Goal: Task Accomplishment & Management: Complete application form

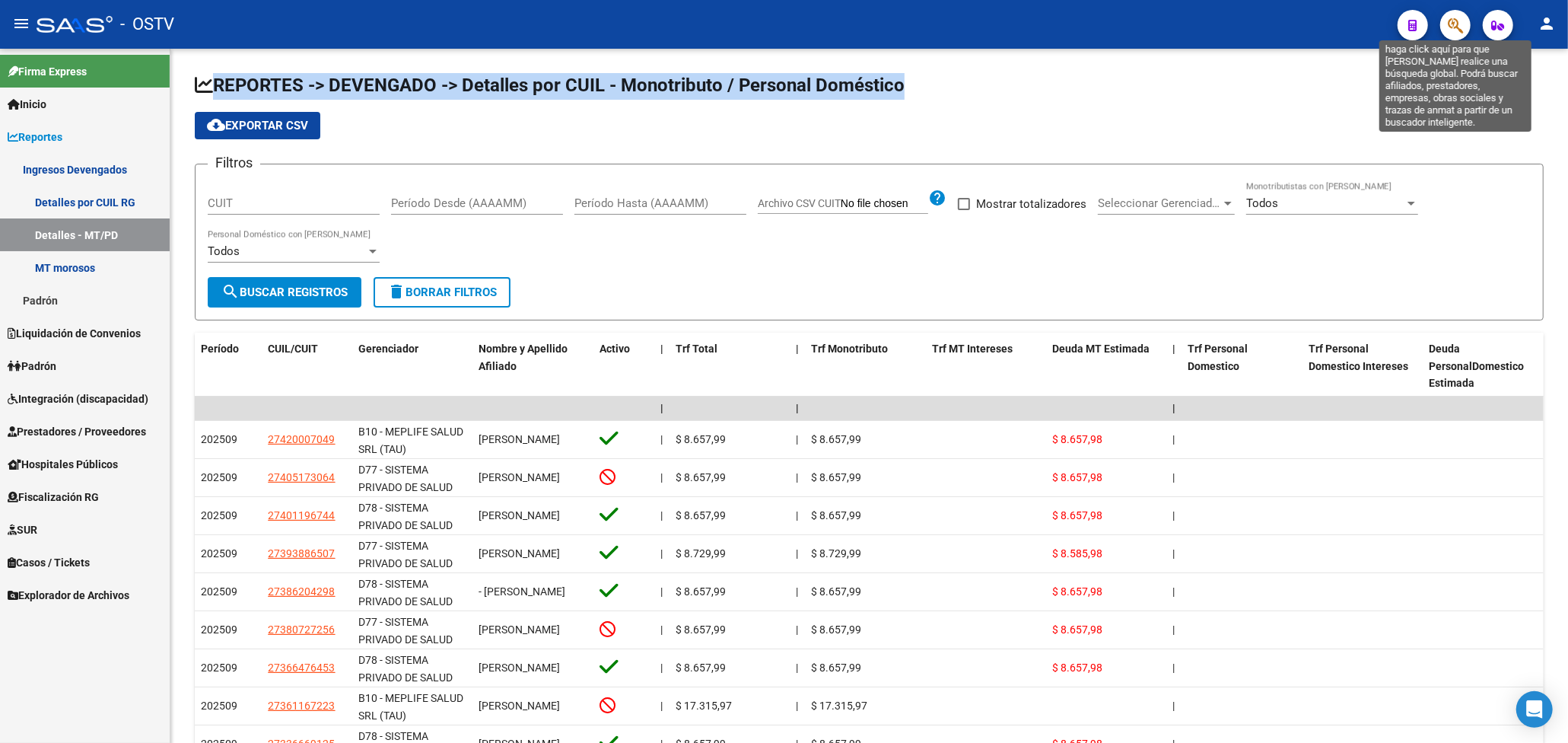
click at [1449, 23] on icon "button" at bounding box center [1456, 26] width 15 height 17
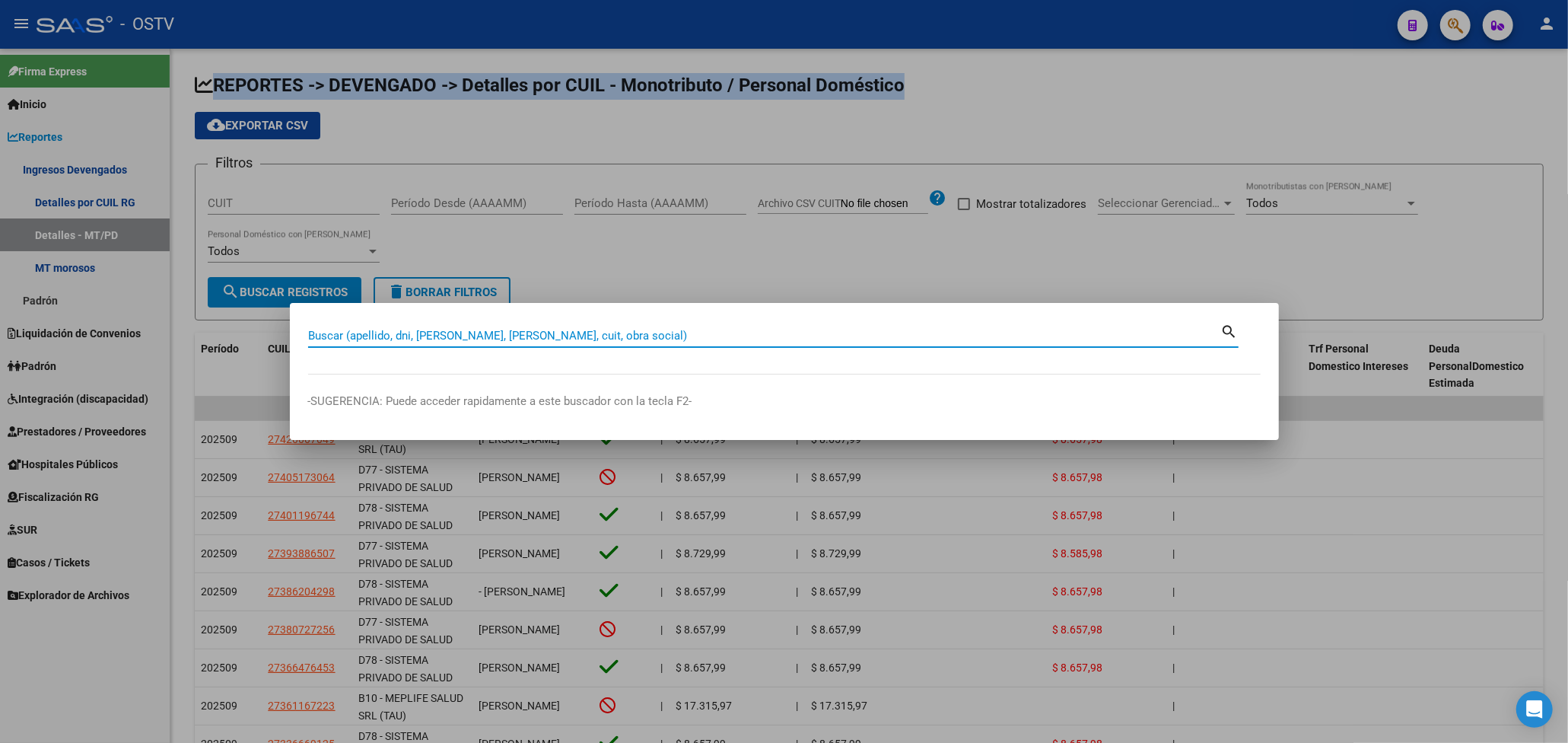
paste input "21094451"
type input "21094451"
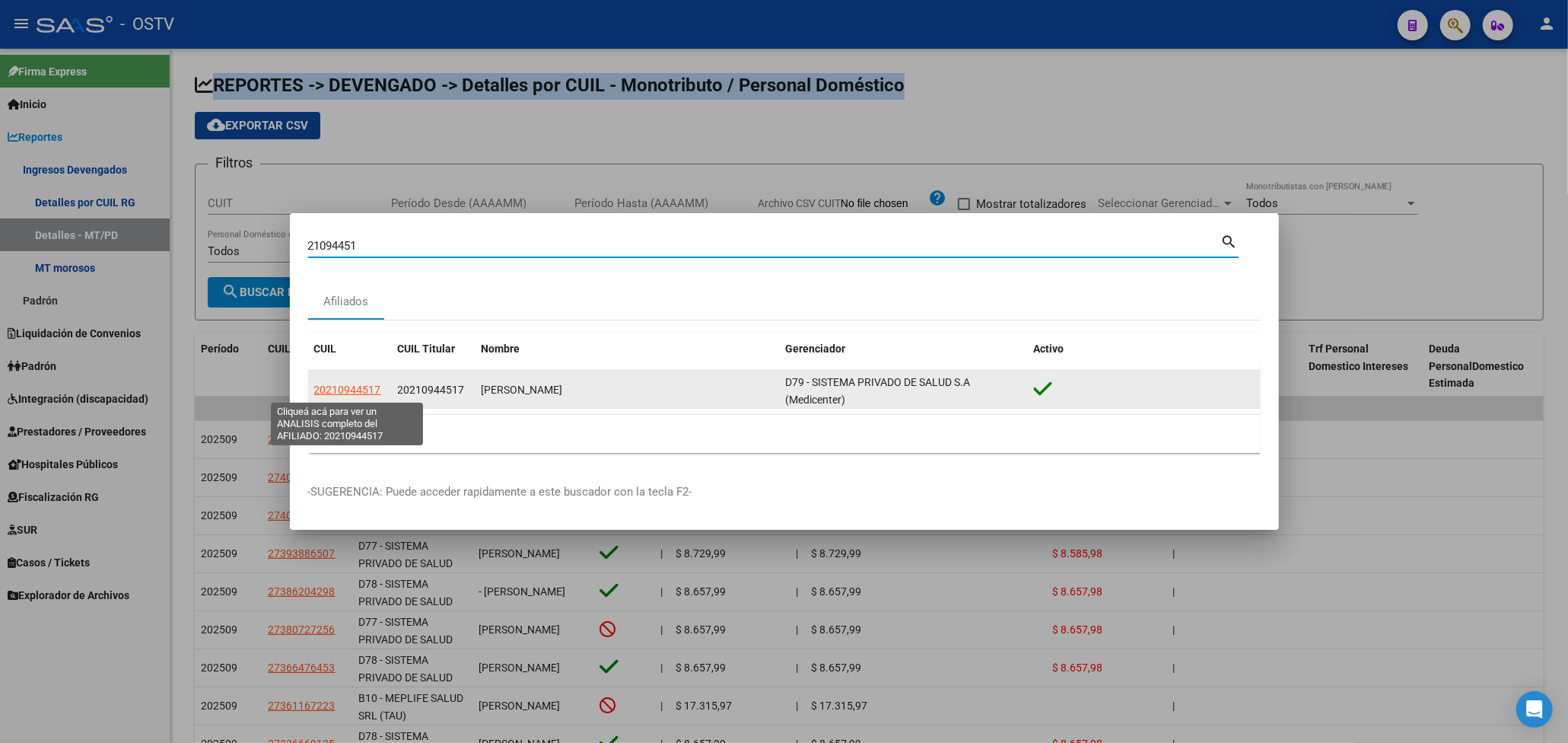
click at [368, 385] on span "20210944517" at bounding box center [347, 389] width 67 height 12
type textarea "20210944517"
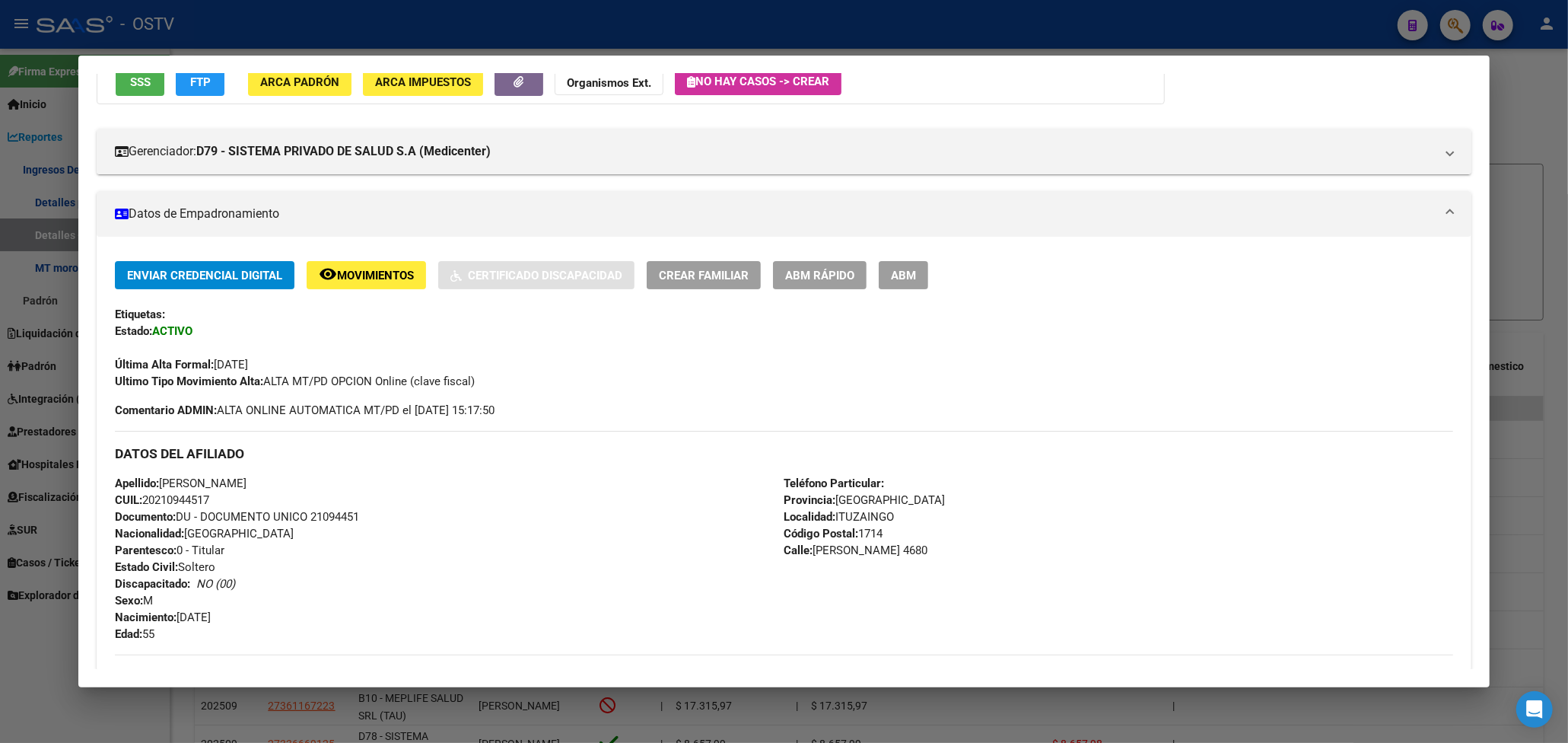
scroll to position [304, 0]
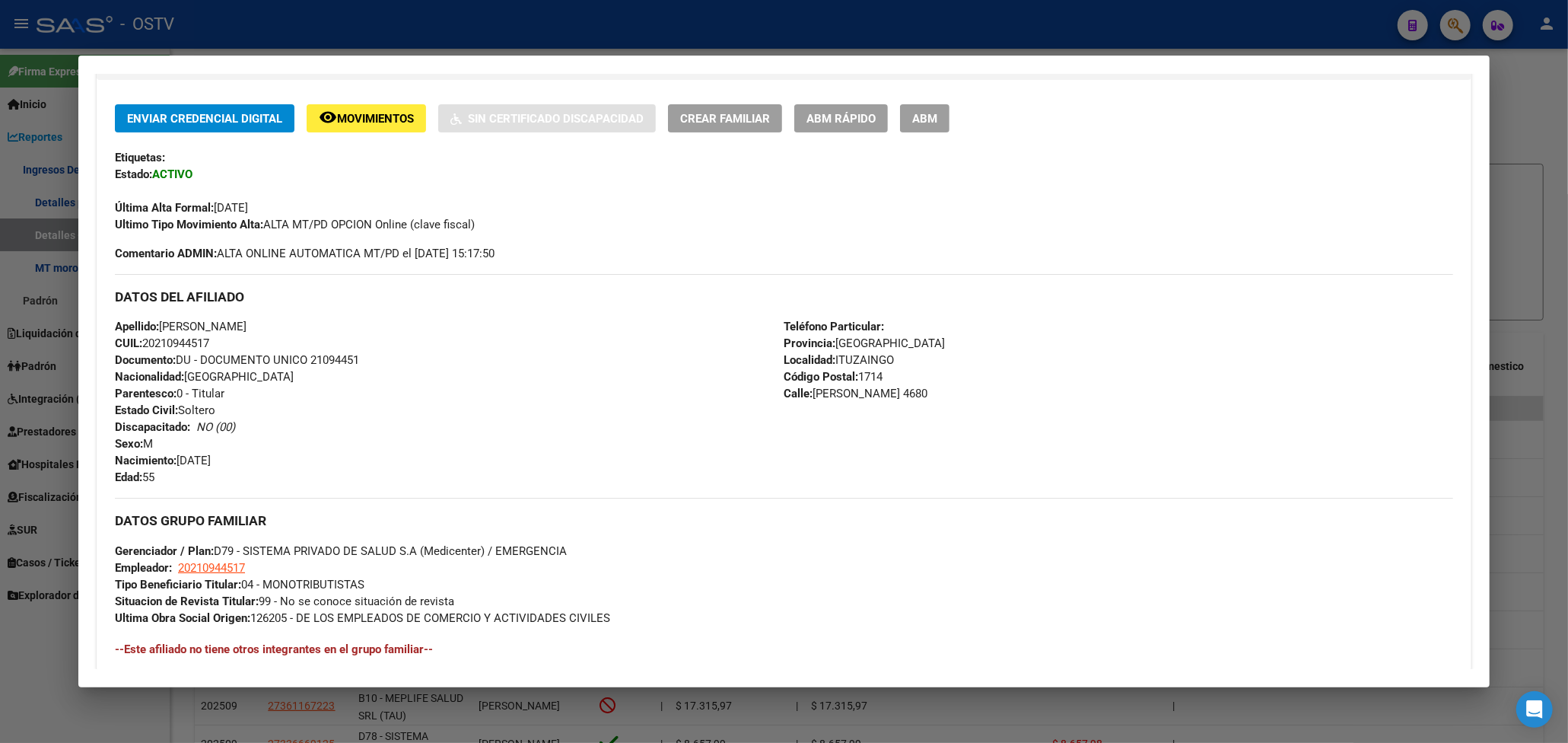
click at [1526, 141] on div at bounding box center [784, 371] width 1568 height 743
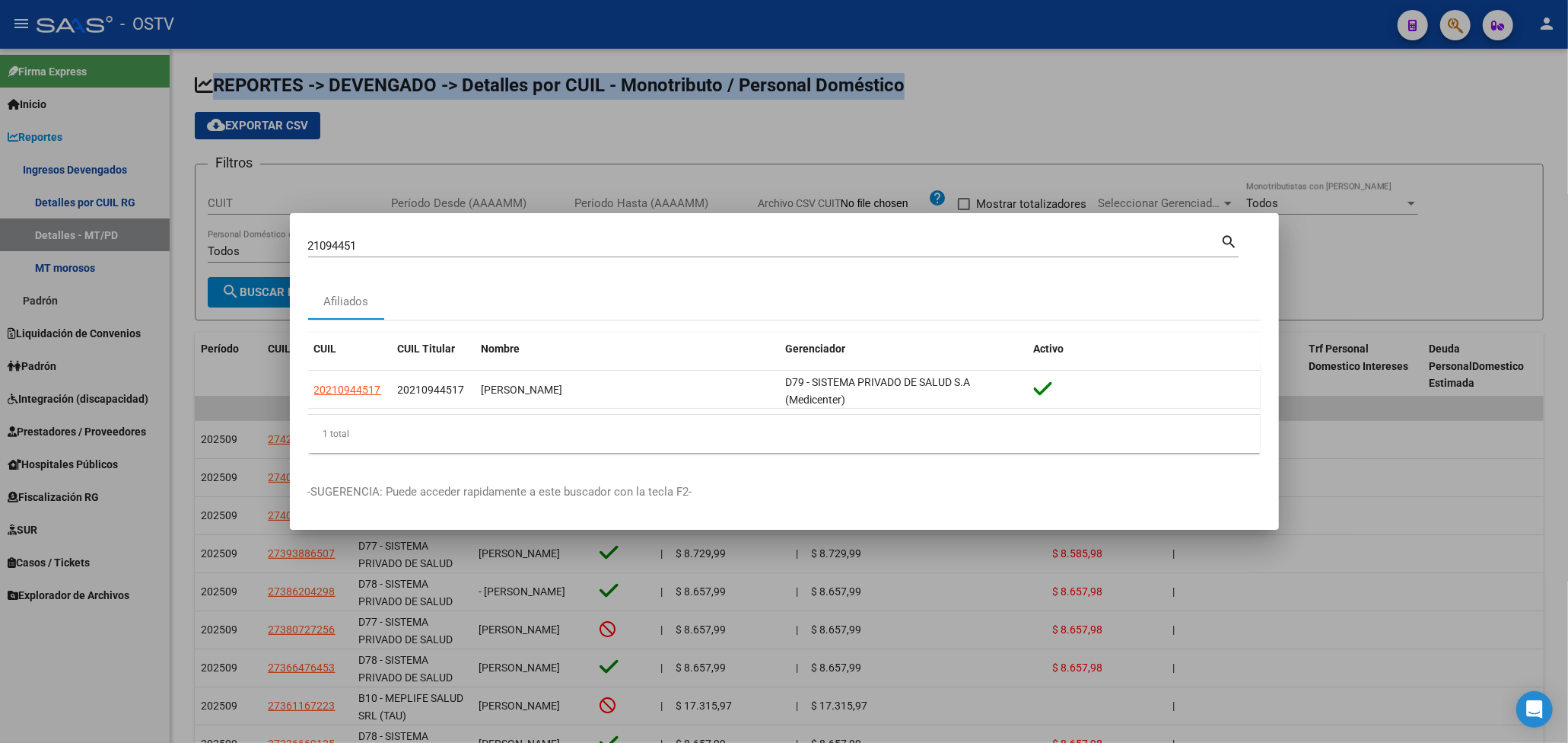
click at [1526, 141] on div at bounding box center [784, 371] width 1568 height 743
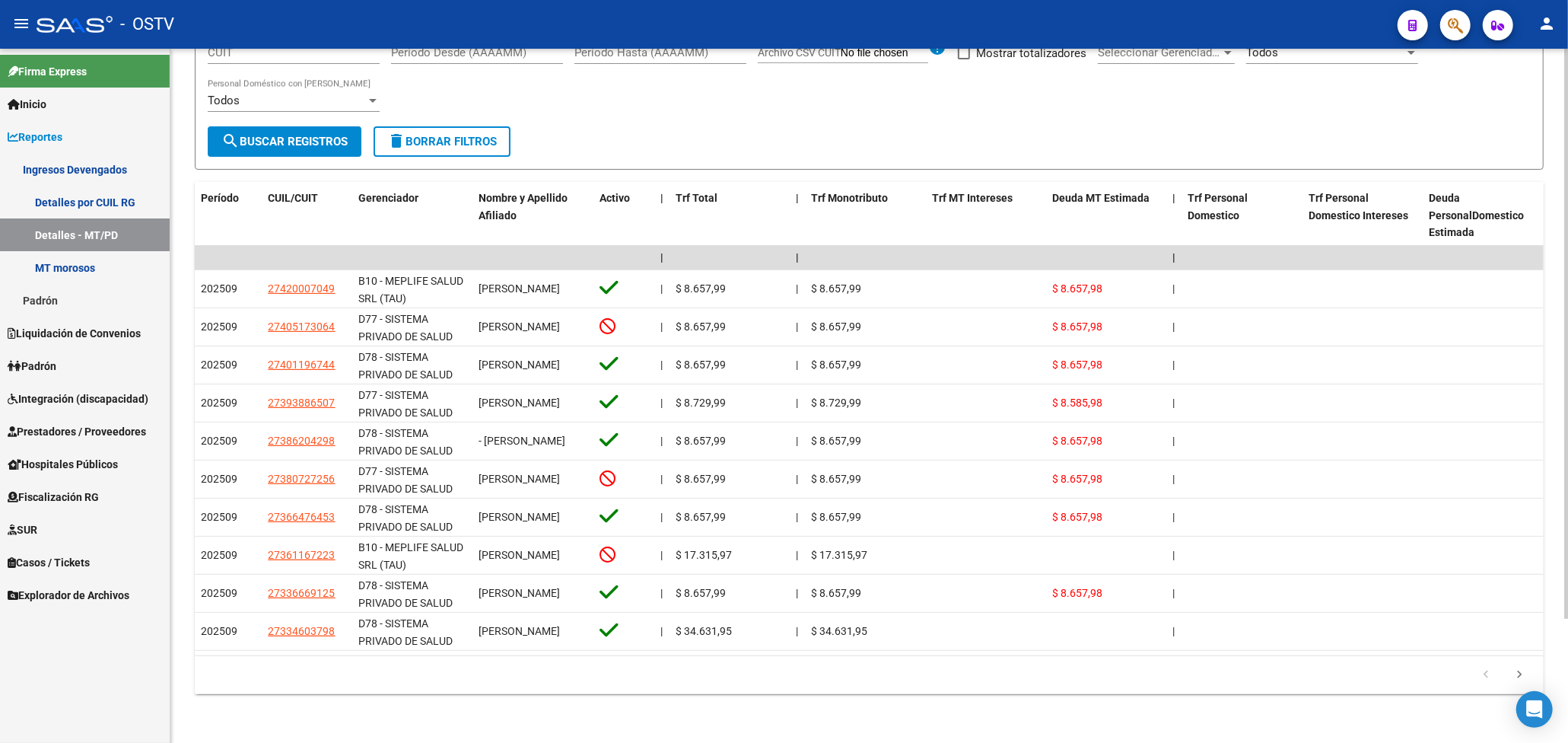
scroll to position [0, 0]
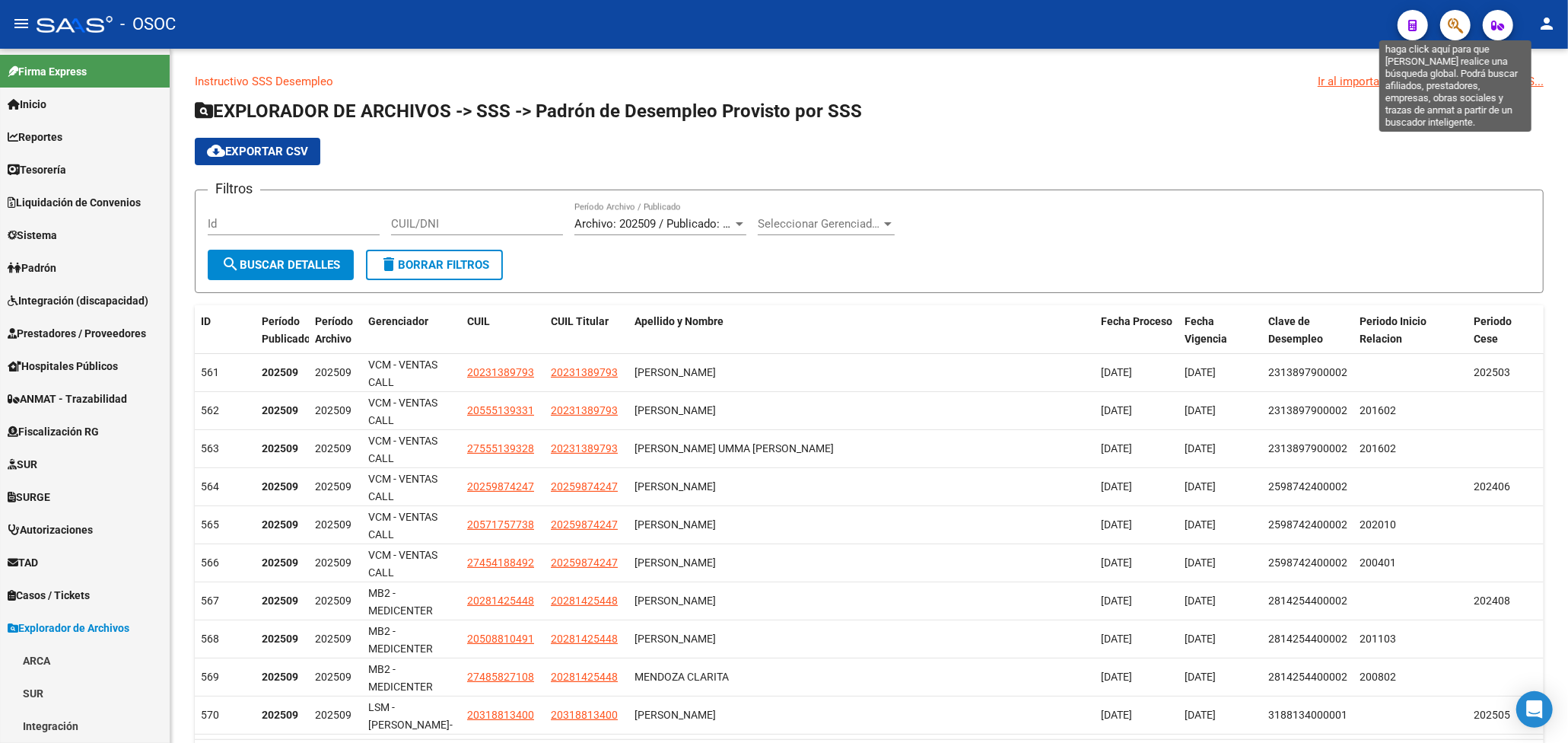
click at [1460, 26] on icon "button" at bounding box center [1456, 26] width 15 height 17
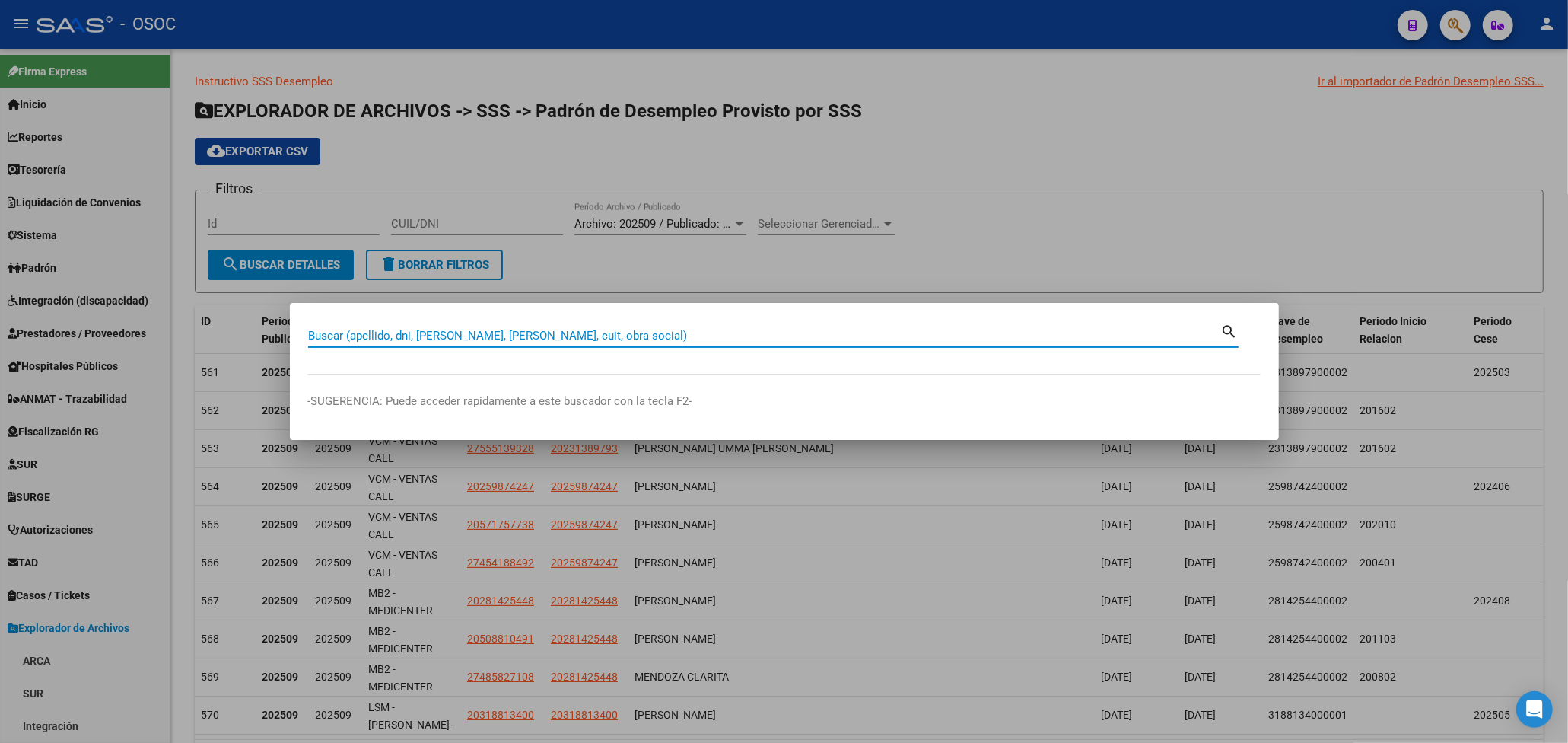
paste input "20715544"
type input "20715544"
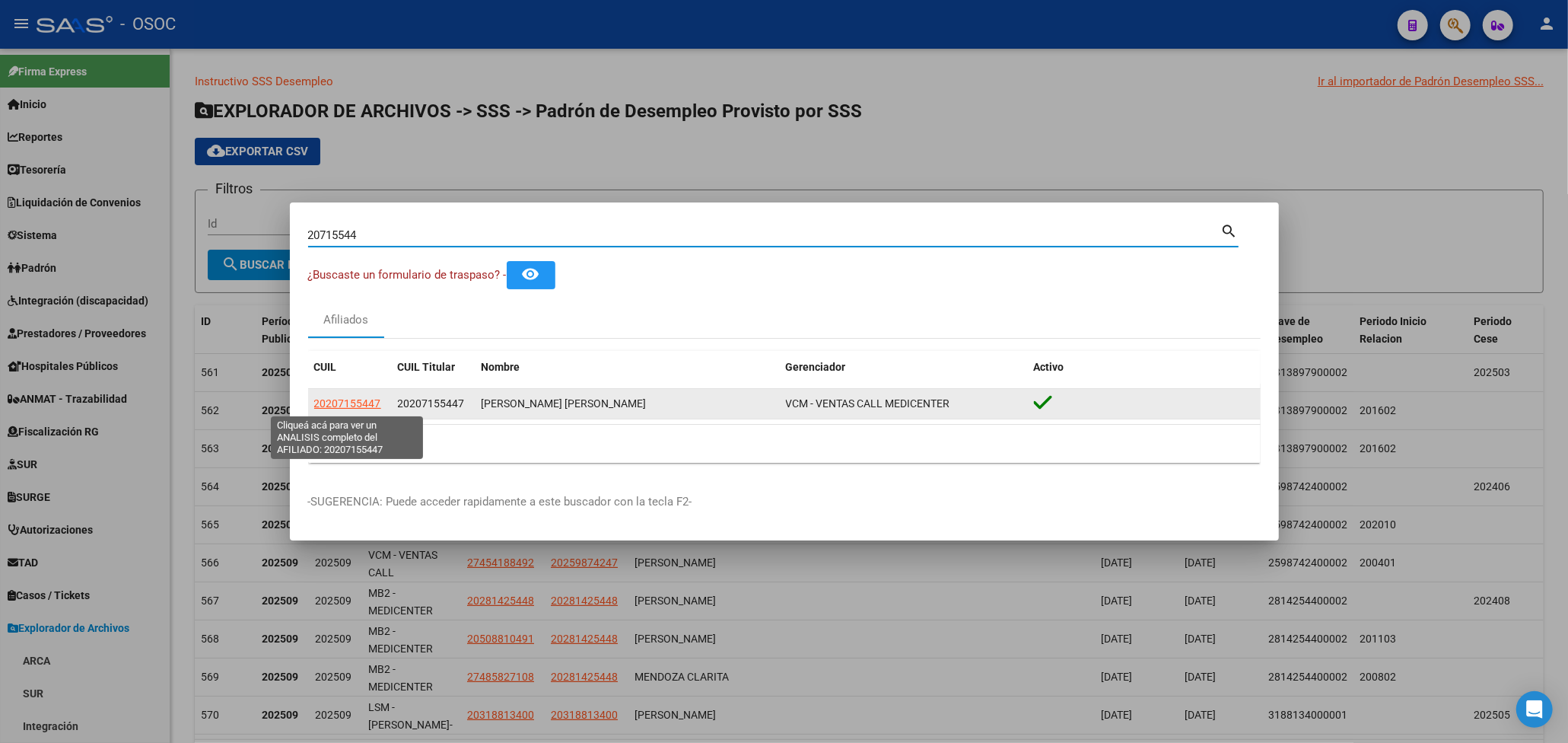
click at [367, 398] on span "20207155447" at bounding box center [347, 403] width 67 height 12
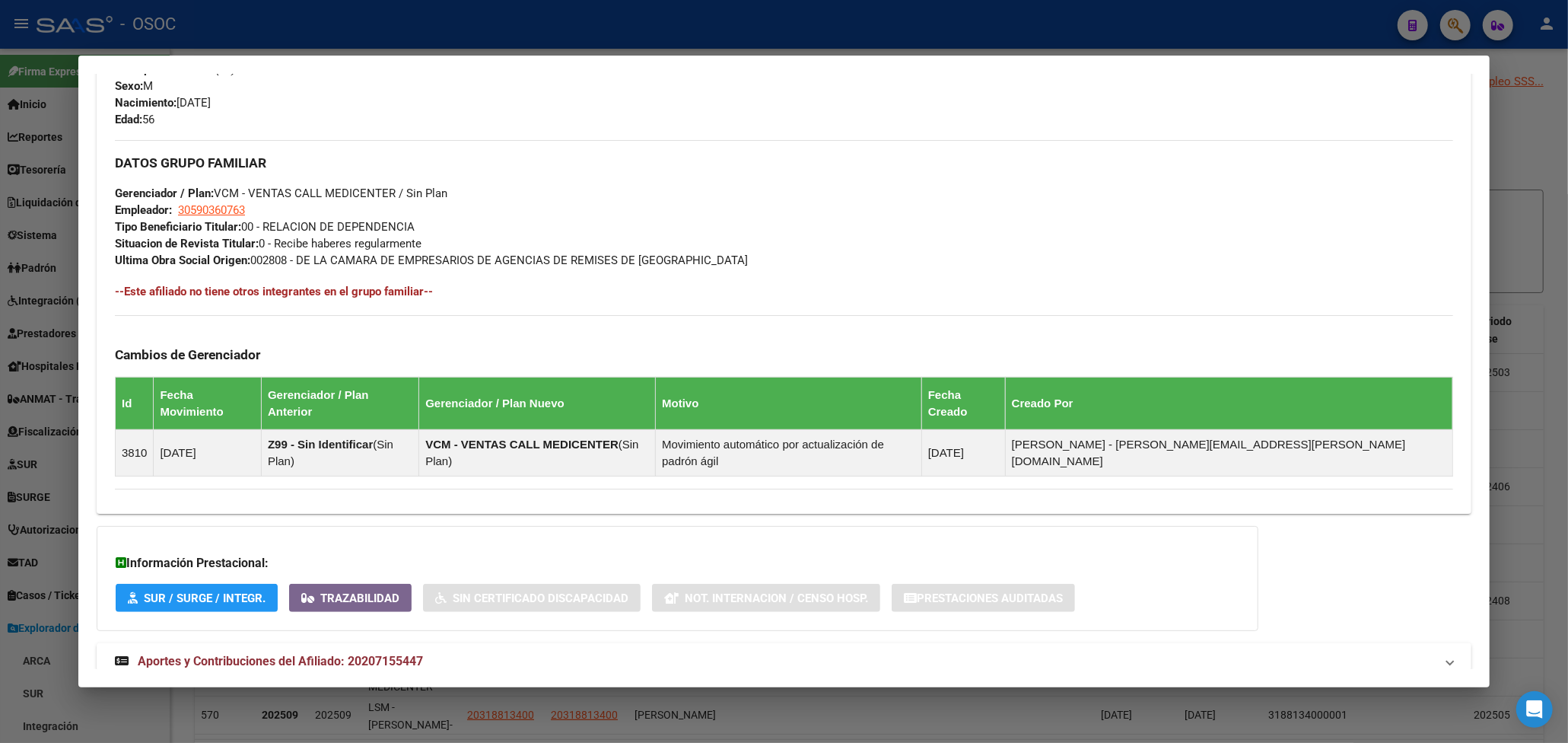
scroll to position [675, 0]
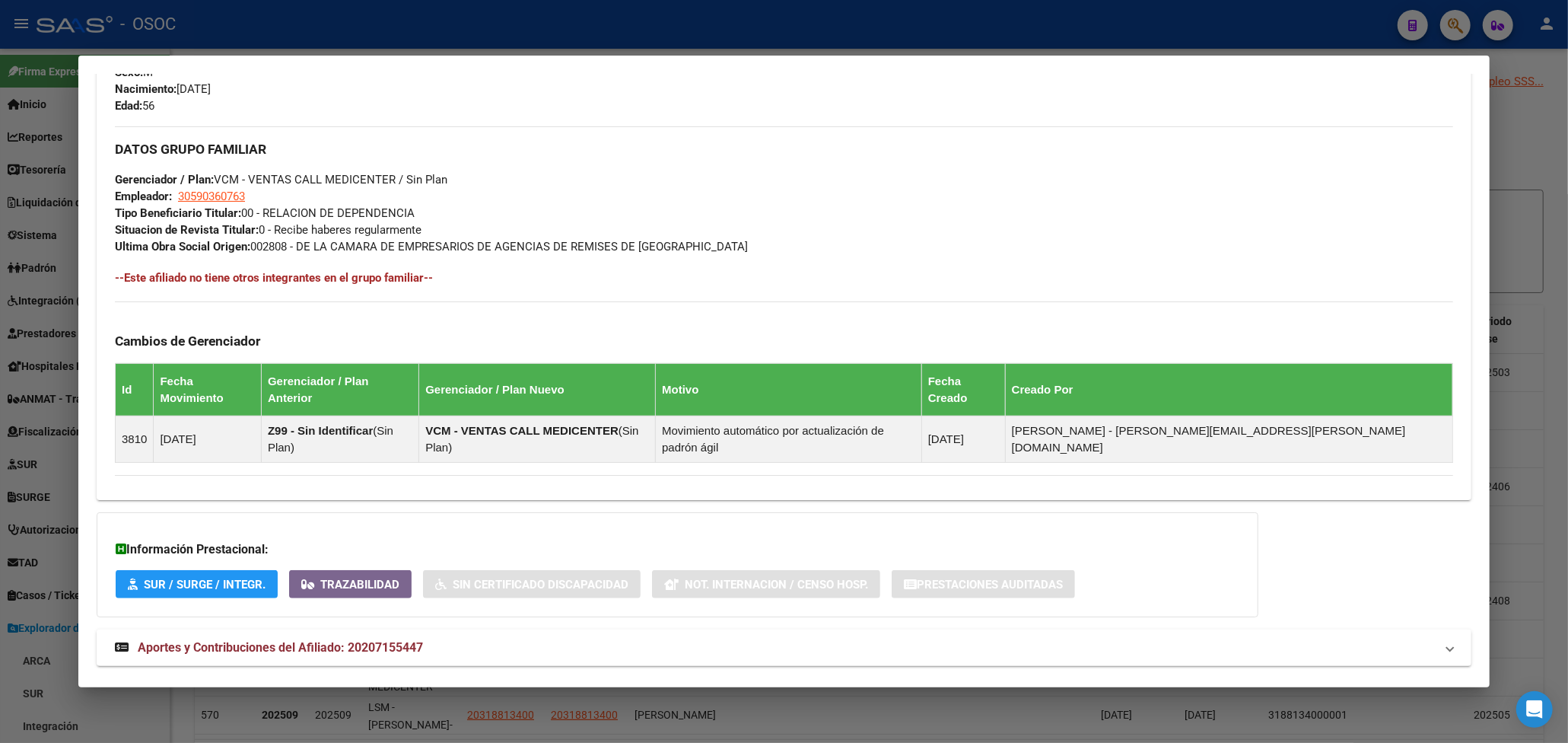
click at [987, 254] on div "DATOS GRUPO FAMILIAR Gerenciador / Plan: VCM - VENTAS CALL MEDICENTER / Sin Pla…" at bounding box center [784, 190] width 1338 height 127
click at [411, 640] on span "Aportes y Contribuciones del Afiliado: 20207155447" at bounding box center [281, 647] width 285 height 14
click at [411, 646] on span "Aportes y Contribuciones del Afiliado: 20207155447" at bounding box center [281, 653] width 285 height 14
click at [411, 640] on span "Aportes y Contribuciones del Afiliado: 20207155447" at bounding box center [281, 647] width 285 height 14
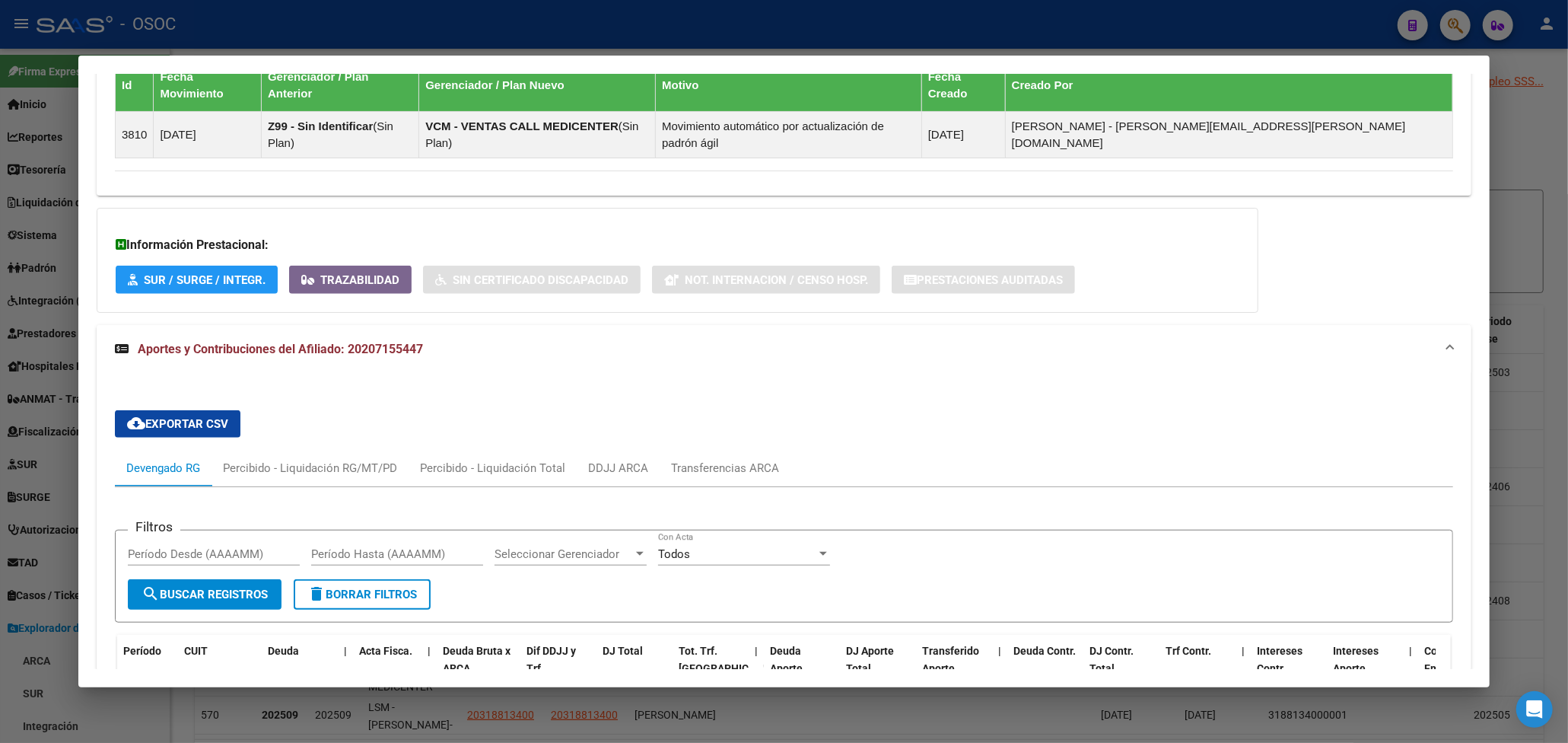
scroll to position [1426, 0]
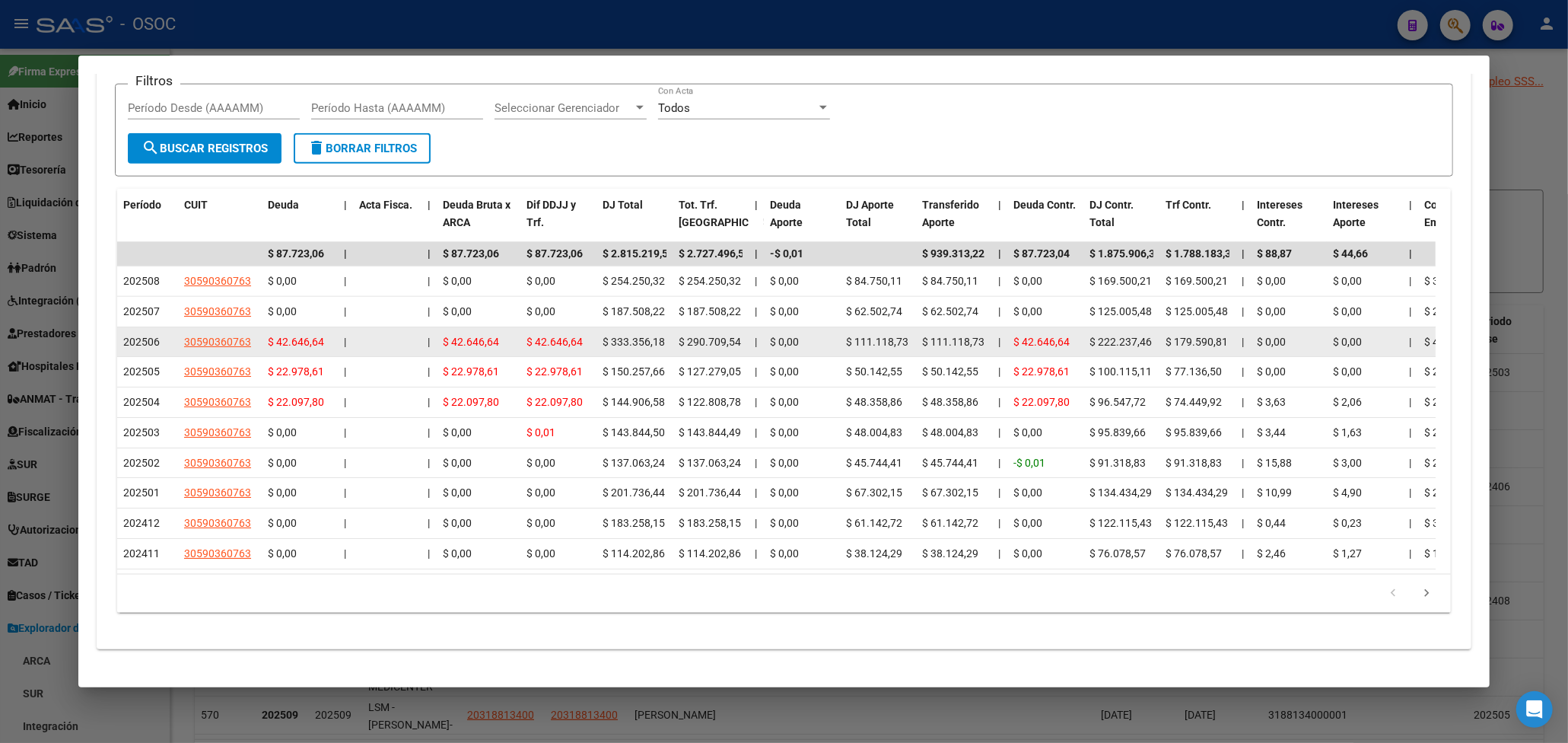
click at [146, 336] on span "202506" at bounding box center [142, 342] width 36 height 12
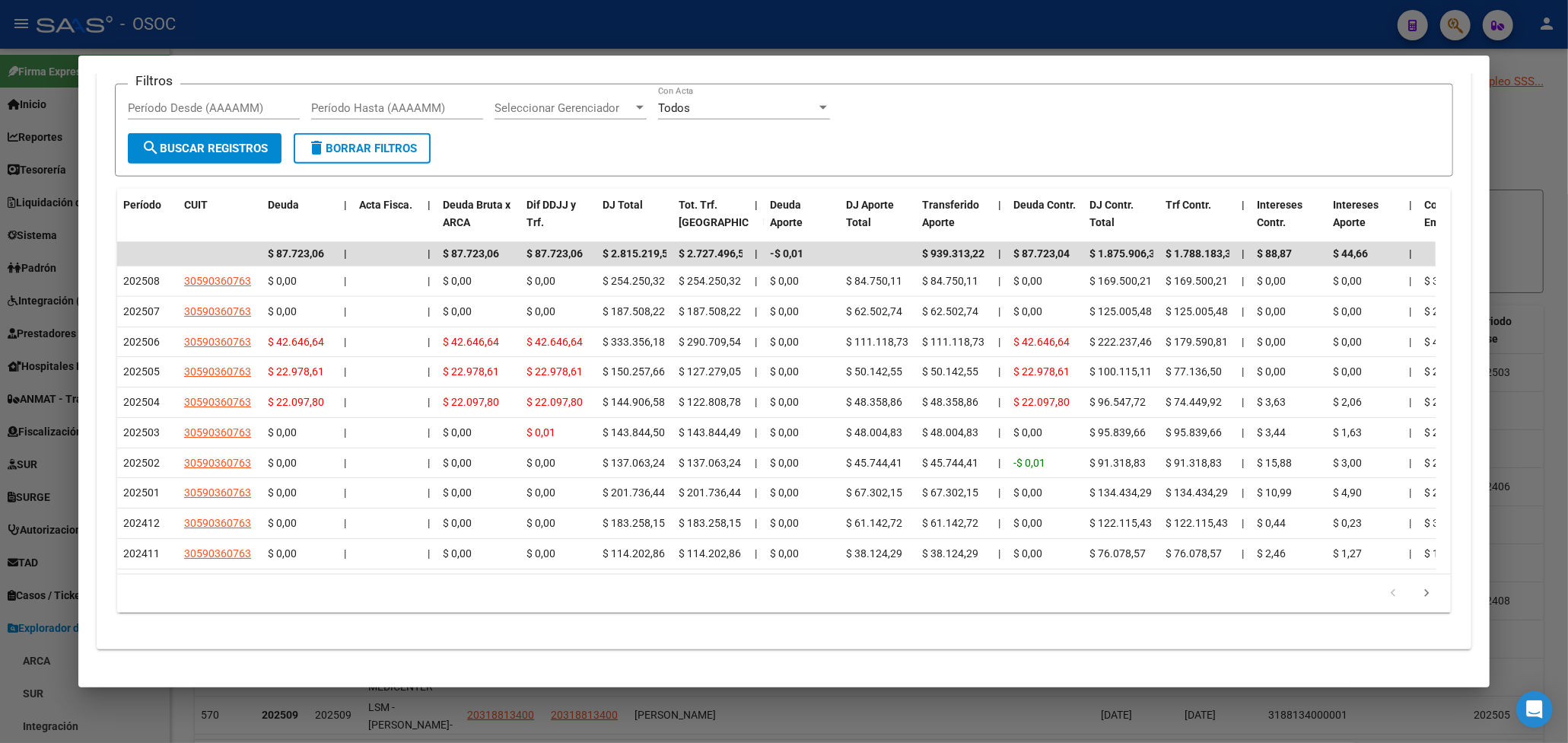
drag, startPoint x: 1012, startPoint y: 41, endPoint x: 968, endPoint y: 21, distance: 48.3
click at [1012, 41] on div at bounding box center [784, 371] width 1568 height 743
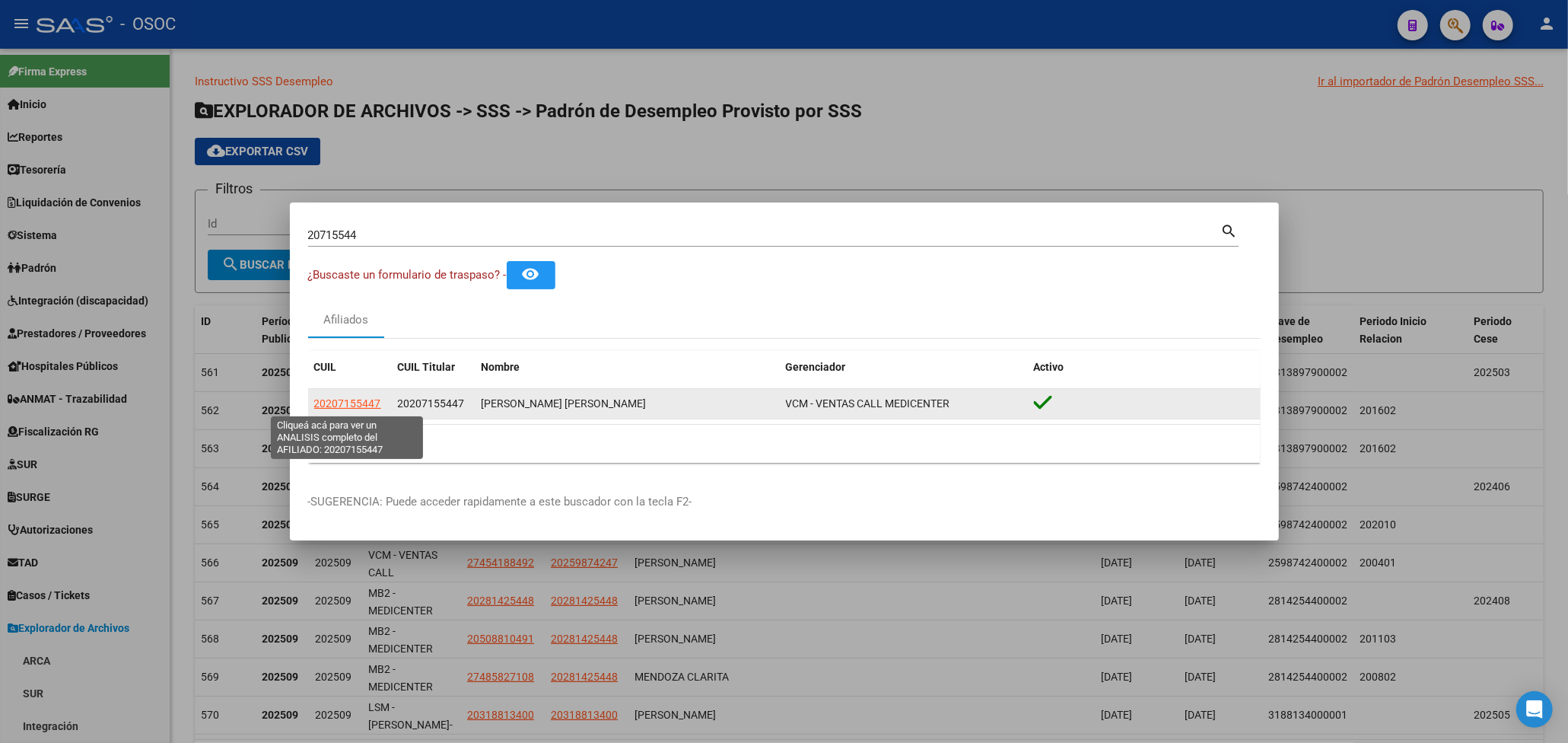
click at [352, 398] on span "20207155447" at bounding box center [347, 403] width 67 height 12
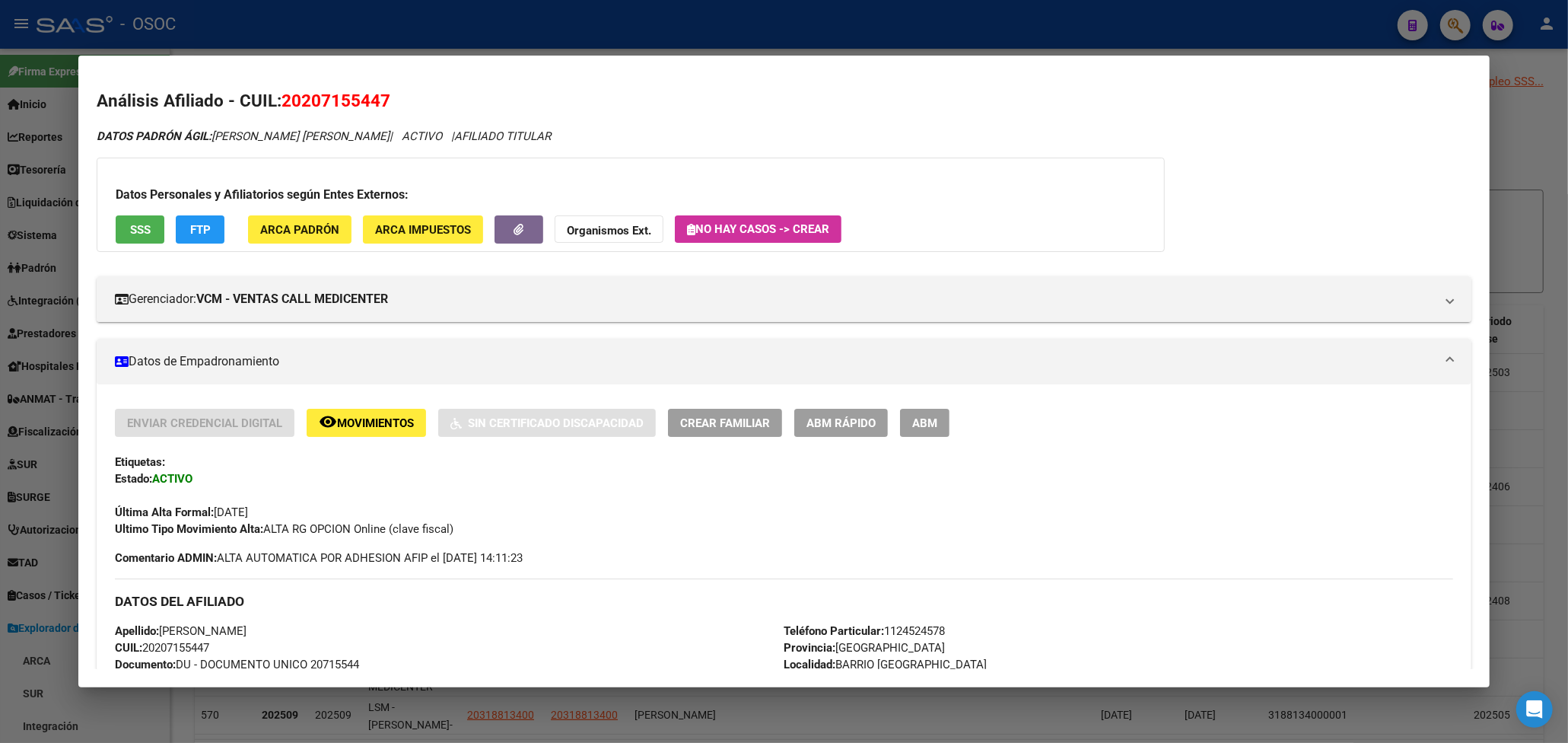
drag, startPoint x: 1190, startPoint y: 427, endPoint x: 1171, endPoint y: 436, distance: 21.0
click at [1190, 427] on div "Enviar Credencial Digital remove_red_eye Movimientos Sin Certificado Discapacid…" at bounding box center [784, 423] width 1338 height 29
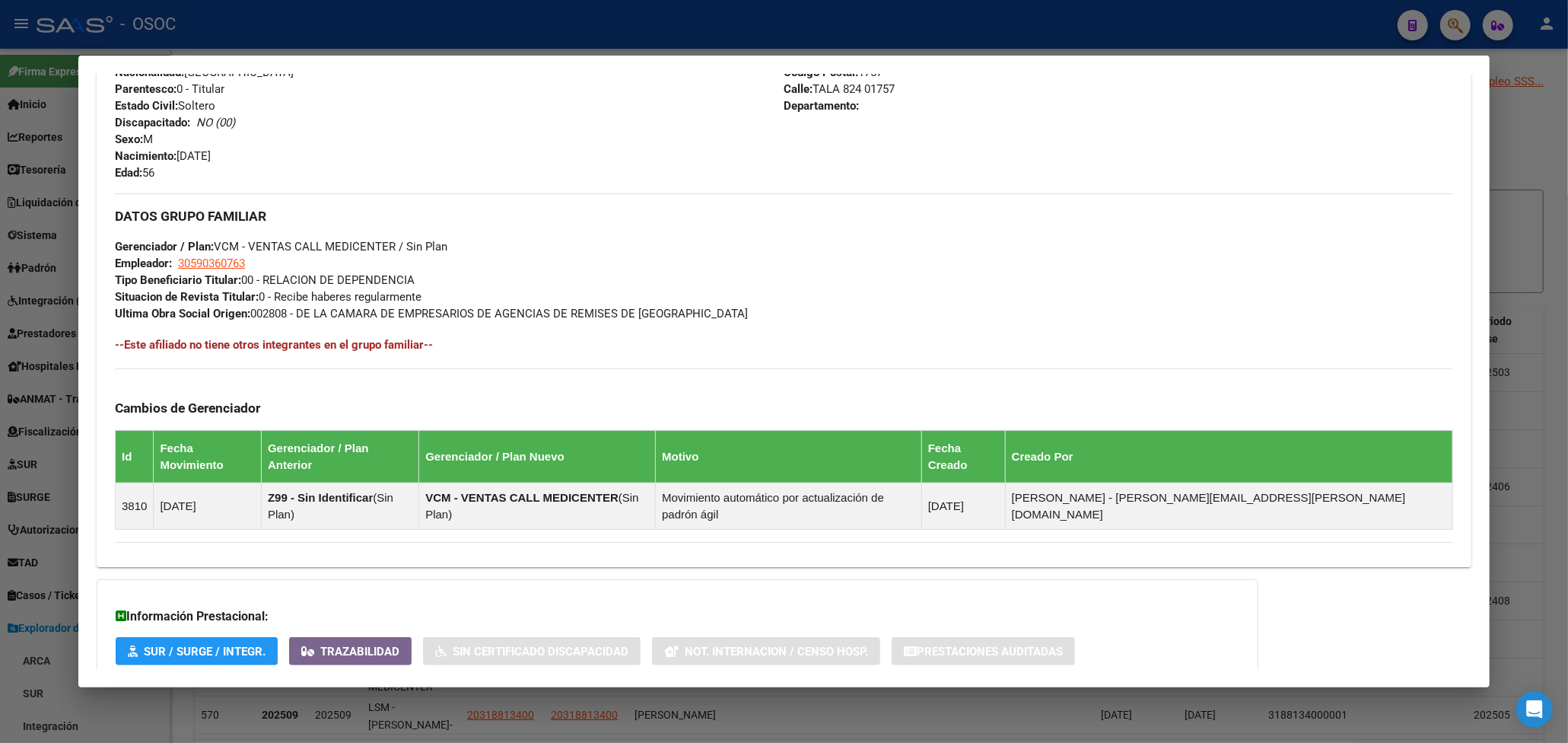
scroll to position [675, 0]
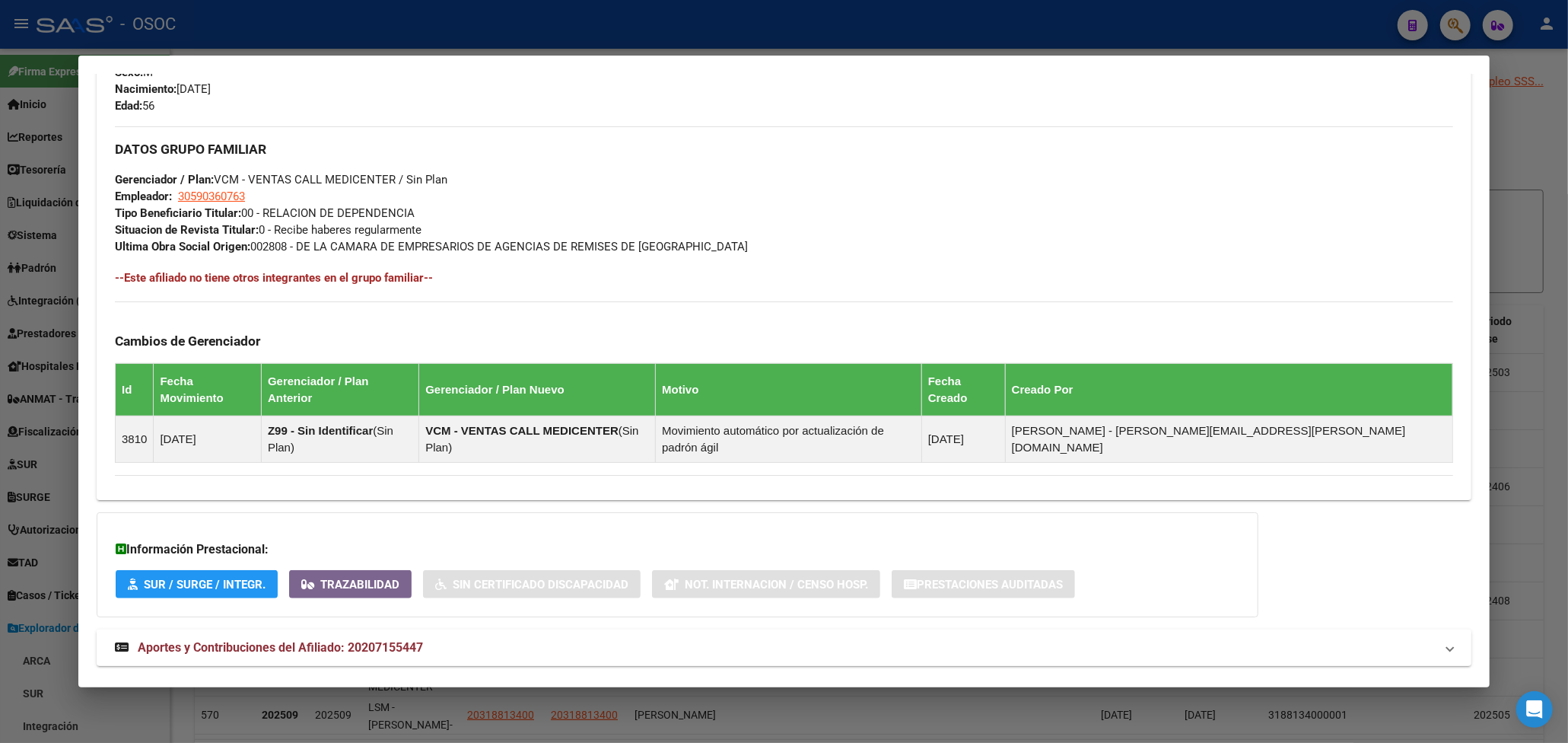
click at [445, 638] on mat-panel-title "Aportes y Contribuciones del Afiliado: 20207155447" at bounding box center [775, 647] width 1320 height 18
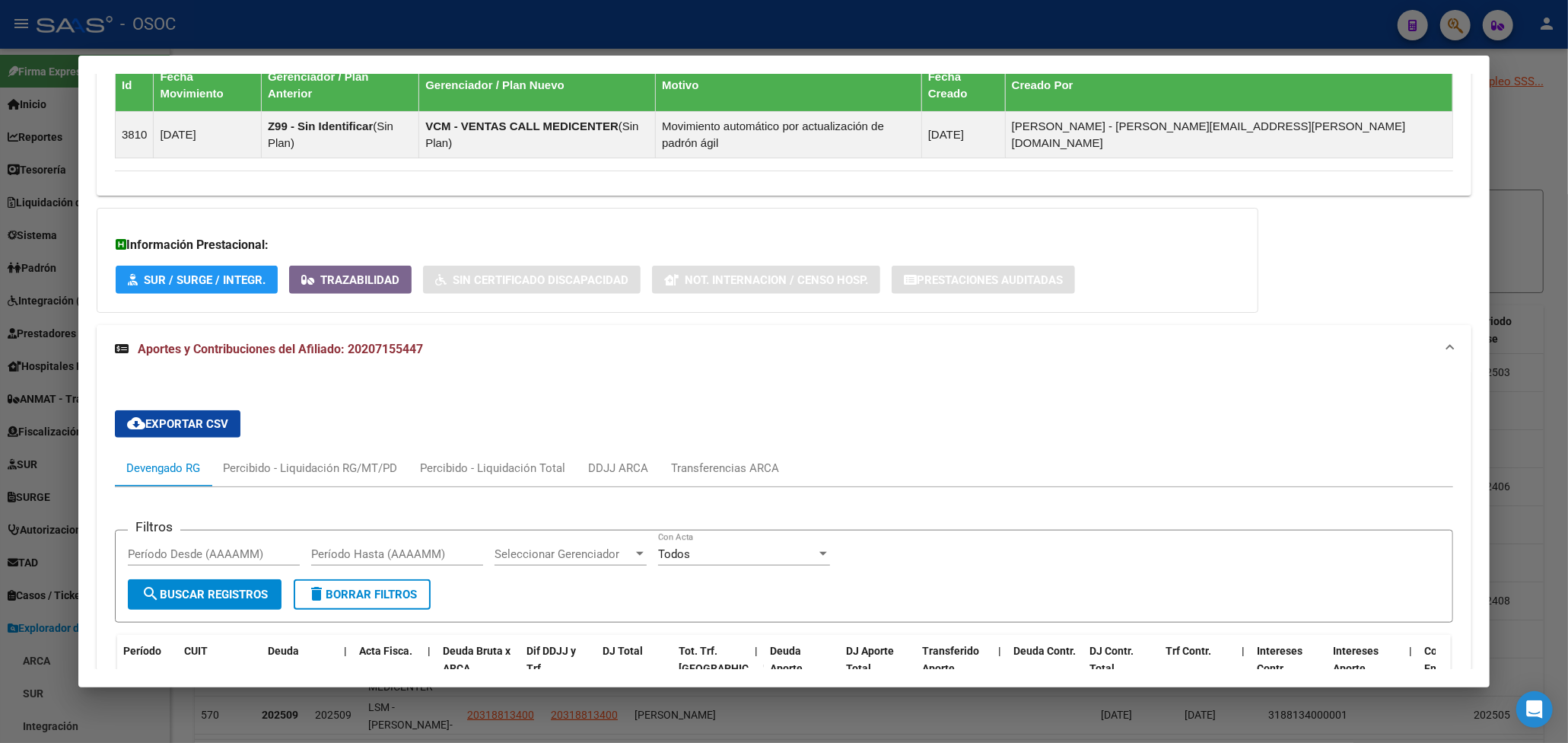
scroll to position [1285, 0]
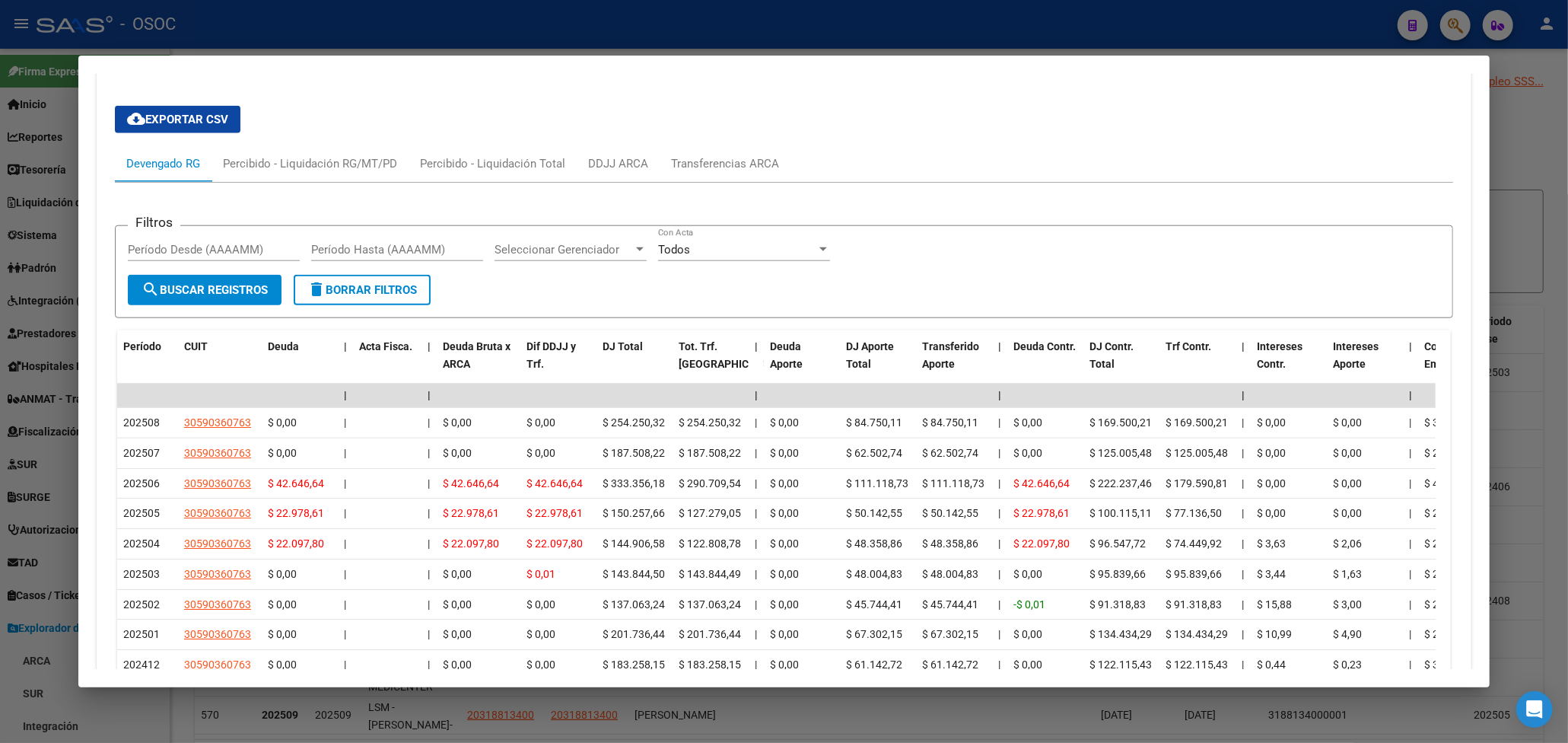
drag, startPoint x: 973, startPoint y: 21, endPoint x: 969, endPoint y: 52, distance: 31.3
click at [973, 21] on div at bounding box center [784, 371] width 1568 height 743
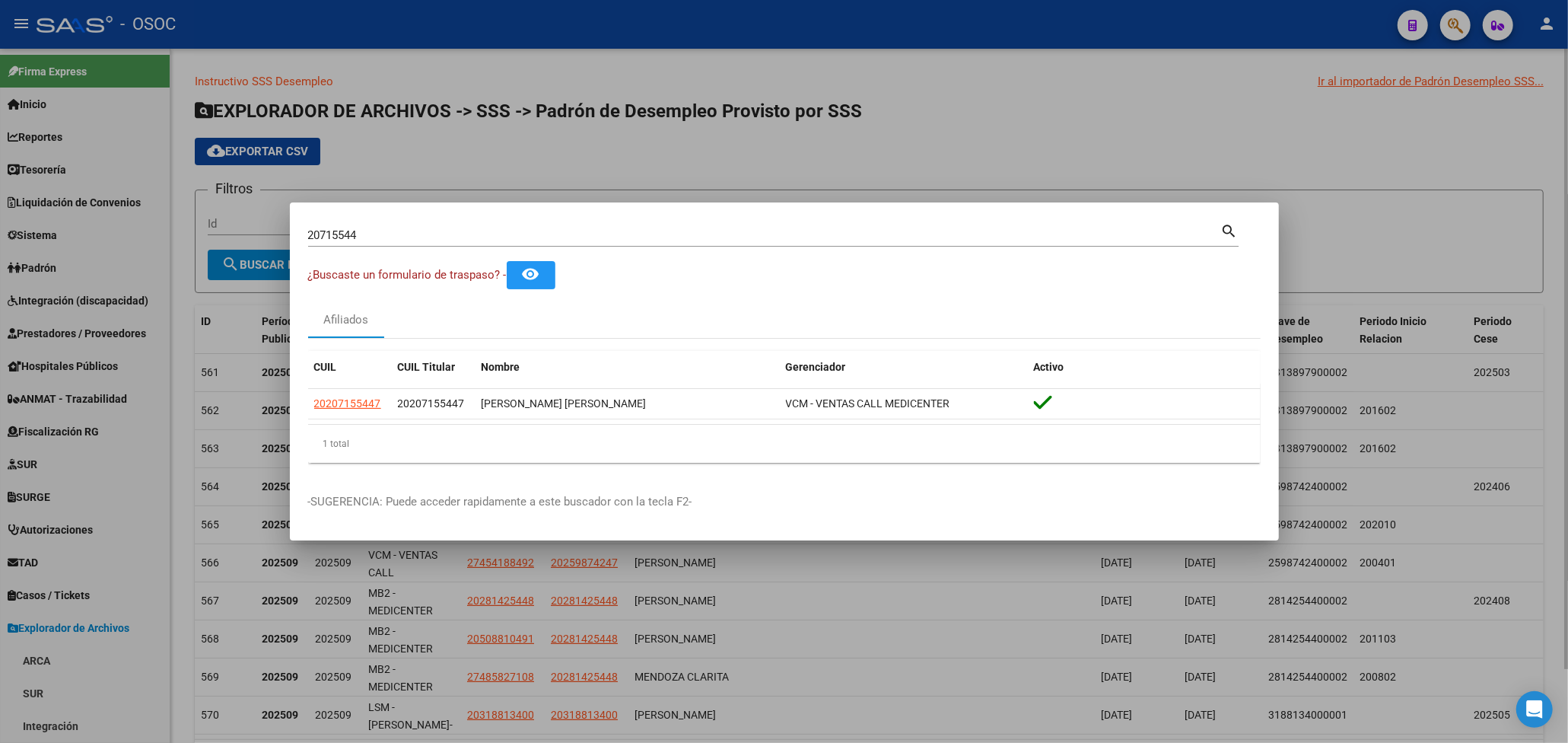
drag, startPoint x: 864, startPoint y: 50, endPoint x: 362, endPoint y: 78, distance: 502.8
click at [850, 51] on div at bounding box center [784, 371] width 1568 height 743
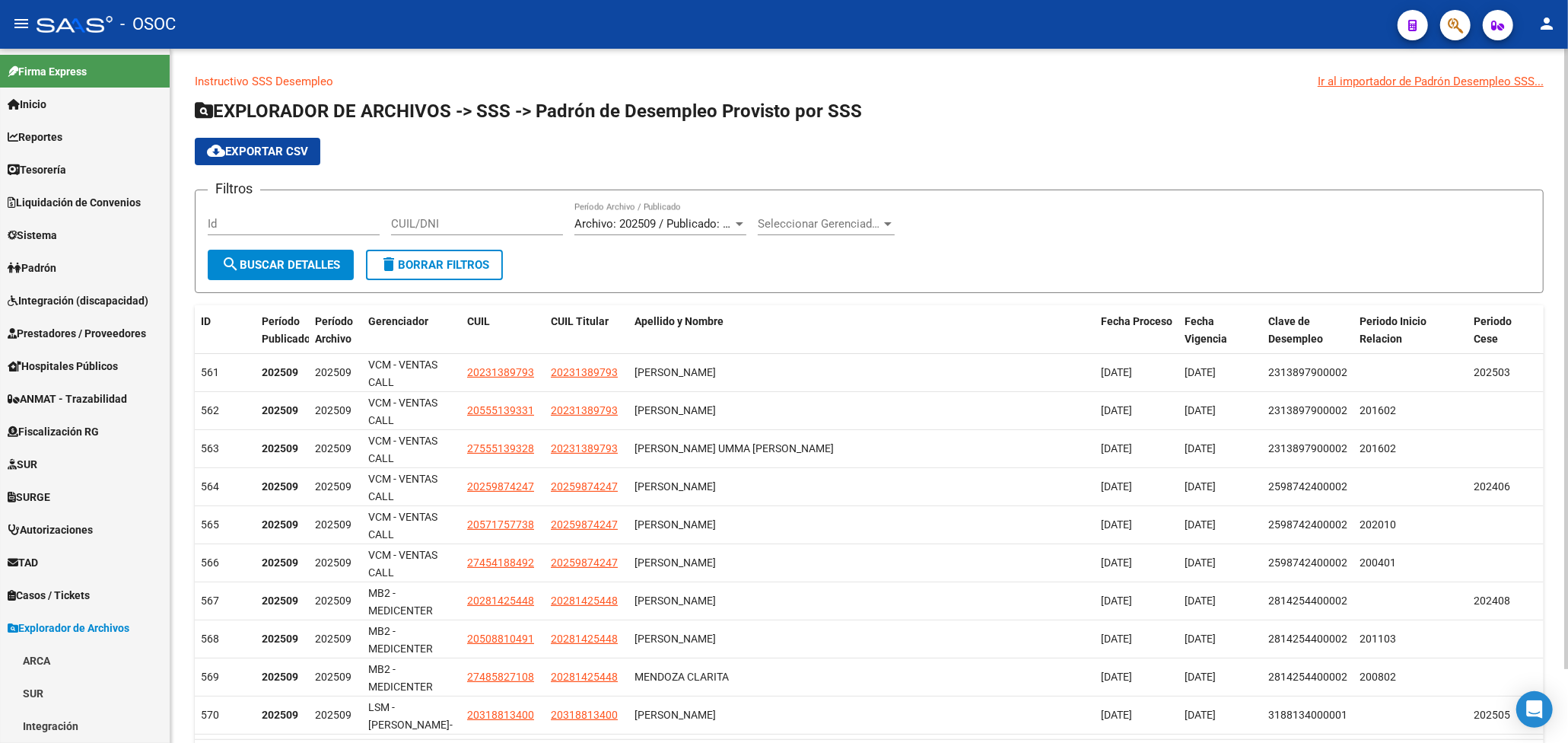
click at [1065, 105] on h1 "EXPLORADOR DE ARCHIVOS -> SSS -> Padrón de Desempleo Provisto por SSS" at bounding box center [869, 112] width 1349 height 27
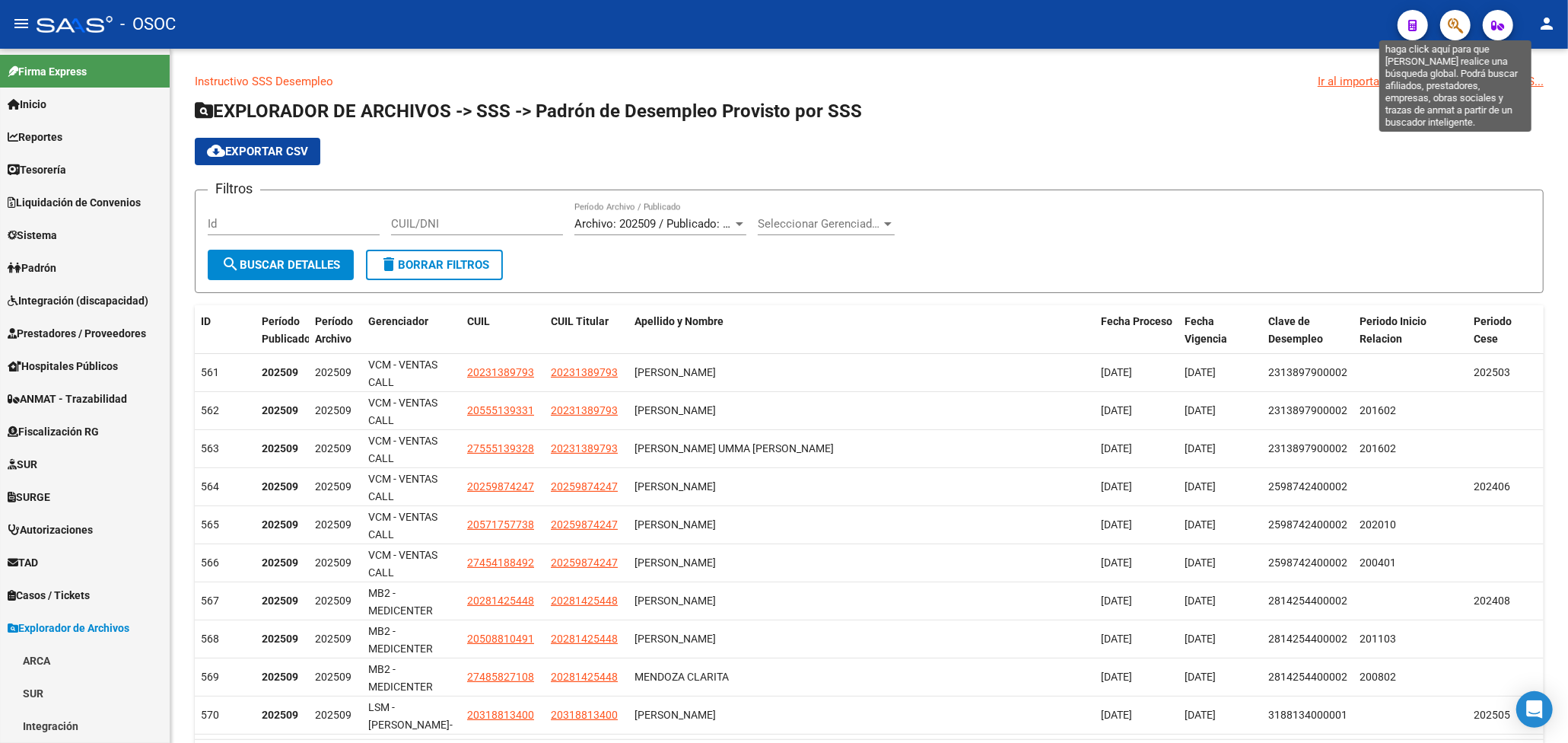
click at [1463, 21] on icon "button" at bounding box center [1456, 26] width 15 height 17
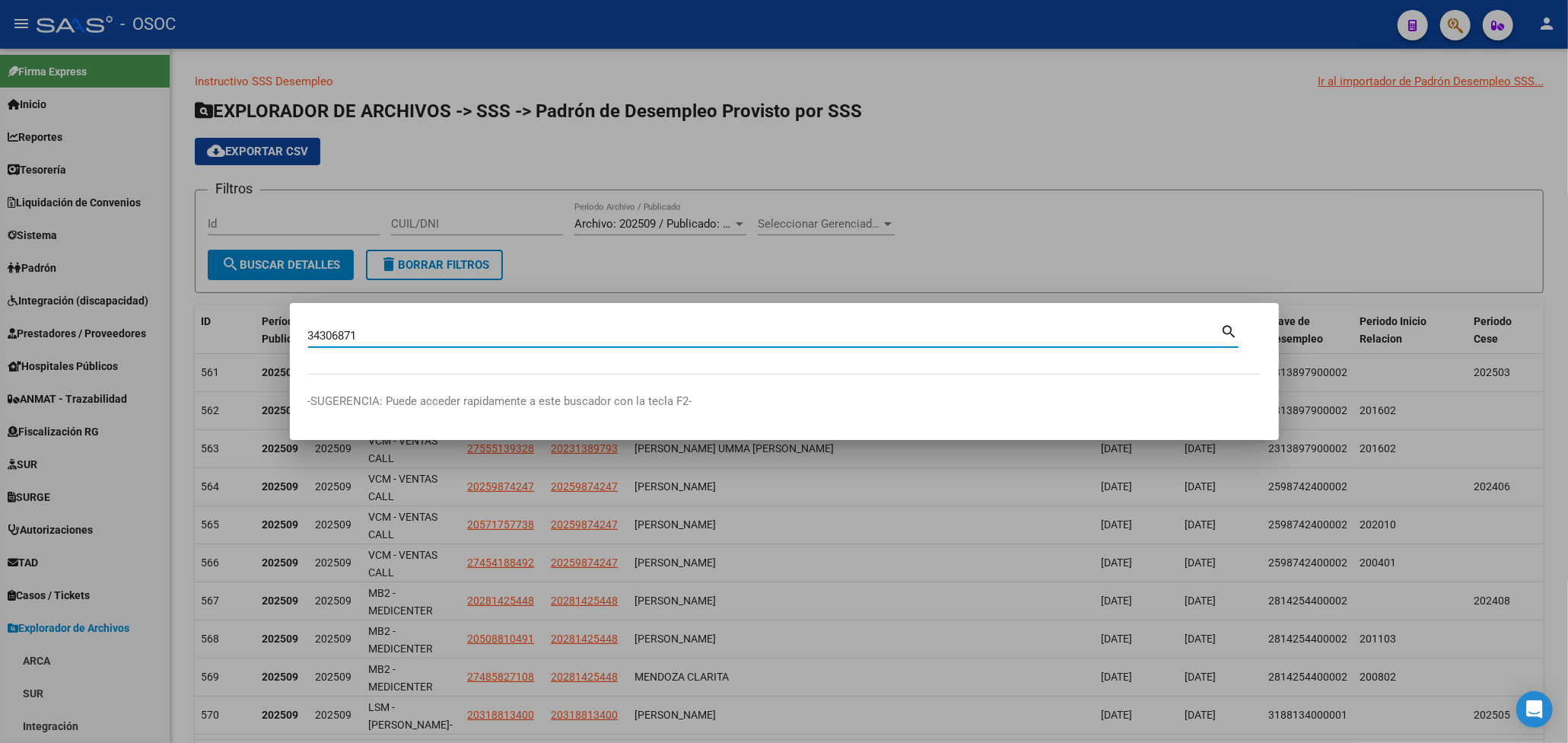
type input "34306871"
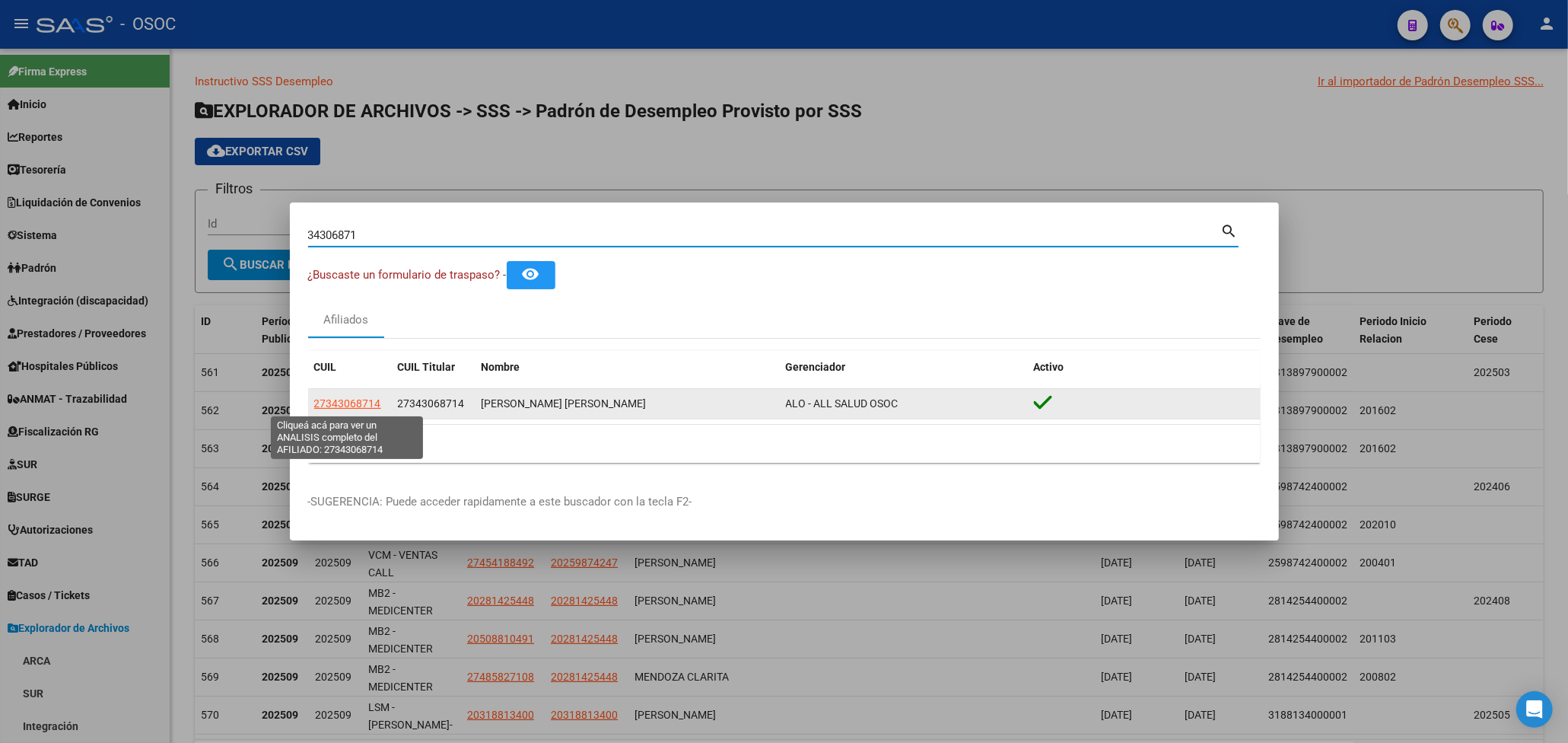
click at [365, 398] on span "27343068714" at bounding box center [347, 403] width 67 height 12
type textarea "27343068714"
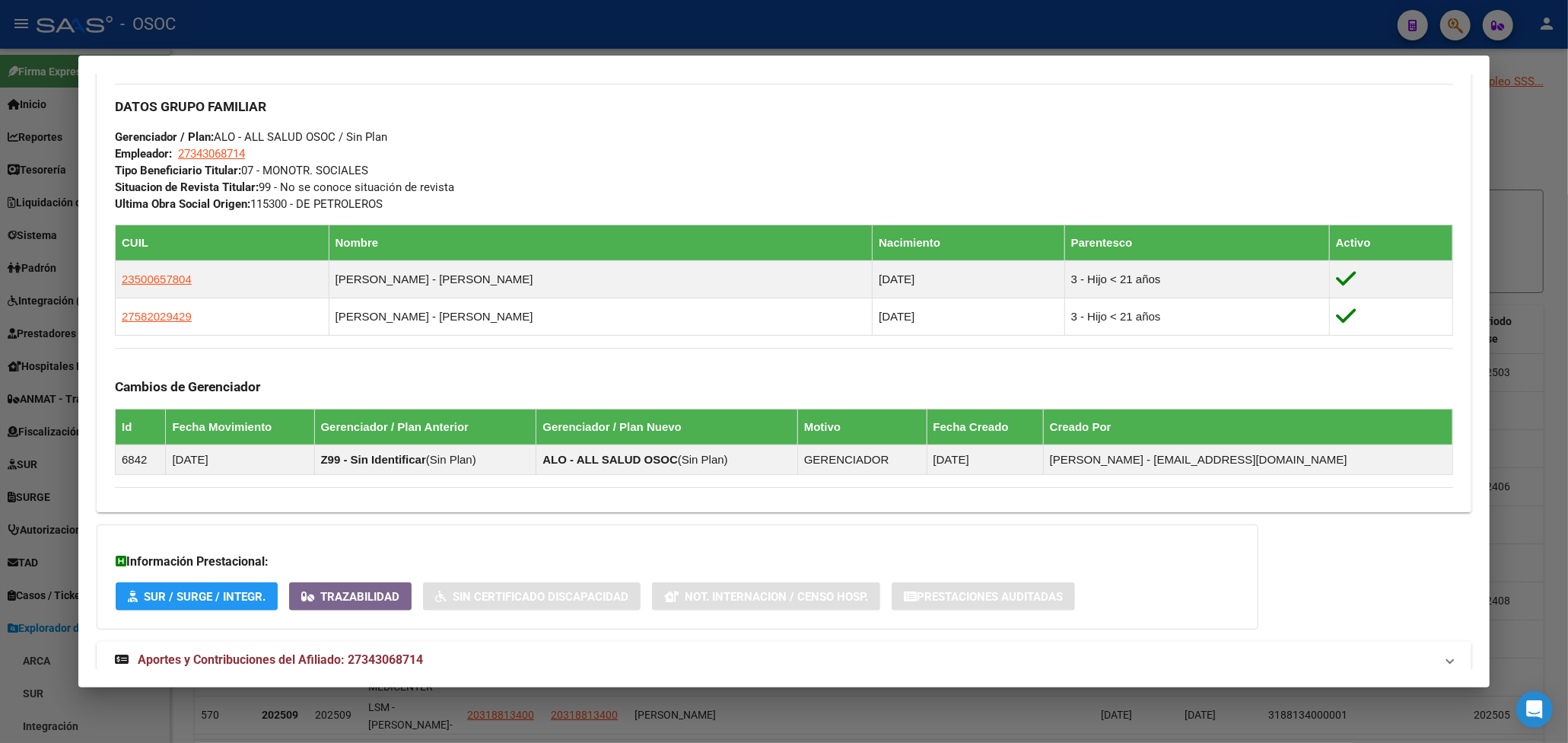
scroll to position [764, 0]
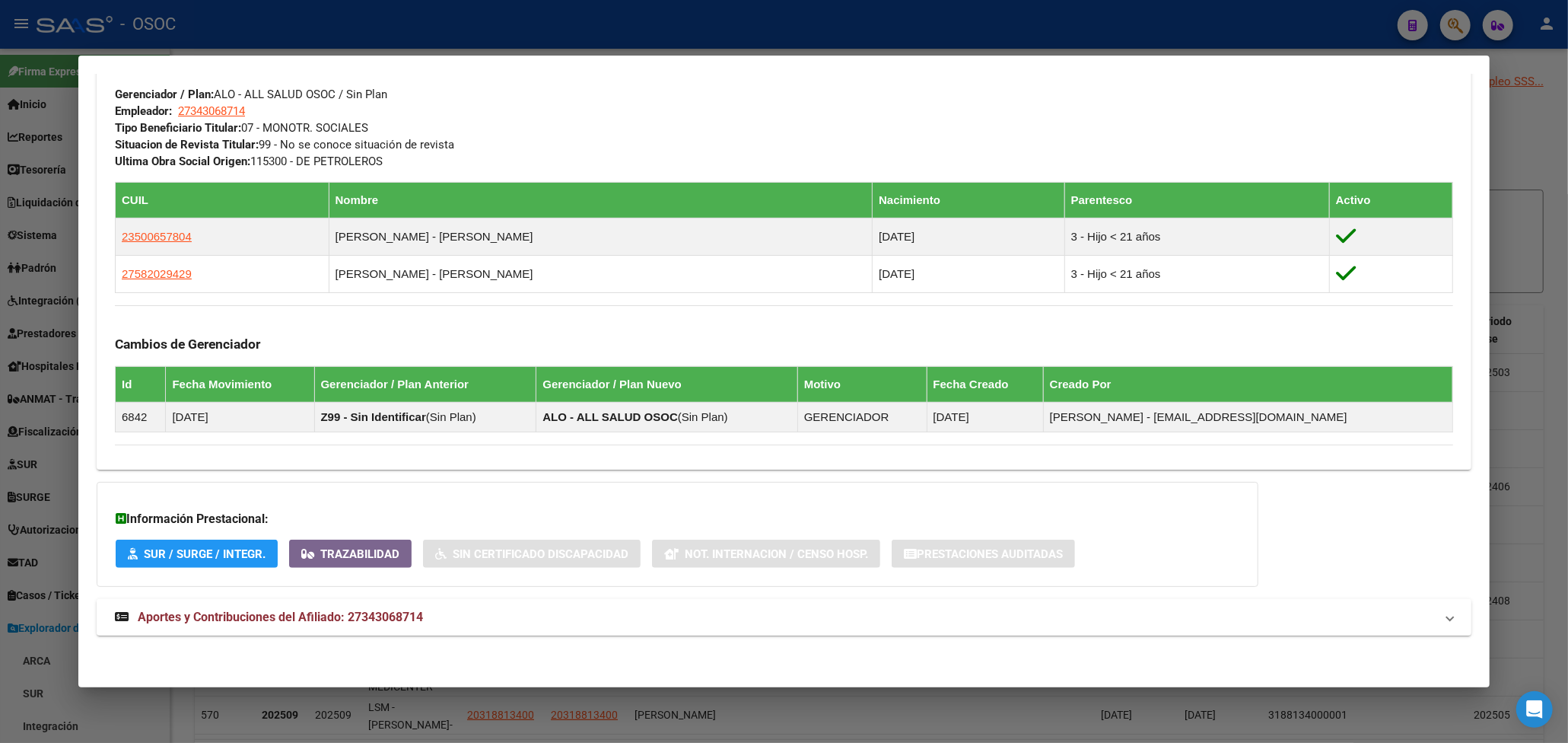
click at [403, 610] on span "Aportes y Contribuciones del Afiliado: 27343068714" at bounding box center [281, 616] width 285 height 14
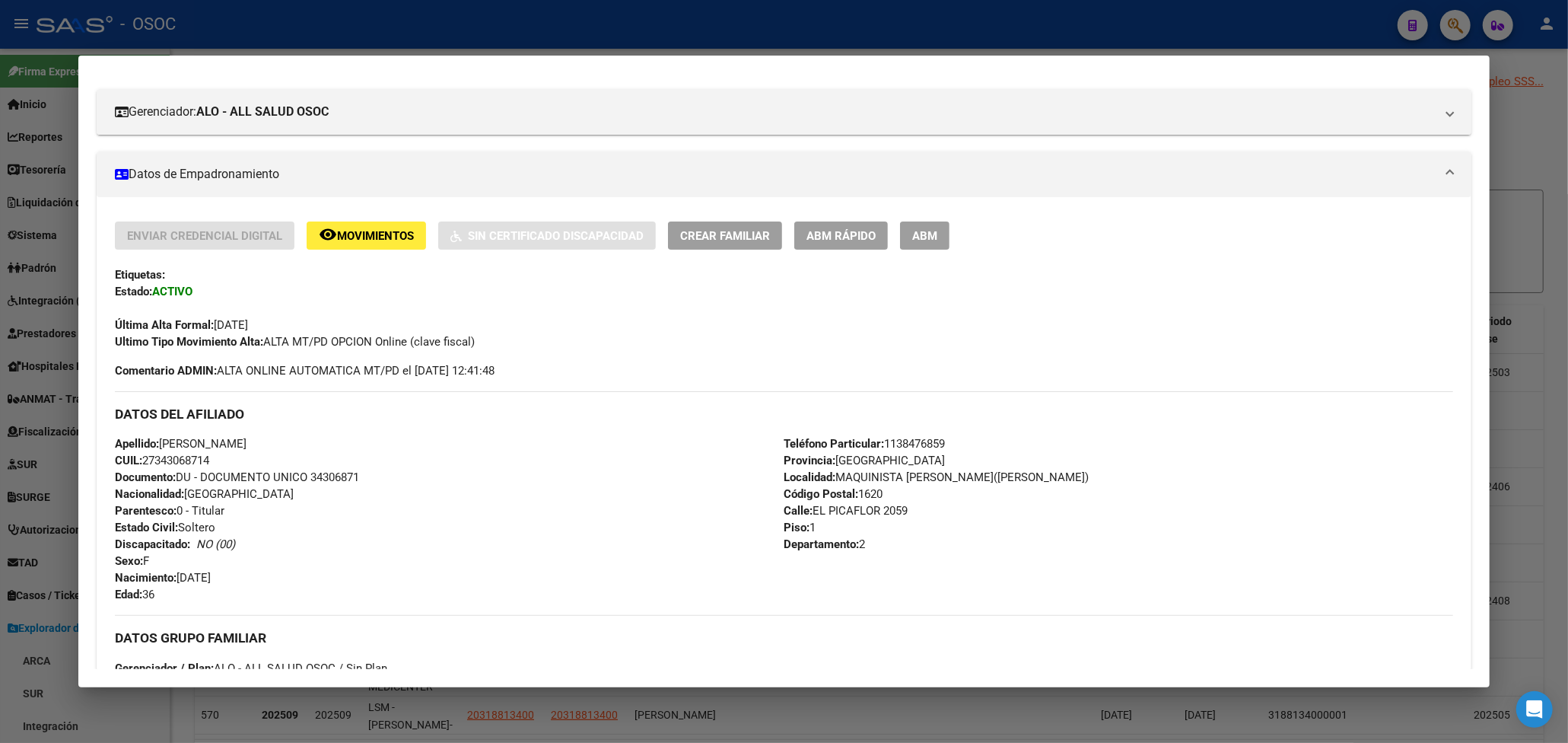
scroll to position [0, 0]
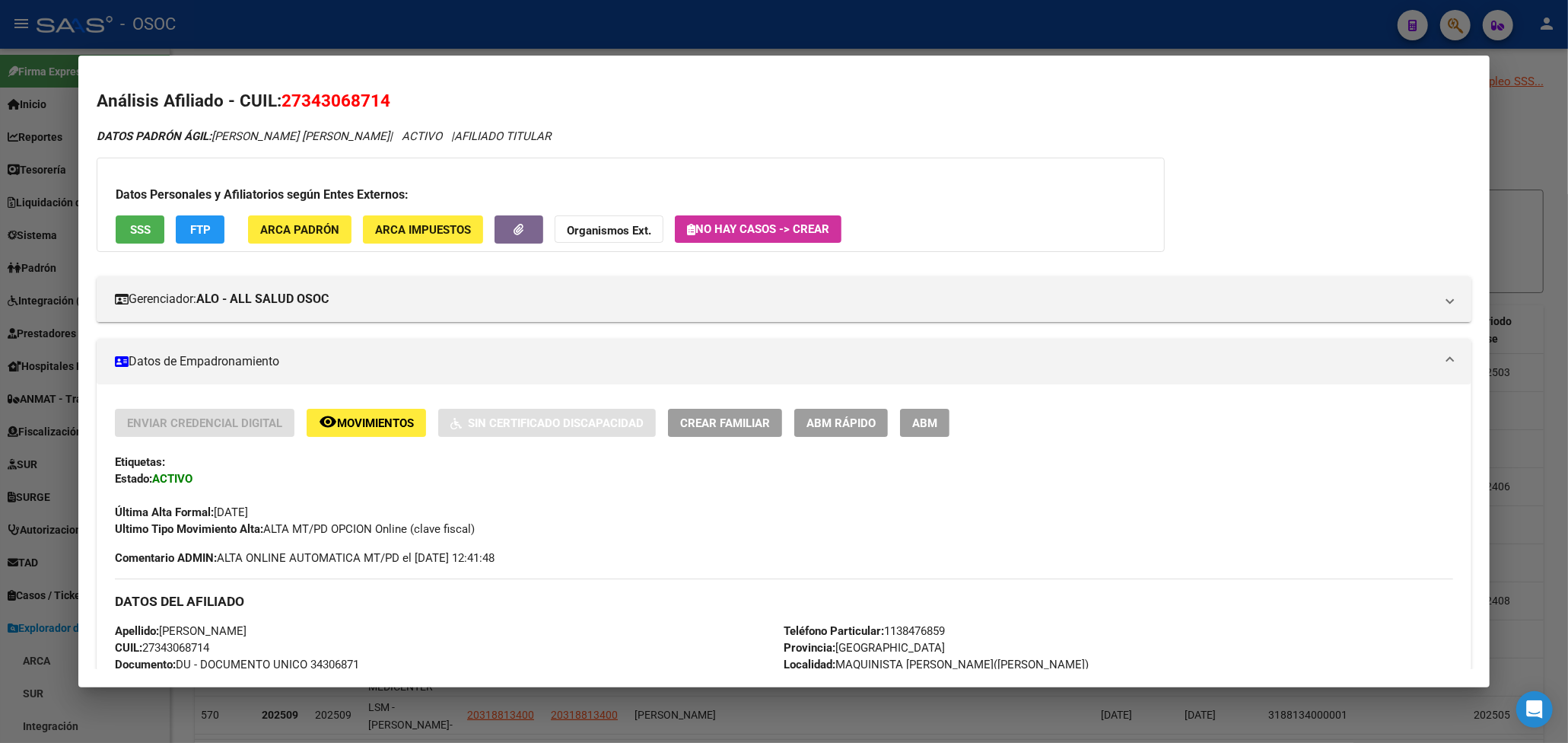
drag, startPoint x: 302, startPoint y: 99, endPoint x: 378, endPoint y: 98, distance: 76.0
click at [378, 98] on span "27343068714" at bounding box center [336, 100] width 108 height 20
copy span "34306871"
click at [713, 68] on mat-dialog-container "Análisis Afiliado - CUIL: 27343068714 DATOS PADRÓN ÁGIL: BAUZA CLAUDIA MARIANA …" at bounding box center [784, 371] width 1411 height 632
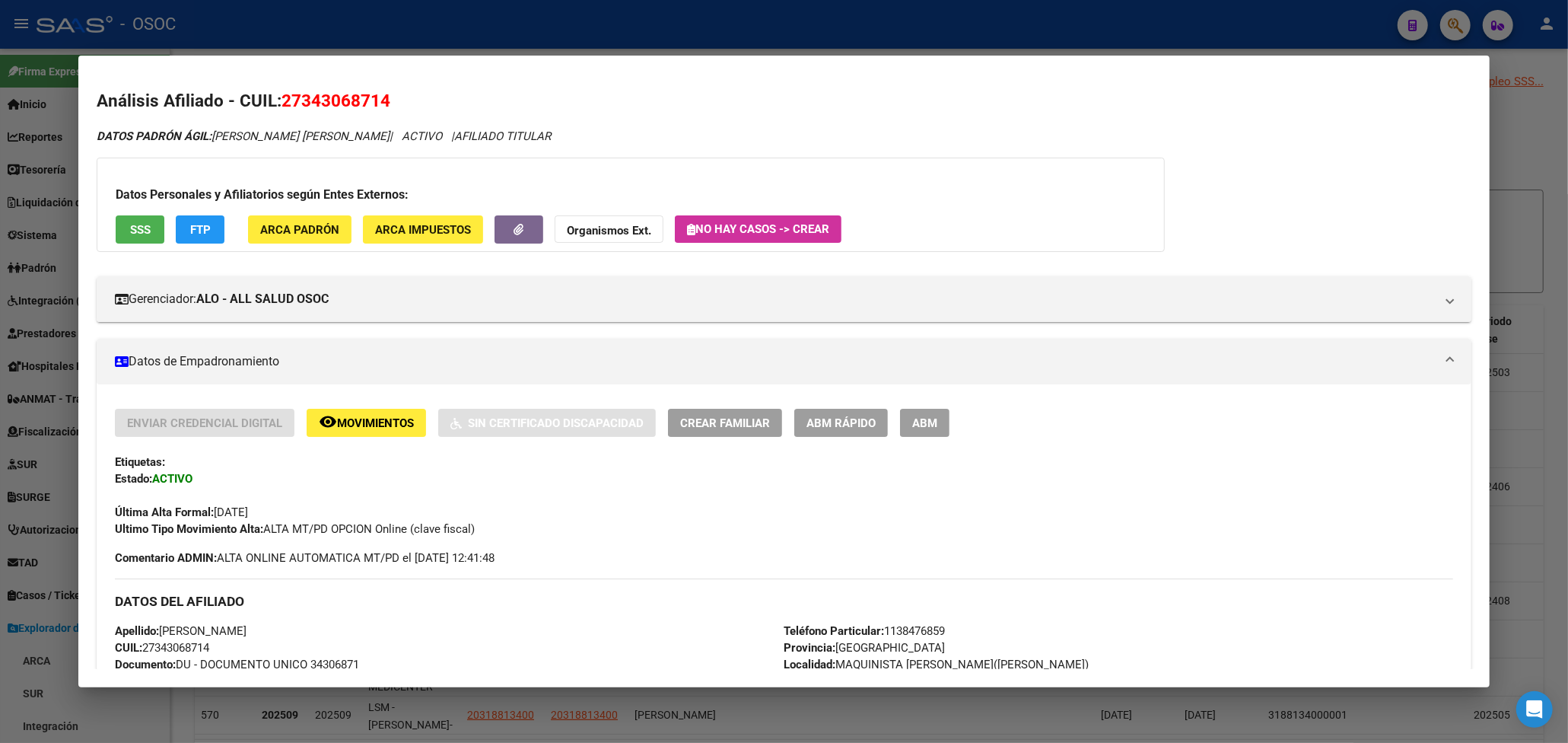
click at [720, 49] on div at bounding box center [784, 371] width 1568 height 743
click at [722, 49] on div at bounding box center [784, 371] width 1568 height 743
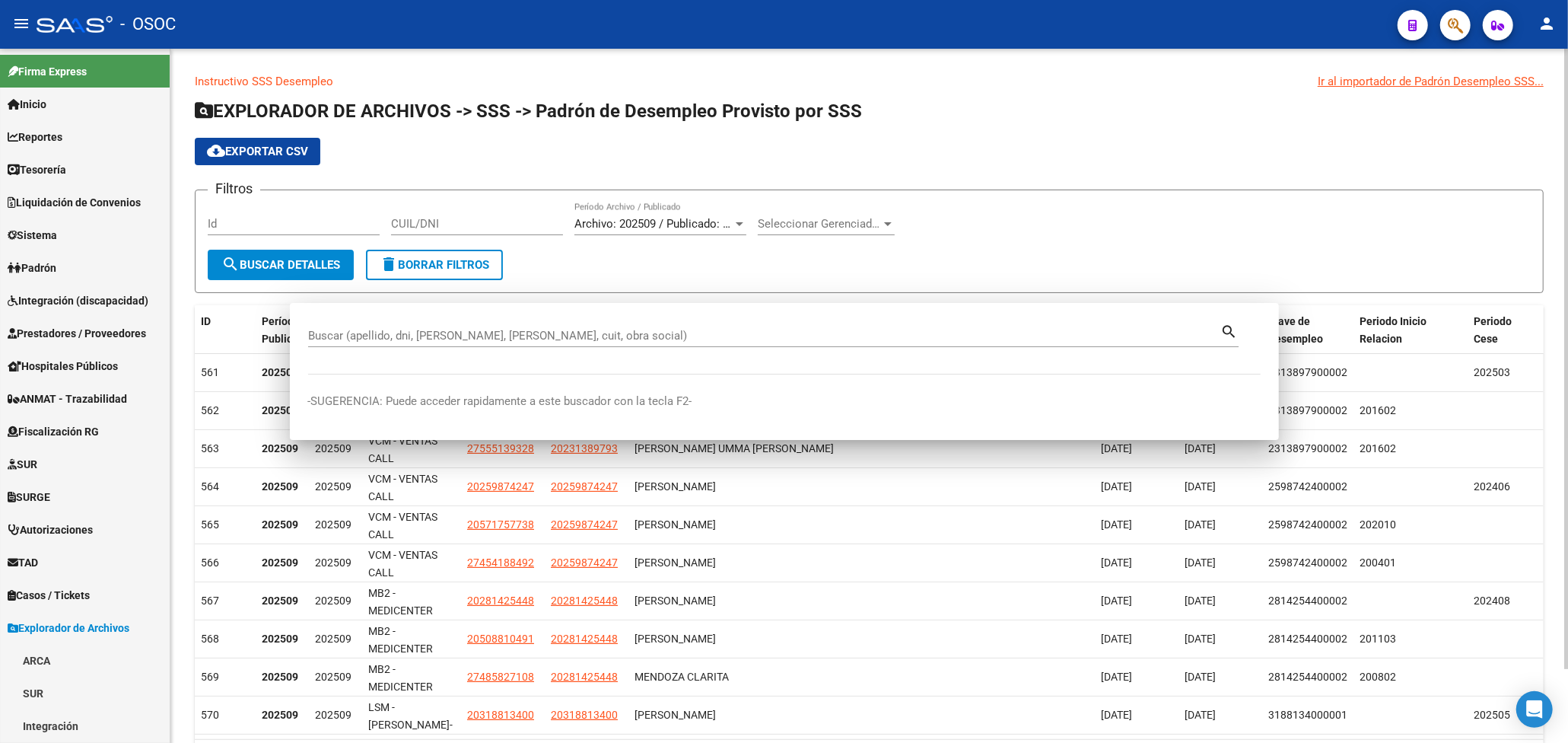
click at [722, 49] on div "Instructivo SSS Desempleo Ir al importador de Padrón Desempleo SSS... EXPLORADO…" at bounding box center [869, 438] width 1398 height 778
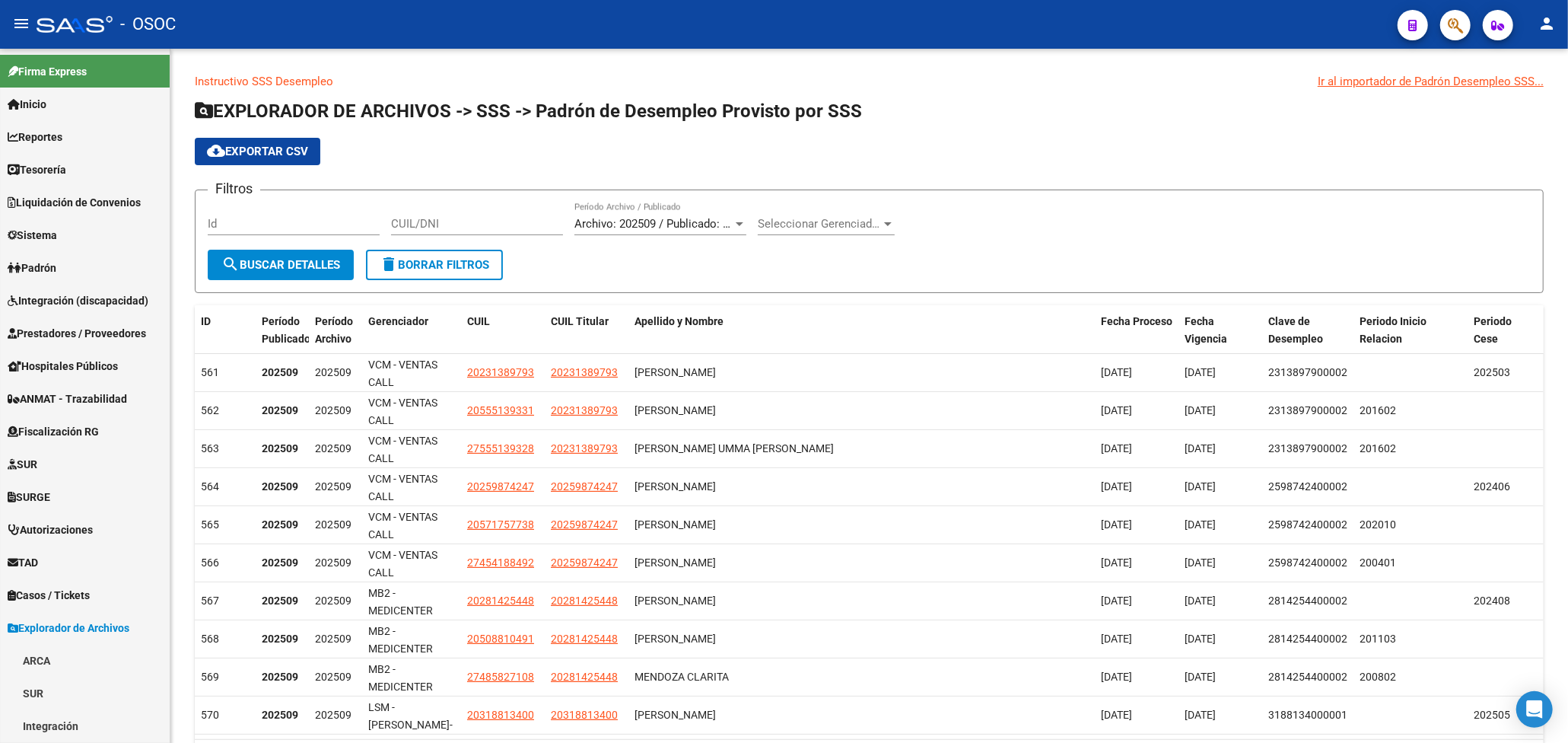
click at [1456, 26] on icon "button" at bounding box center [1456, 26] width 15 height 17
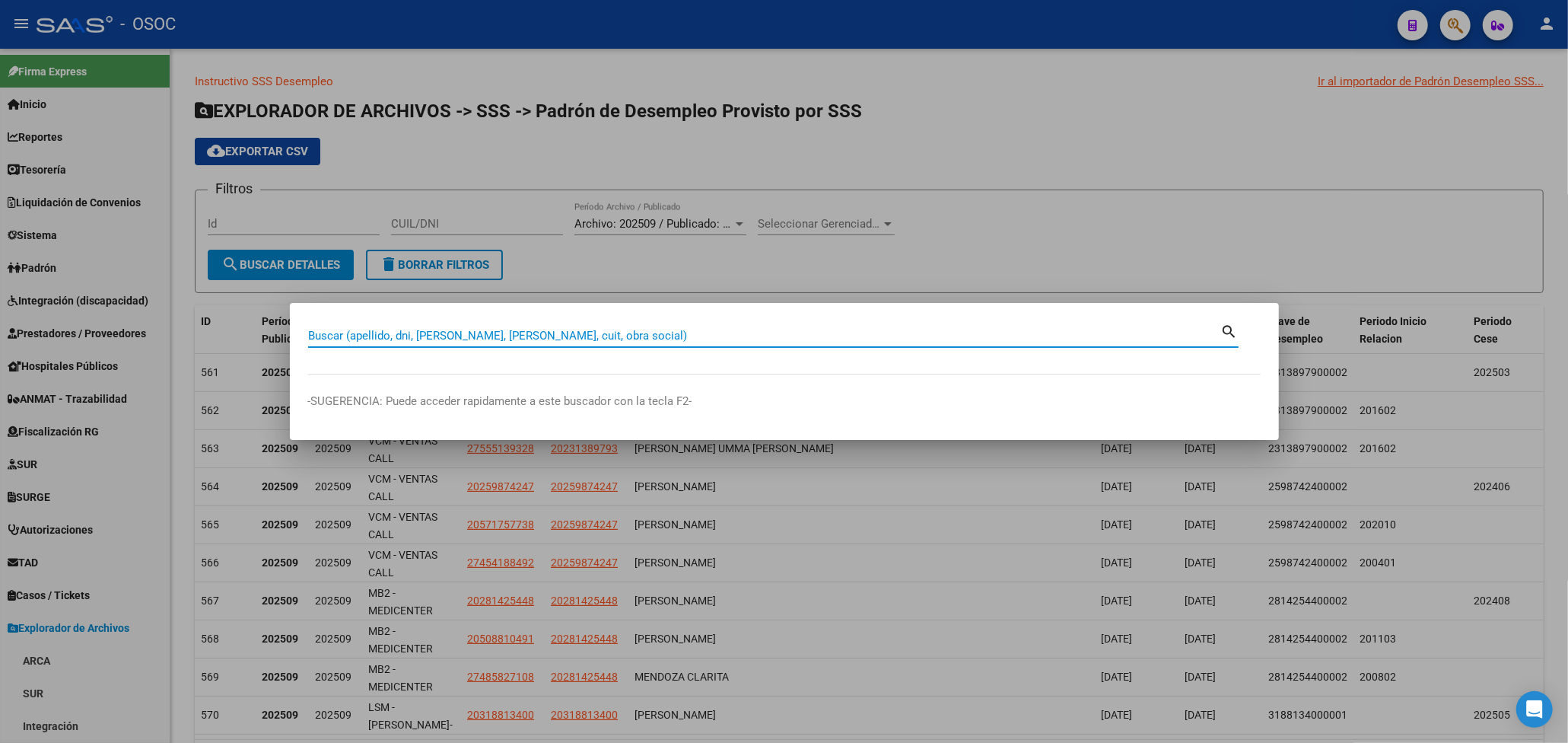
paste input "34306871"
type input "34306871"
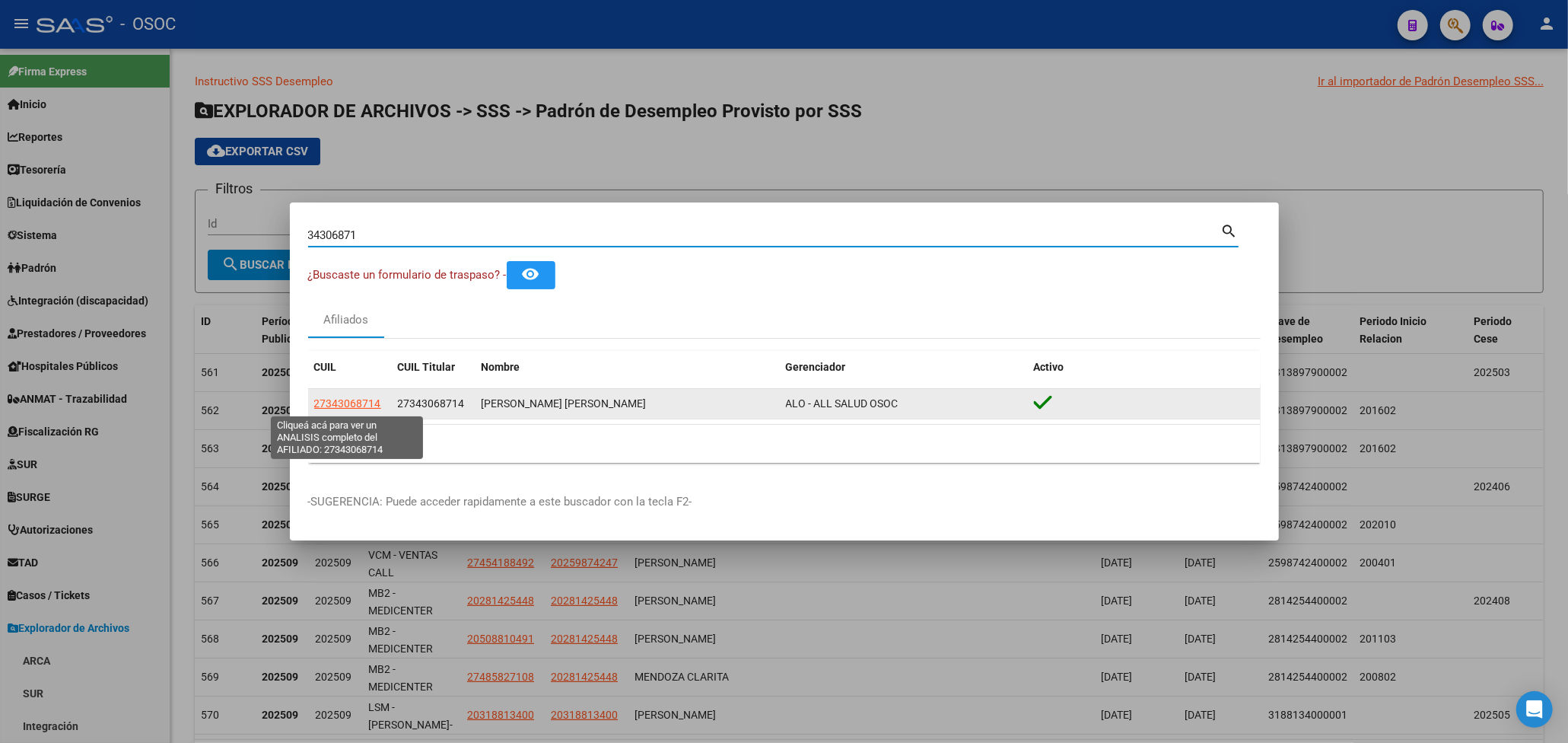
click at [354, 400] on span "27343068714" at bounding box center [347, 403] width 67 height 12
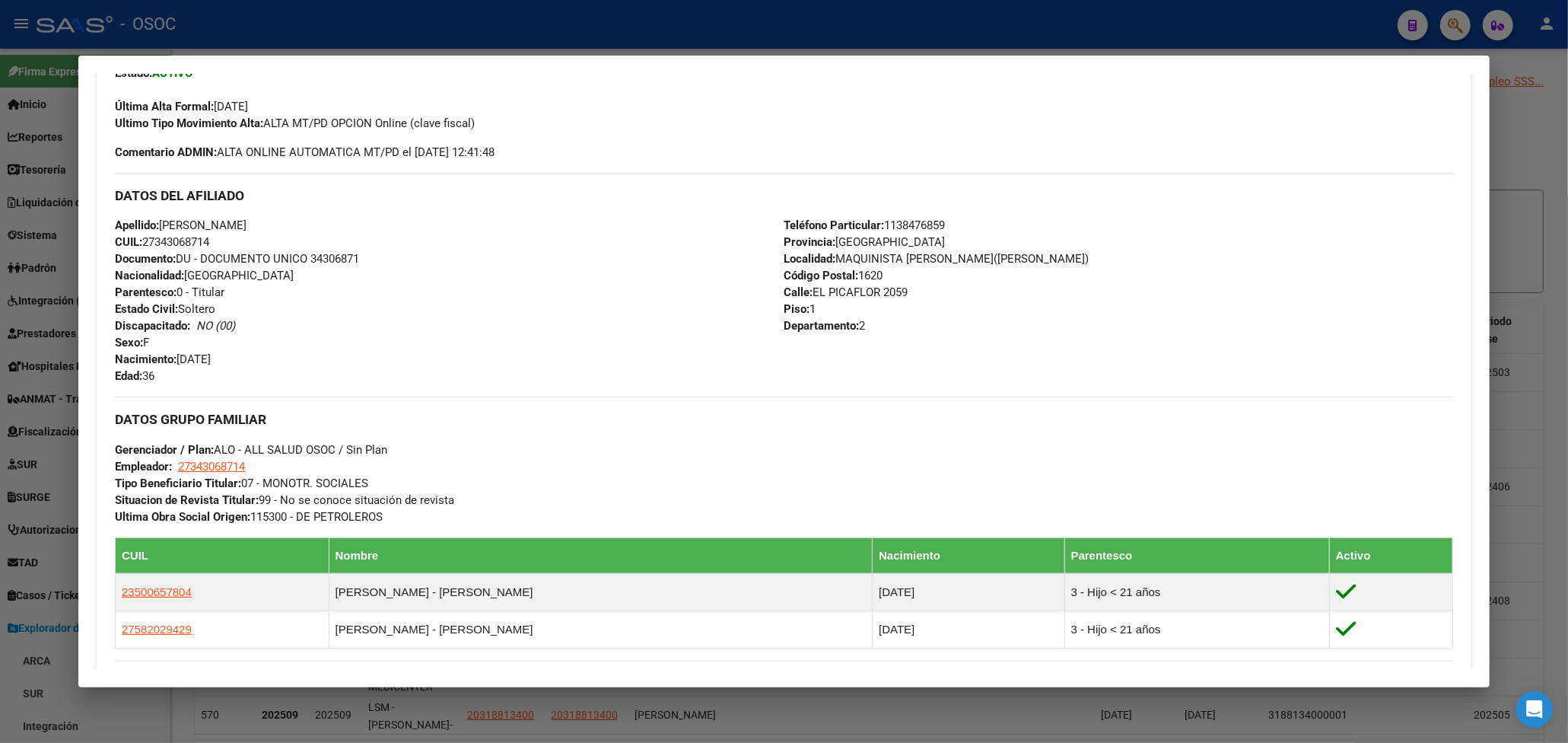
scroll to position [764, 0]
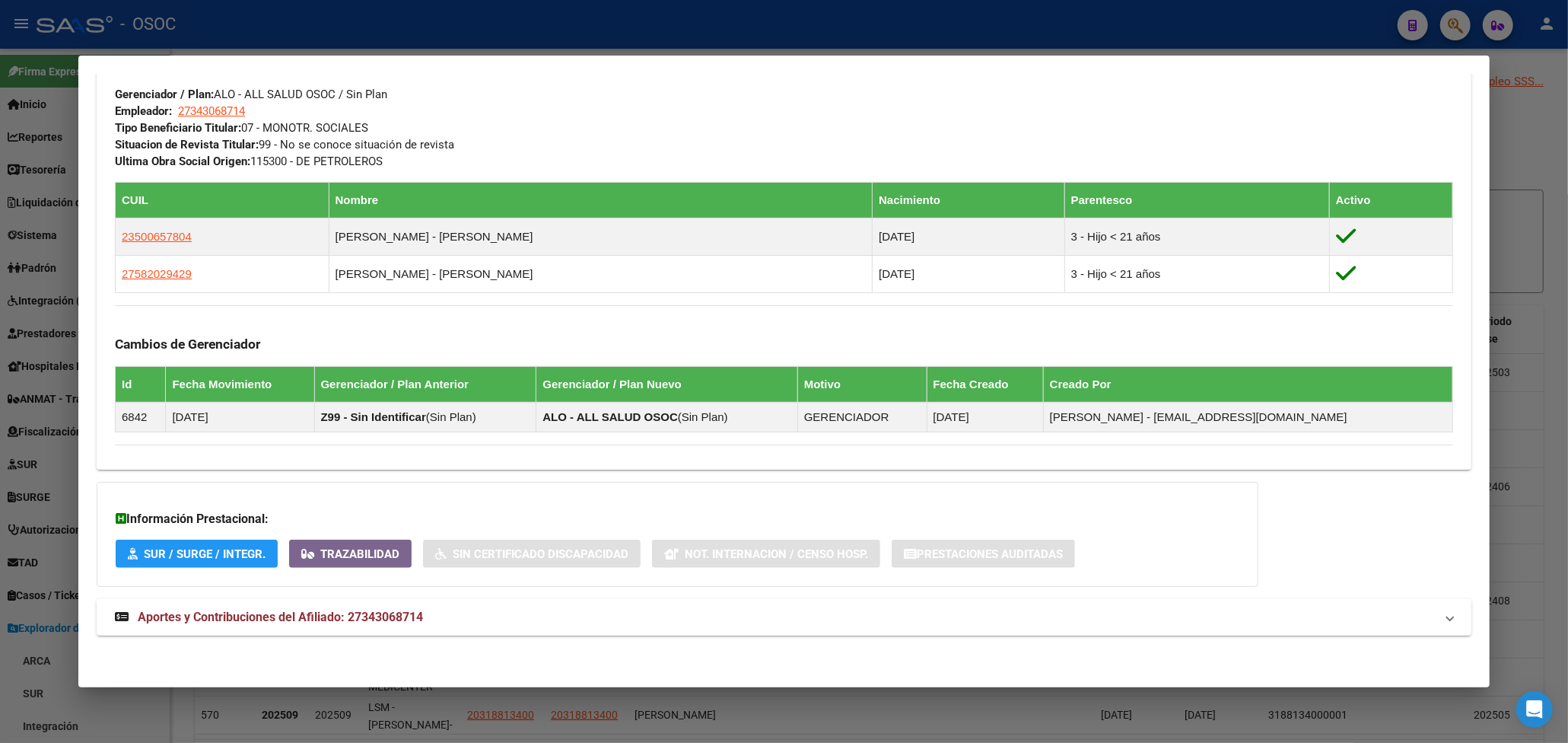
click at [391, 616] on span "Aportes y Contribuciones del Afiliado: 27343068714" at bounding box center [281, 616] width 285 height 14
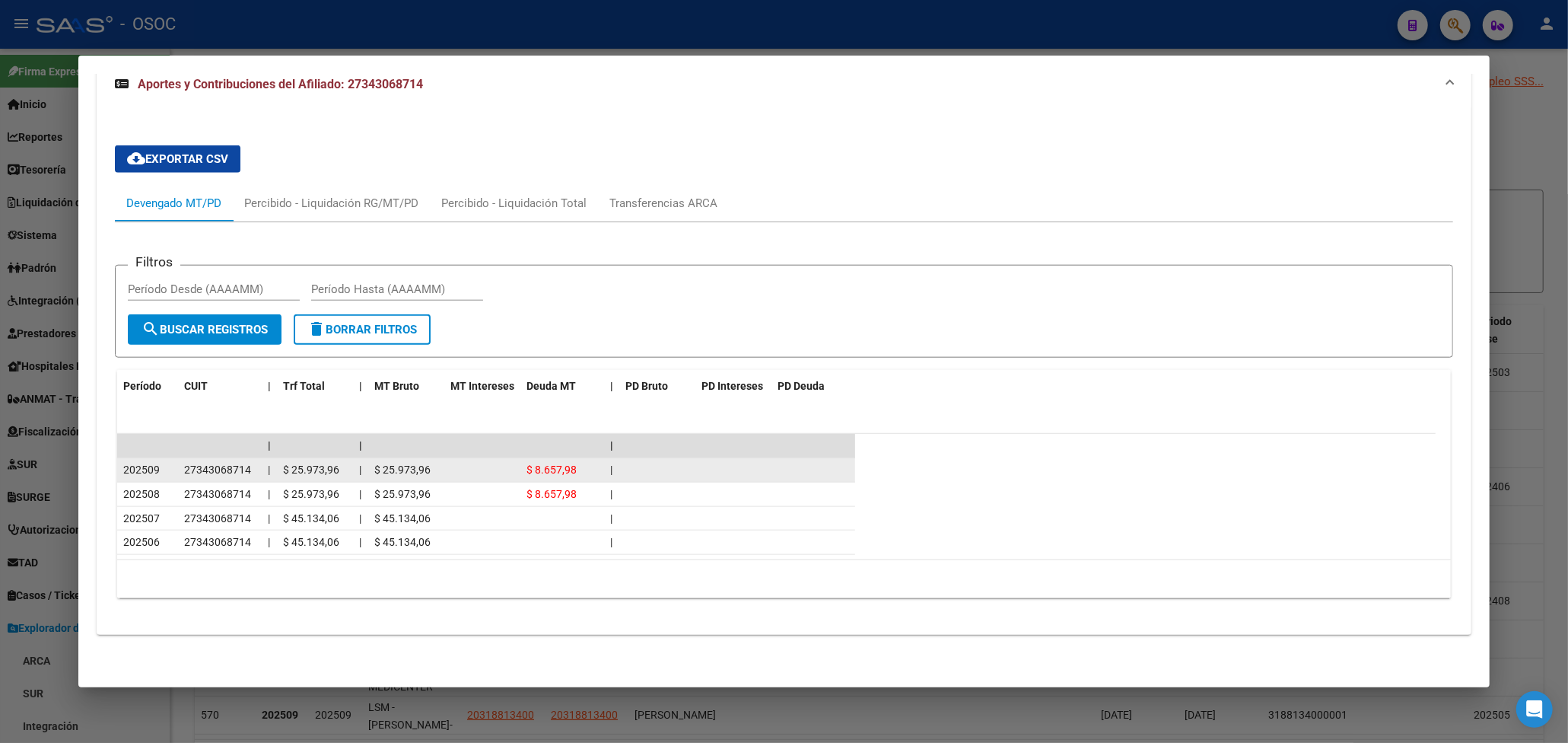
scroll to position [1304, 0]
click at [1550, 166] on div at bounding box center [784, 371] width 1568 height 743
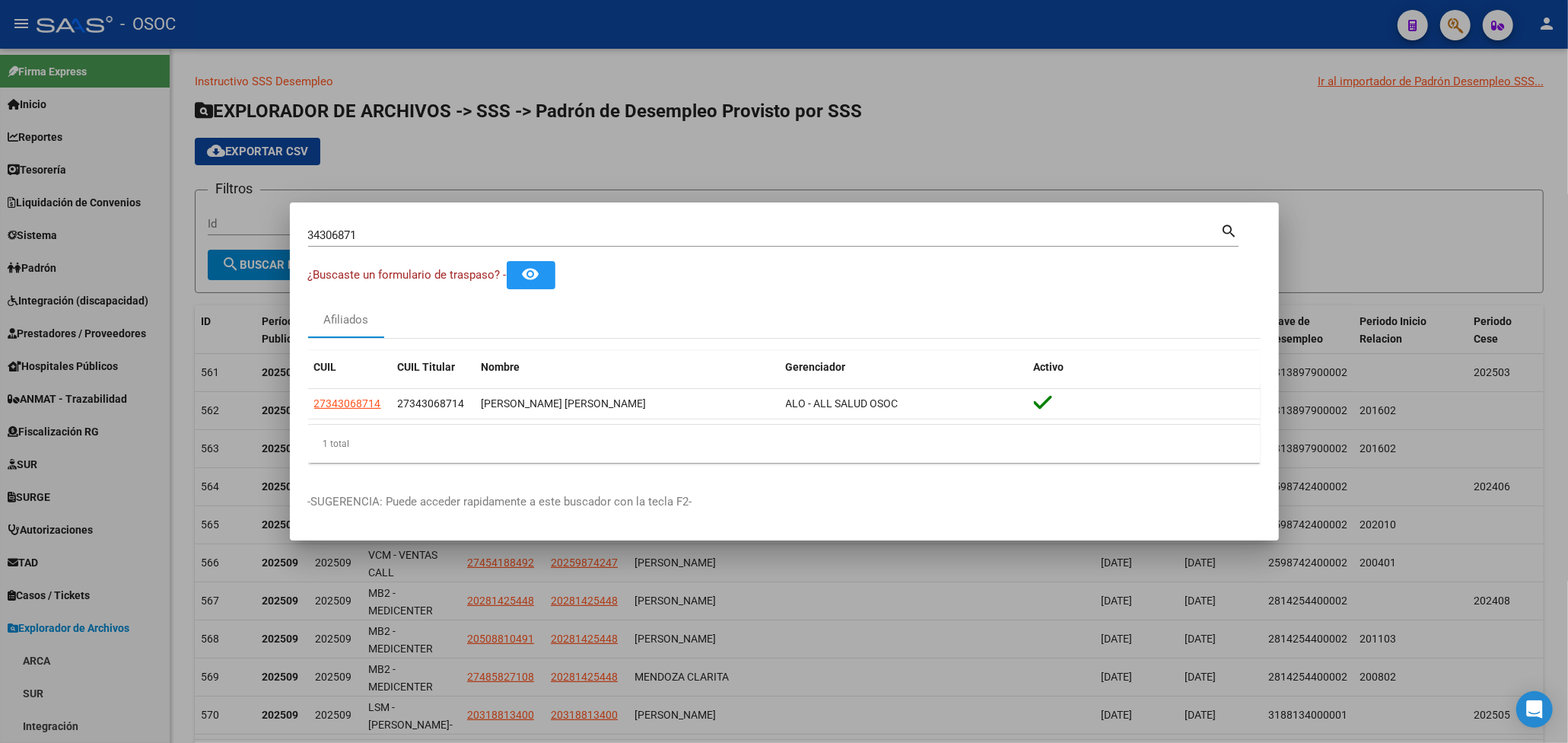
click at [1550, 166] on div at bounding box center [784, 371] width 1568 height 743
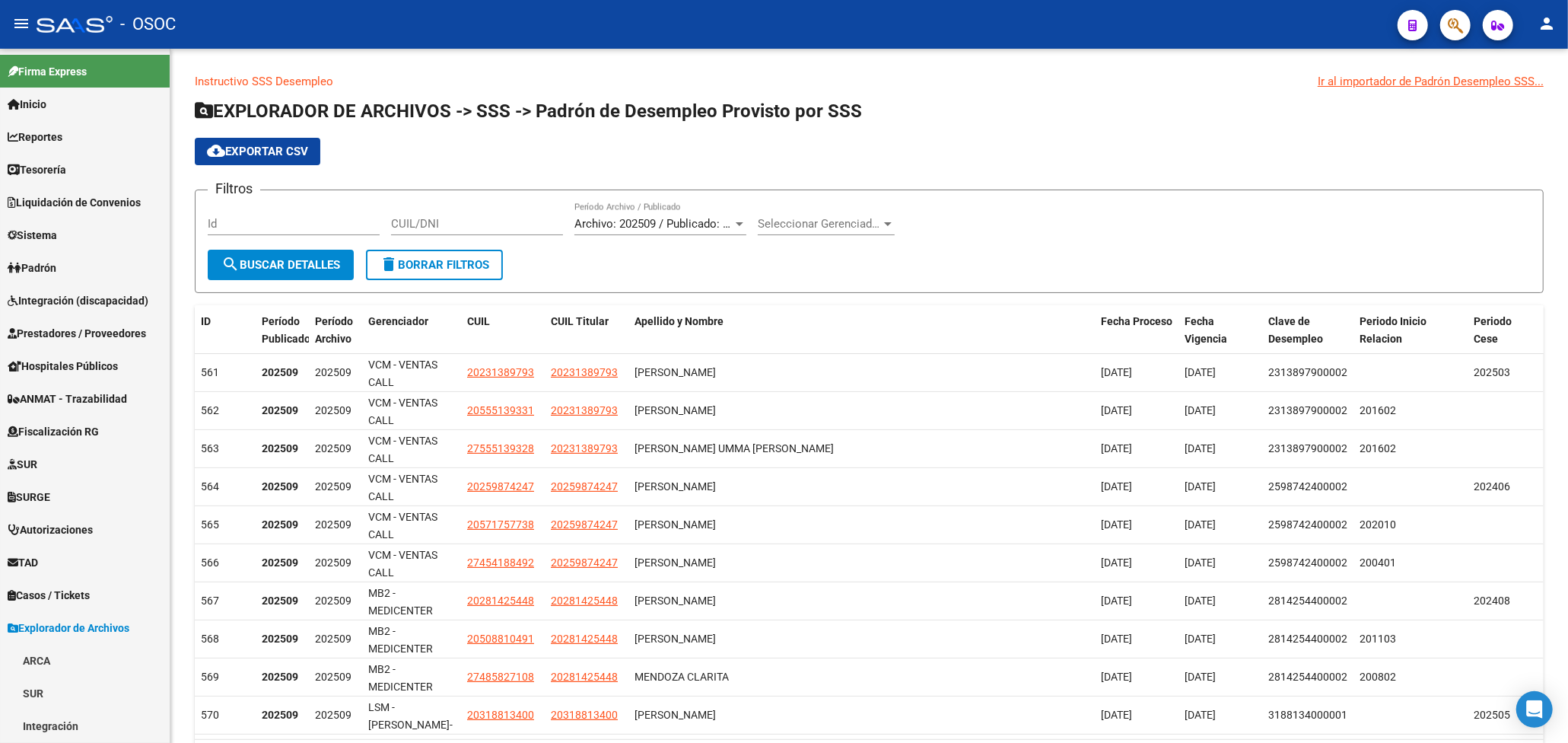
click at [1459, 29] on icon "button" at bounding box center [1456, 26] width 15 height 17
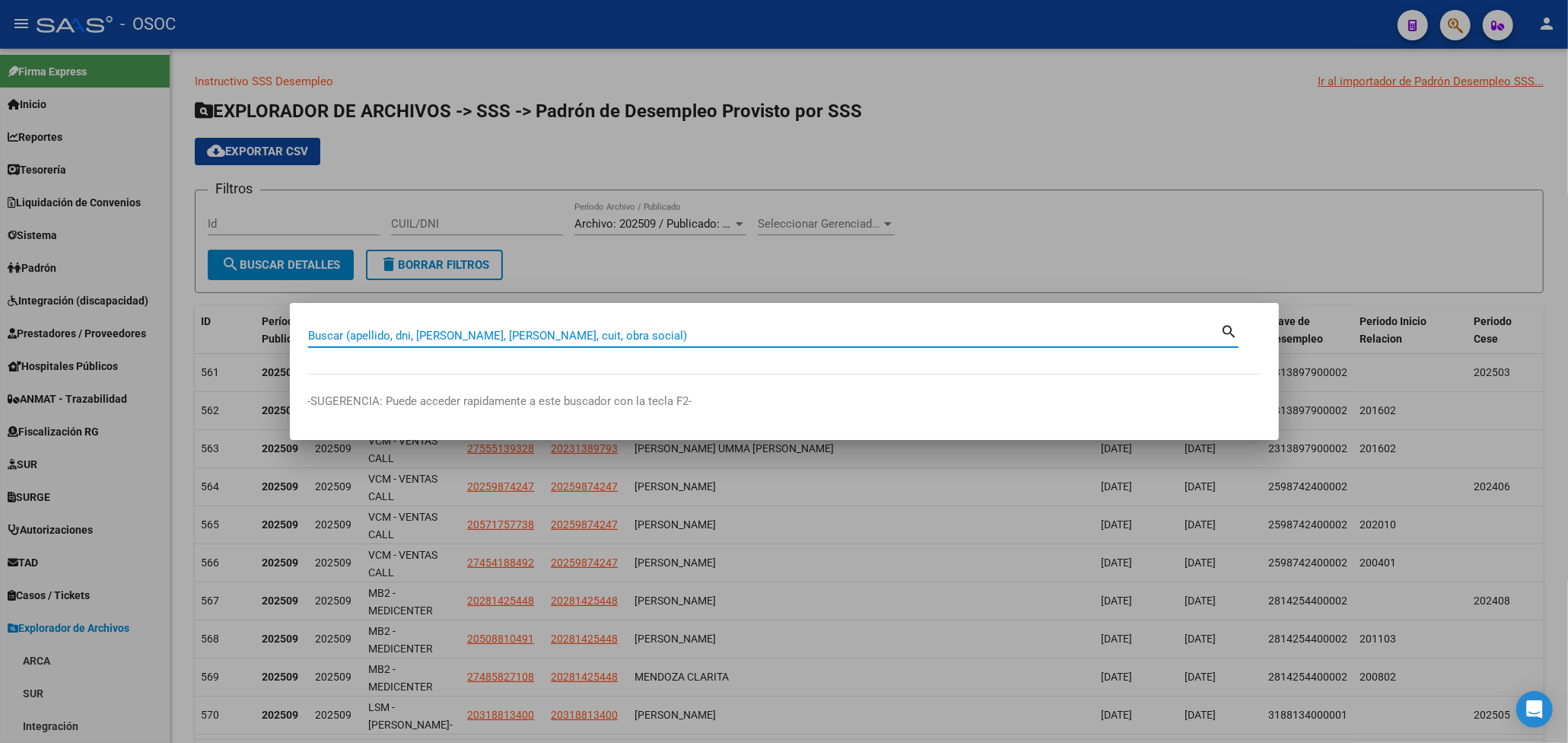
paste input "35558361"
type input "35558361"
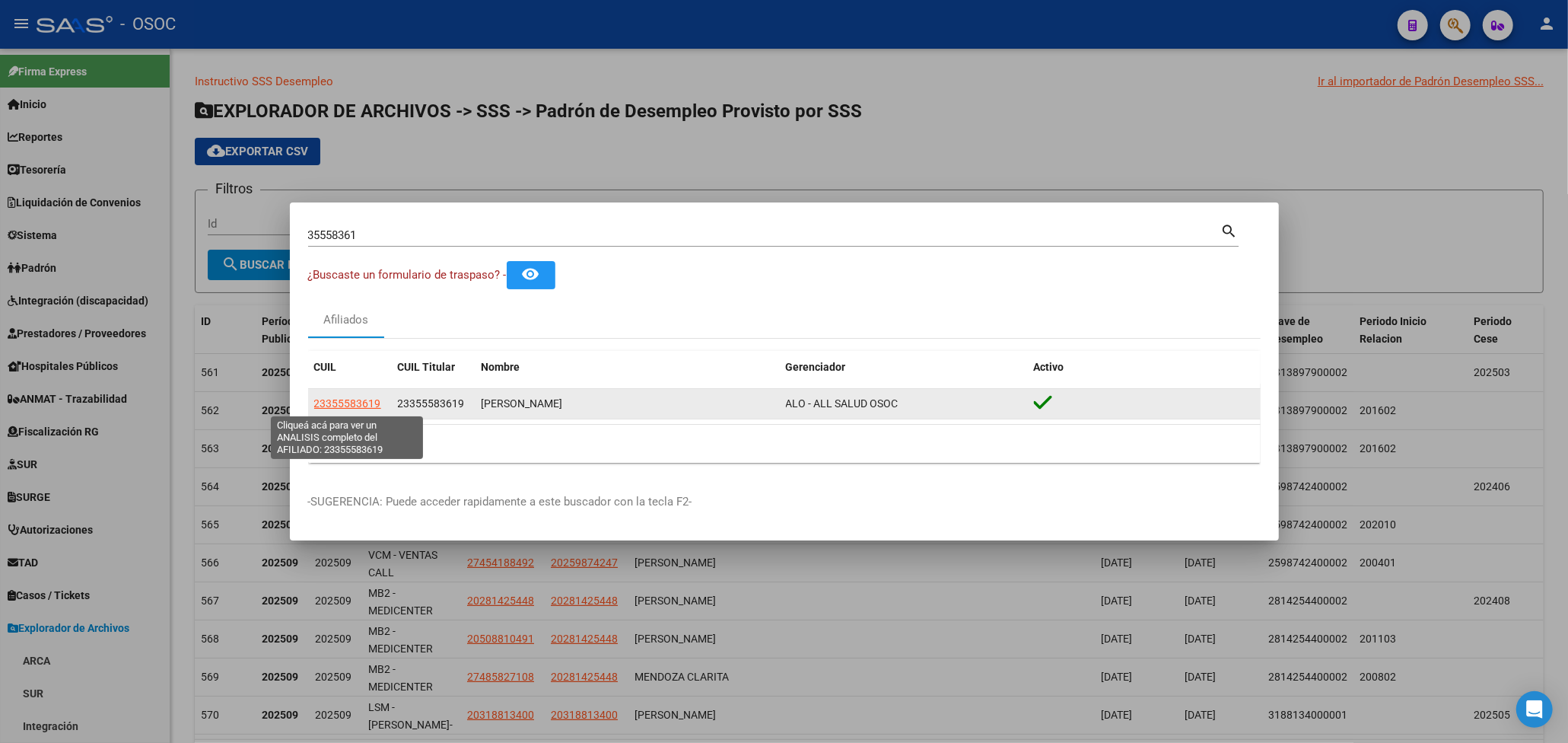
click at [362, 402] on span "23355583619" at bounding box center [347, 403] width 67 height 12
type textarea "23355583619"
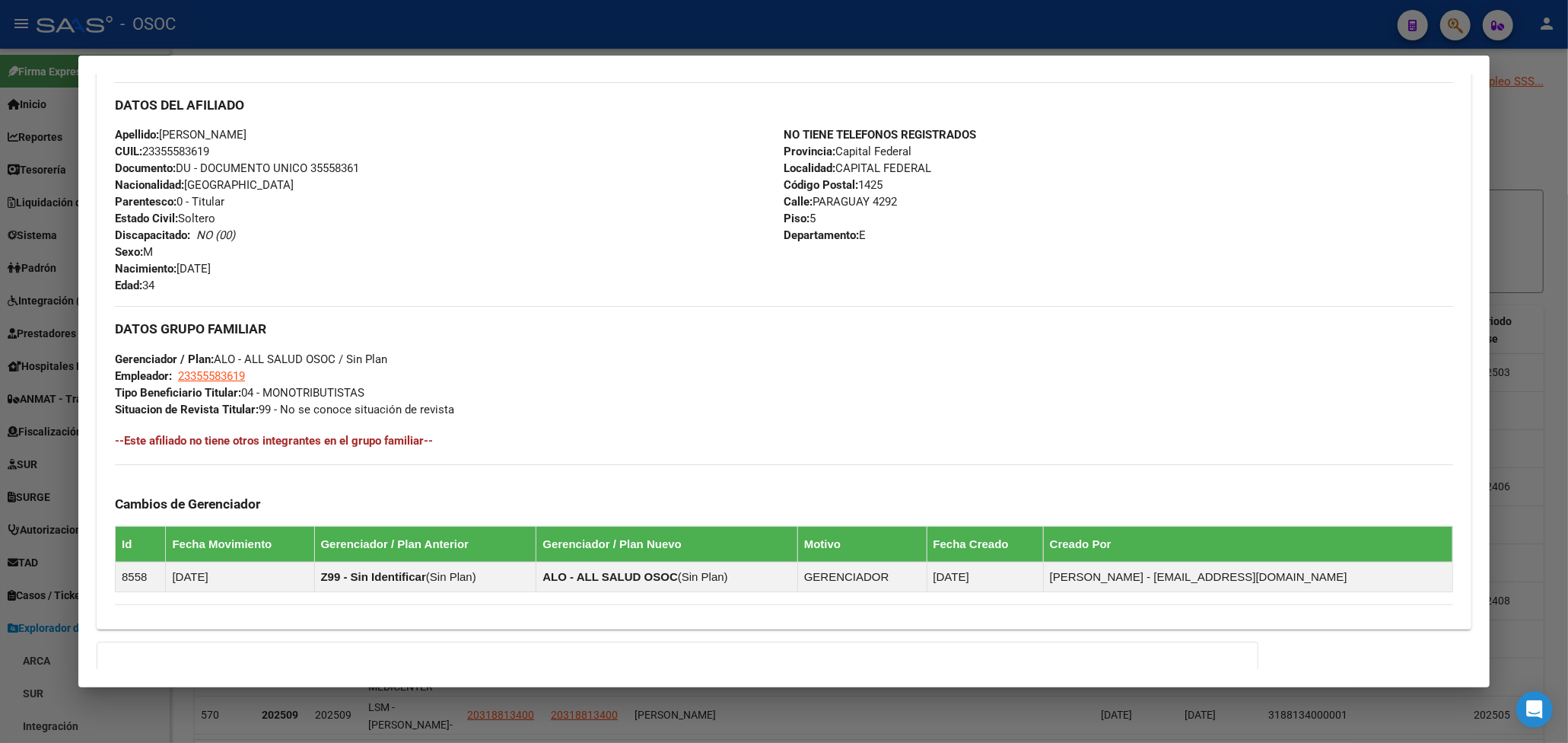
scroll to position [658, 0]
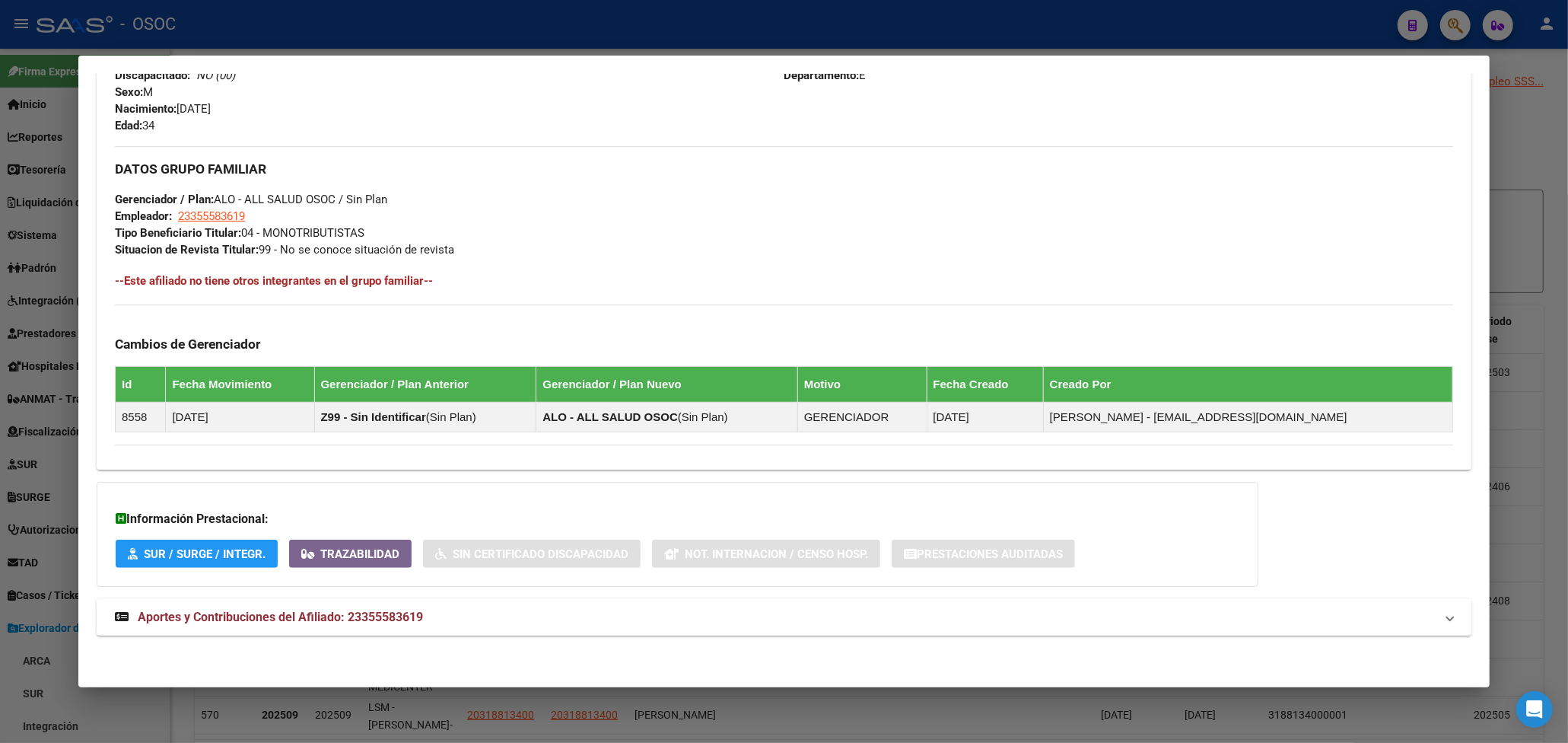
click at [344, 626] on mat-expansion-panel-header "Aportes y Contribuciones del Afiliado: 23355583619" at bounding box center [784, 617] width 1375 height 36
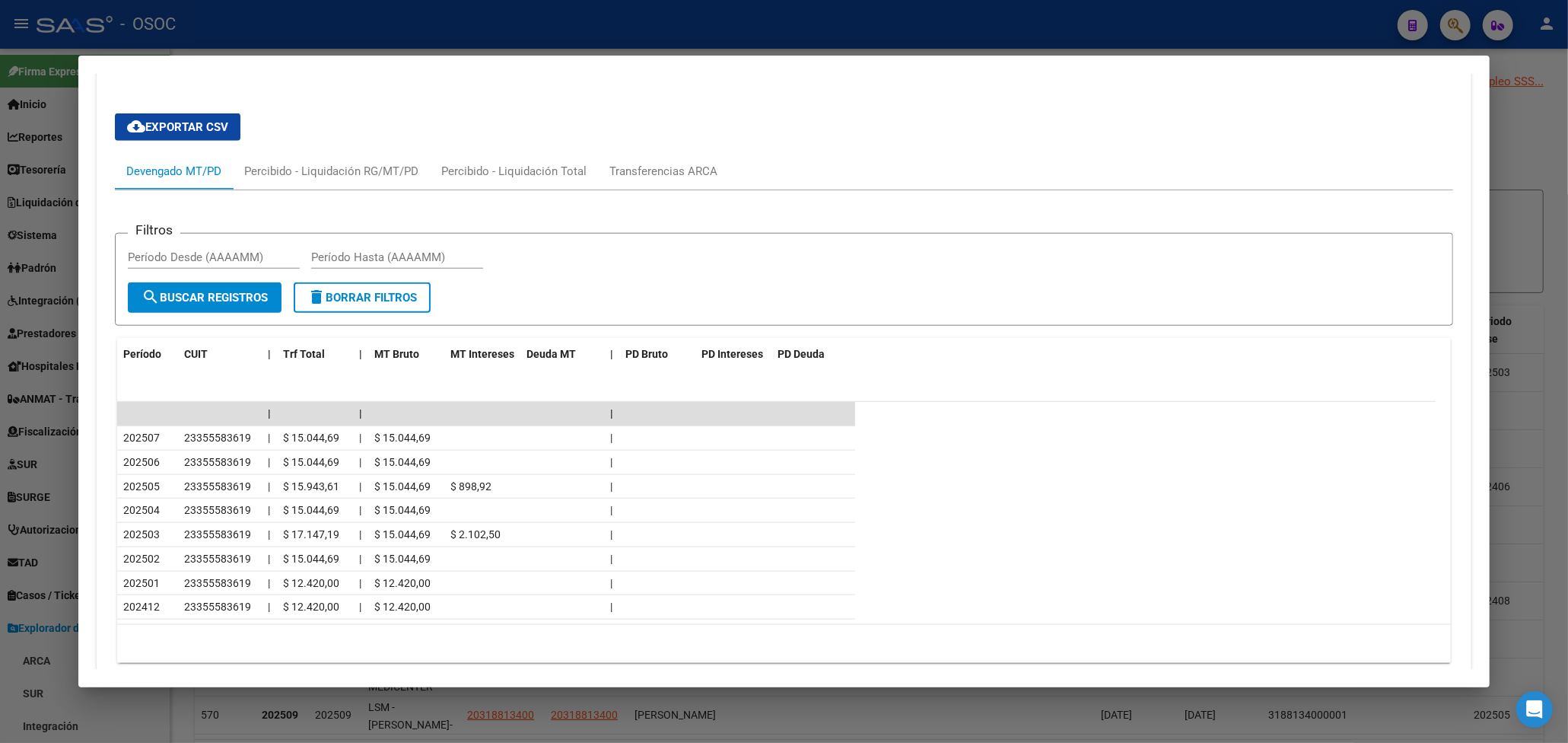
scroll to position [1296, 0]
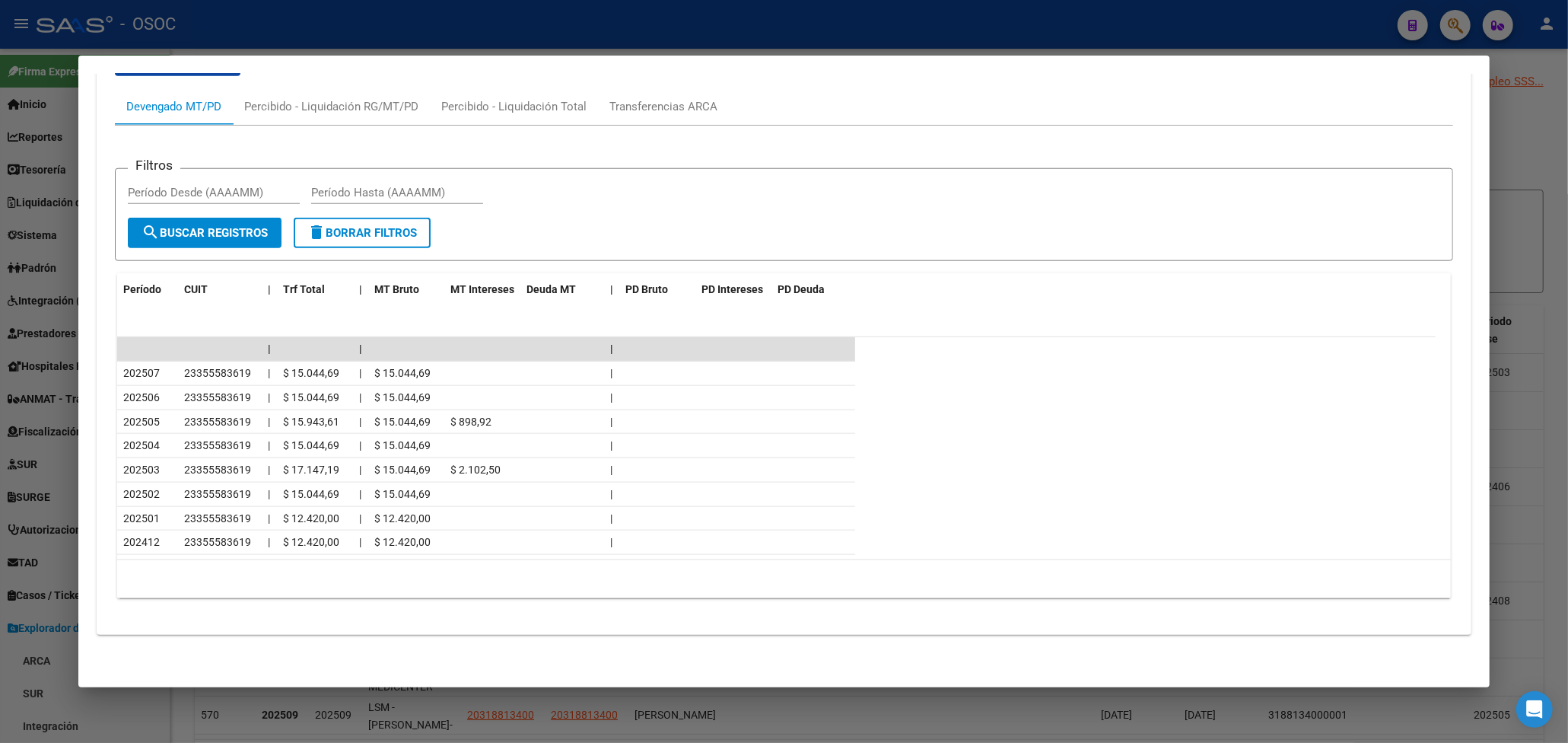
click at [1506, 116] on div at bounding box center [784, 371] width 1568 height 743
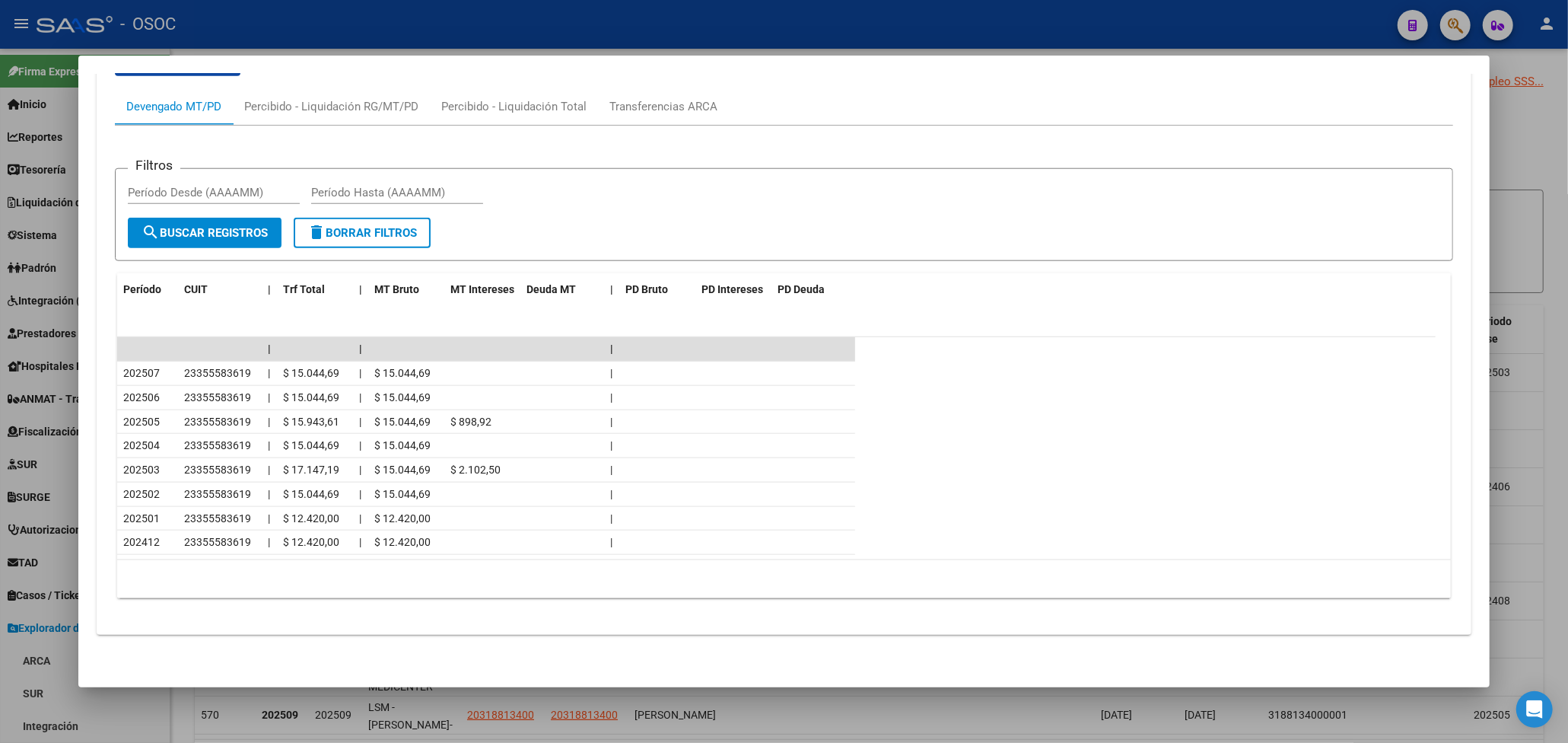
click at [1506, 116] on div at bounding box center [784, 371] width 1568 height 743
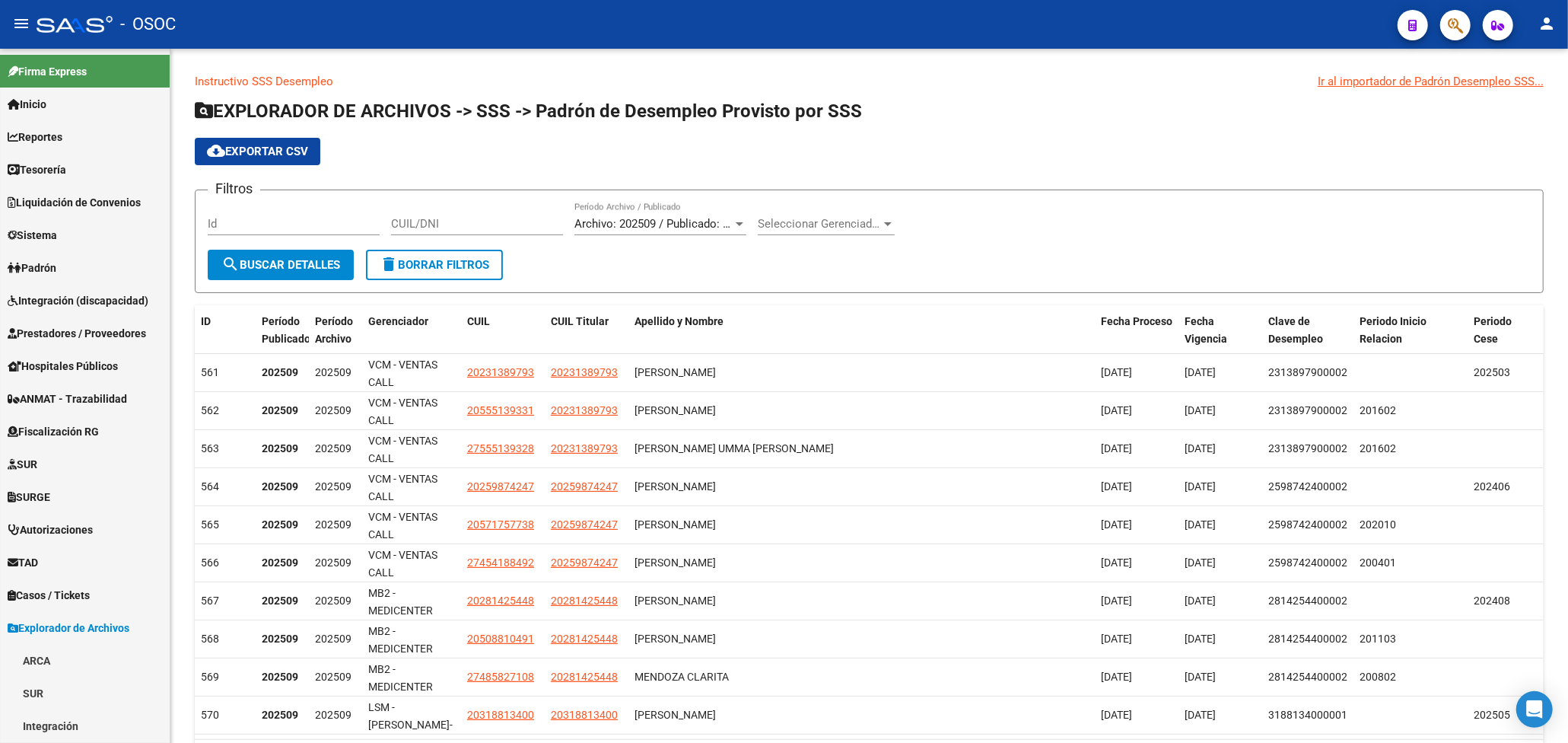
click at [1506, 116] on h1 "EXPLORADOR DE ARCHIVOS -> SSS -> Padrón de Desempleo Provisto por SSS" at bounding box center [869, 112] width 1349 height 27
click at [1467, 28] on button "button" at bounding box center [1456, 25] width 30 height 30
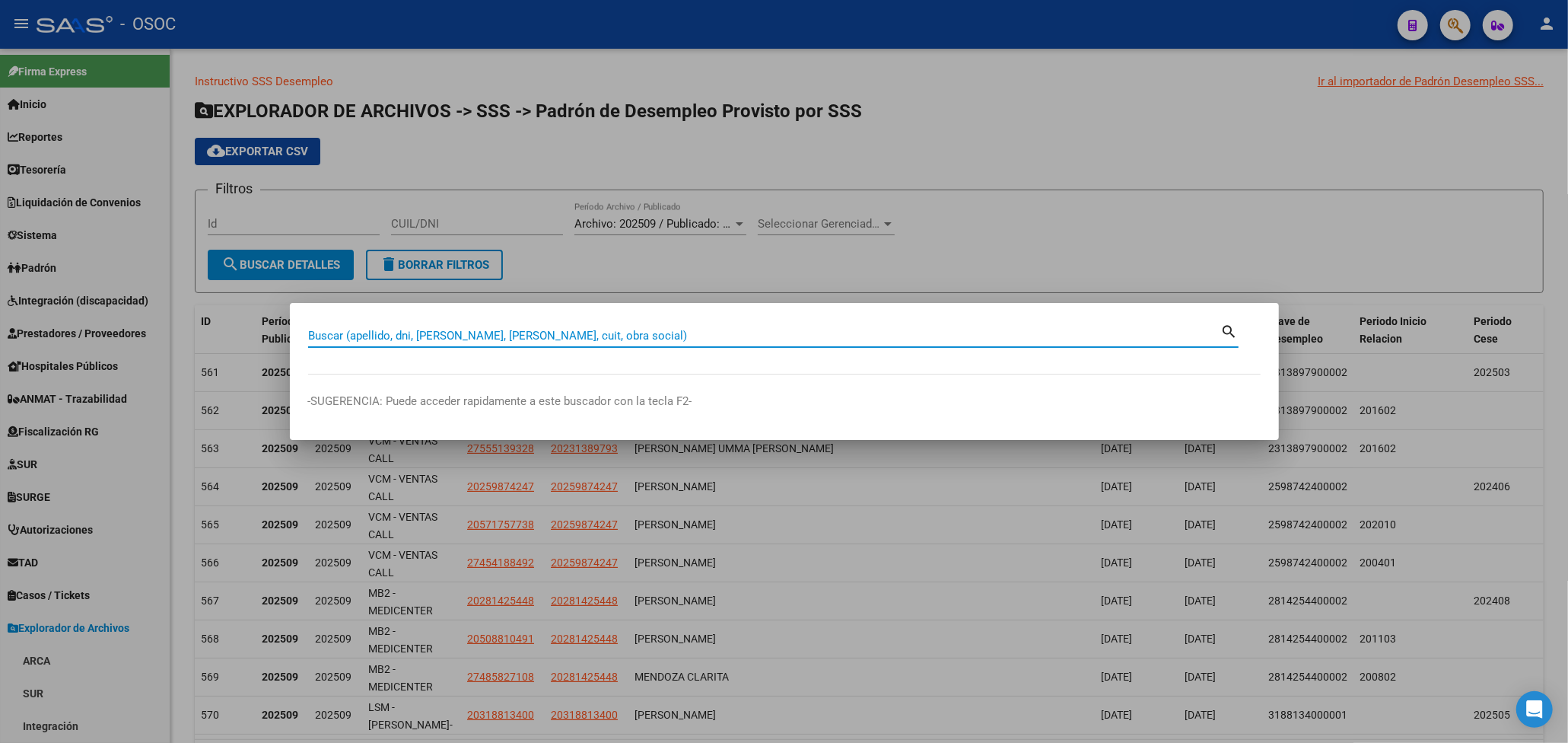
paste input "34897178"
type input "34897178"
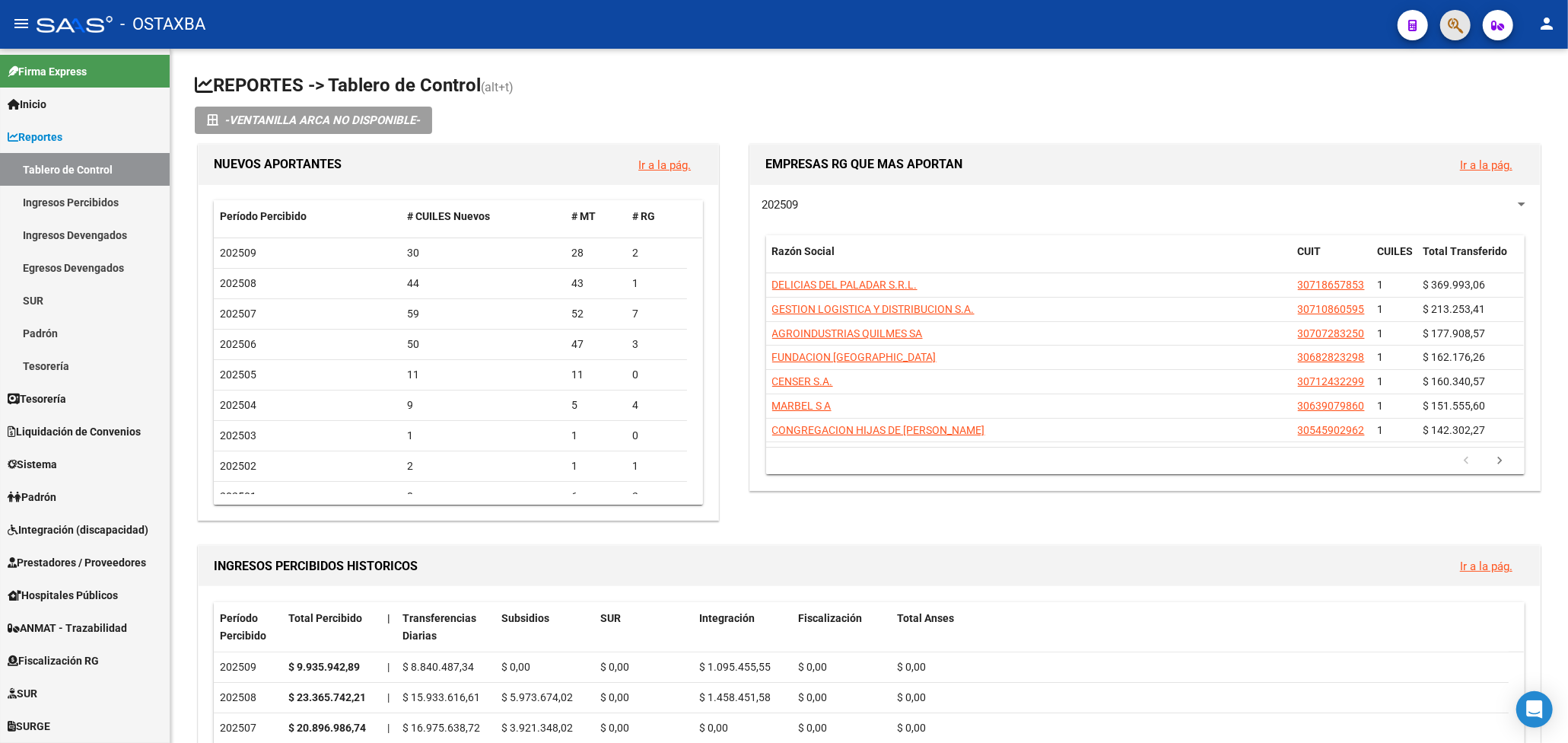
click at [1456, 36] on span "button" at bounding box center [1456, 25] width 15 height 31
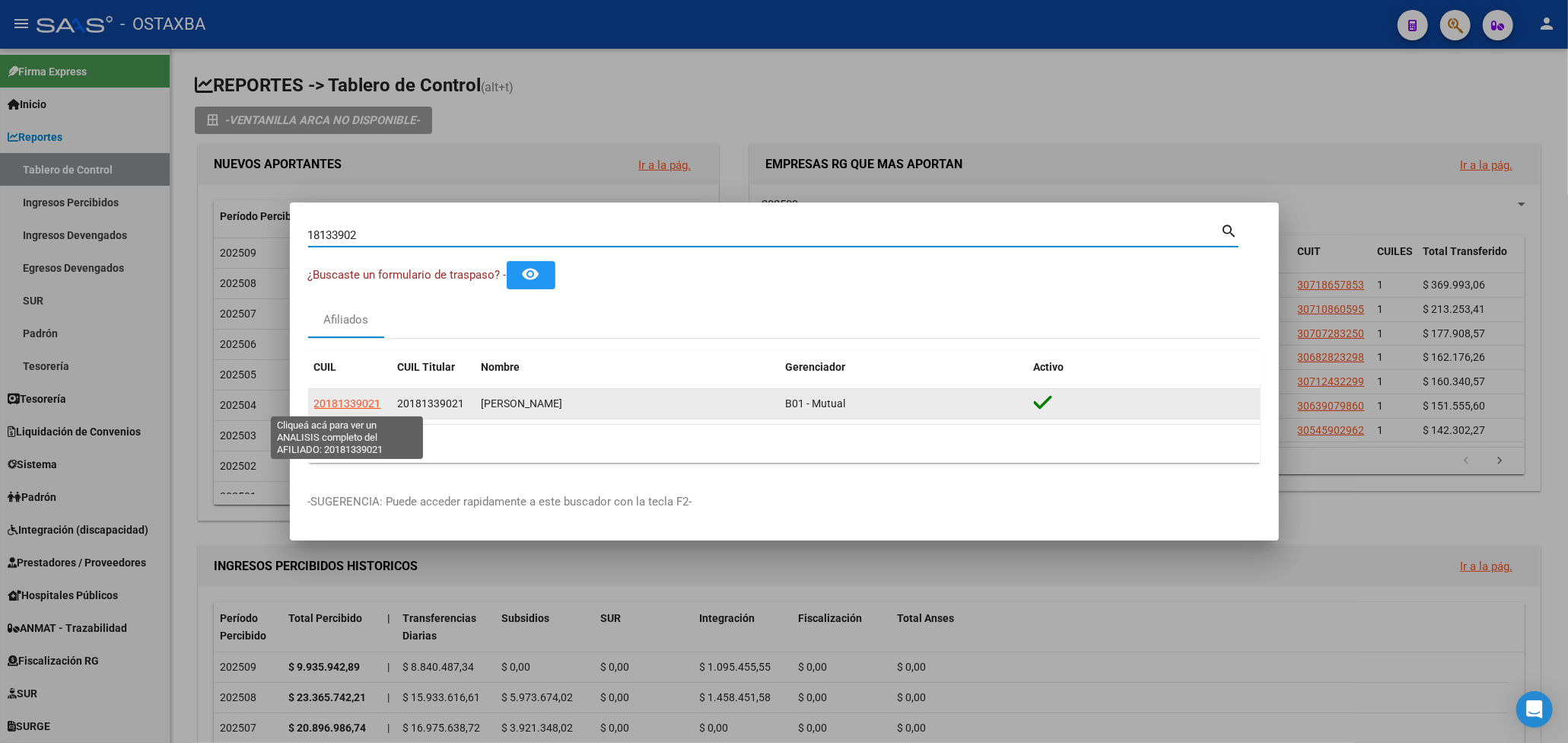
click at [358, 398] on span "20181339021" at bounding box center [347, 403] width 67 height 12
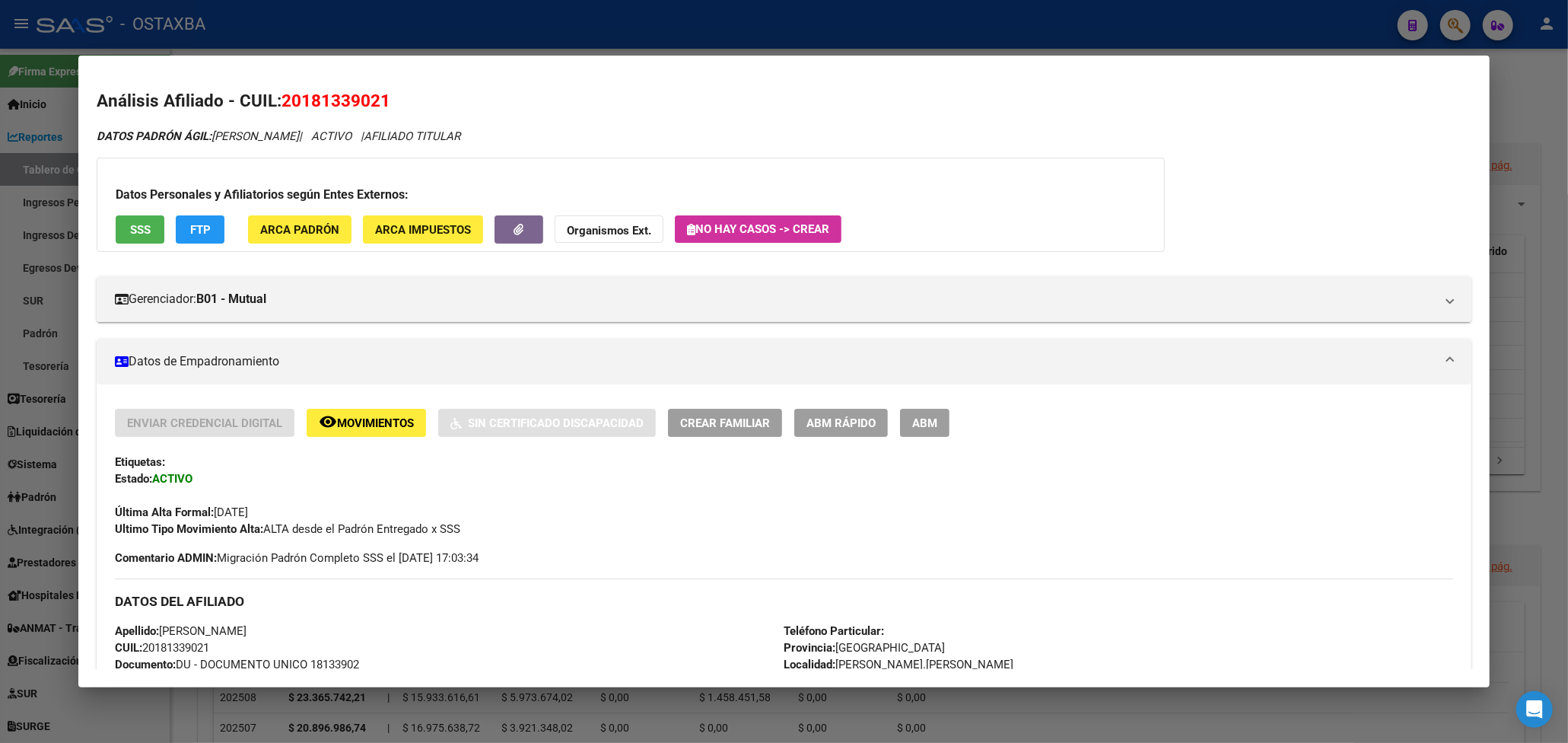
click at [51, 173] on div at bounding box center [784, 371] width 1568 height 743
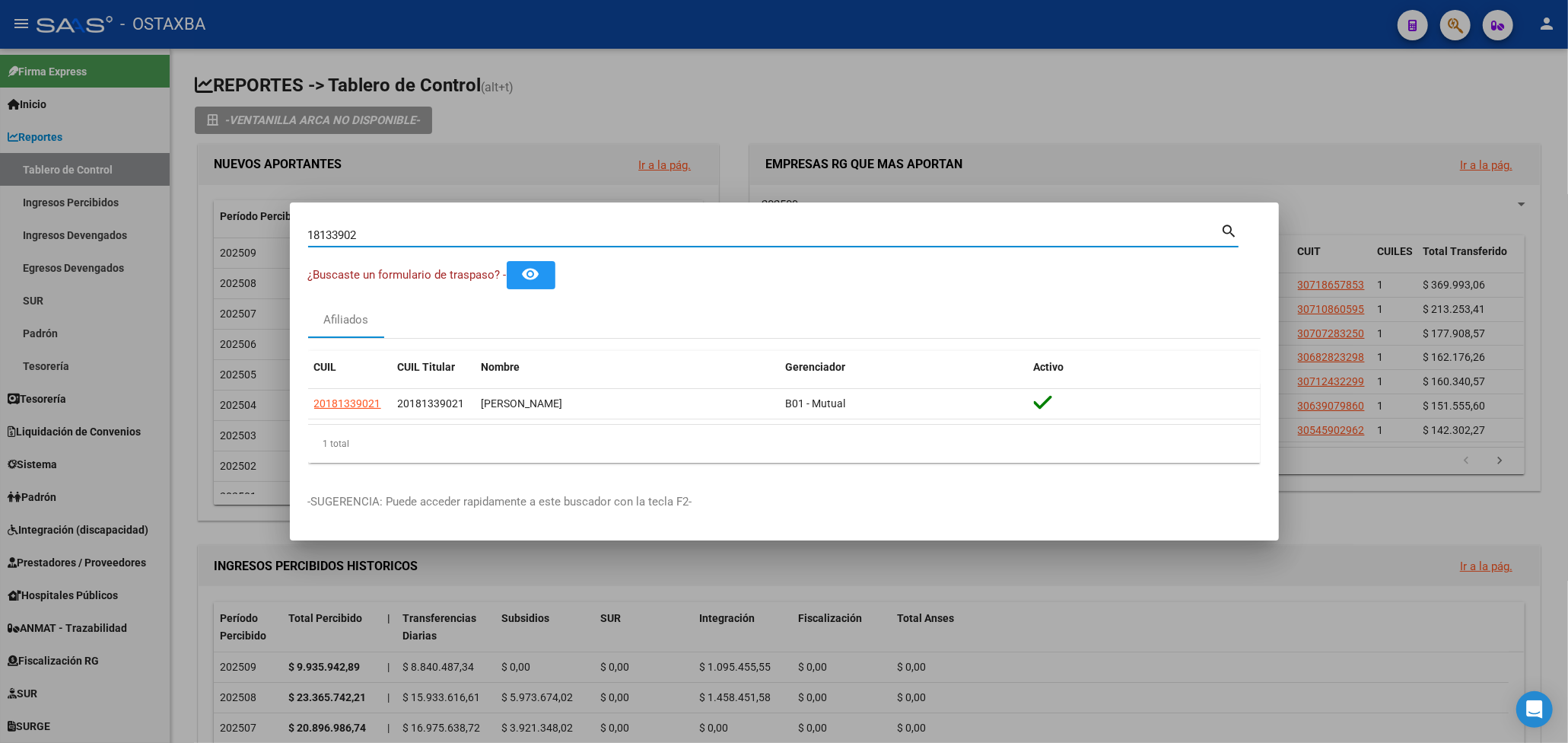
drag, startPoint x: 415, startPoint y: 229, endPoint x: 165, endPoint y: 216, distance: 250.3
click at [165, 216] on div "18133902 Buscar (apellido, dni, cuil, nro traspaso, cuit, obra social) search ¿…" at bounding box center [784, 371] width 1568 height 743
paste input "27218726955"
type input "27218726955"
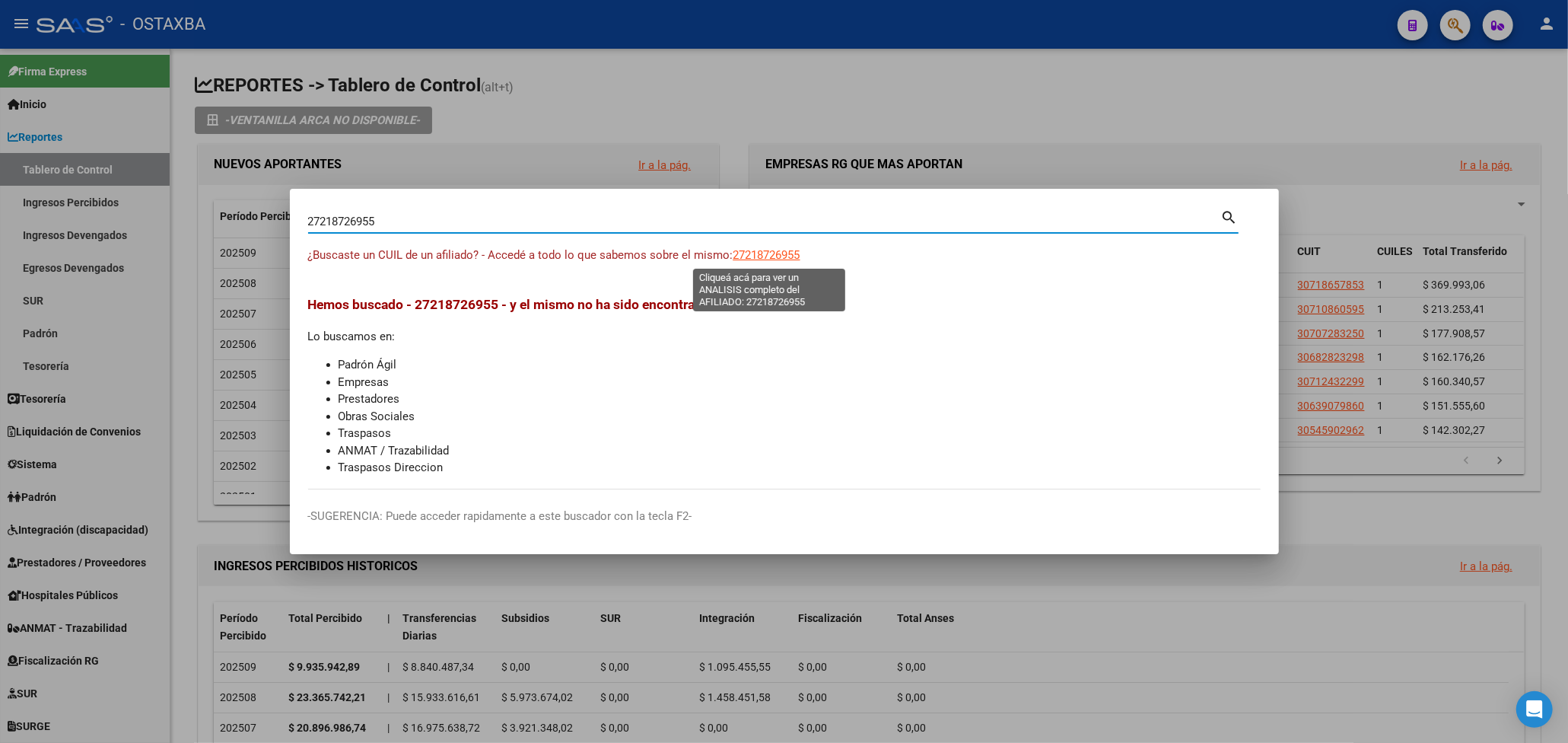
click at [749, 256] on span "27218726955" at bounding box center [766, 255] width 67 height 13
type textarea "27218726955"
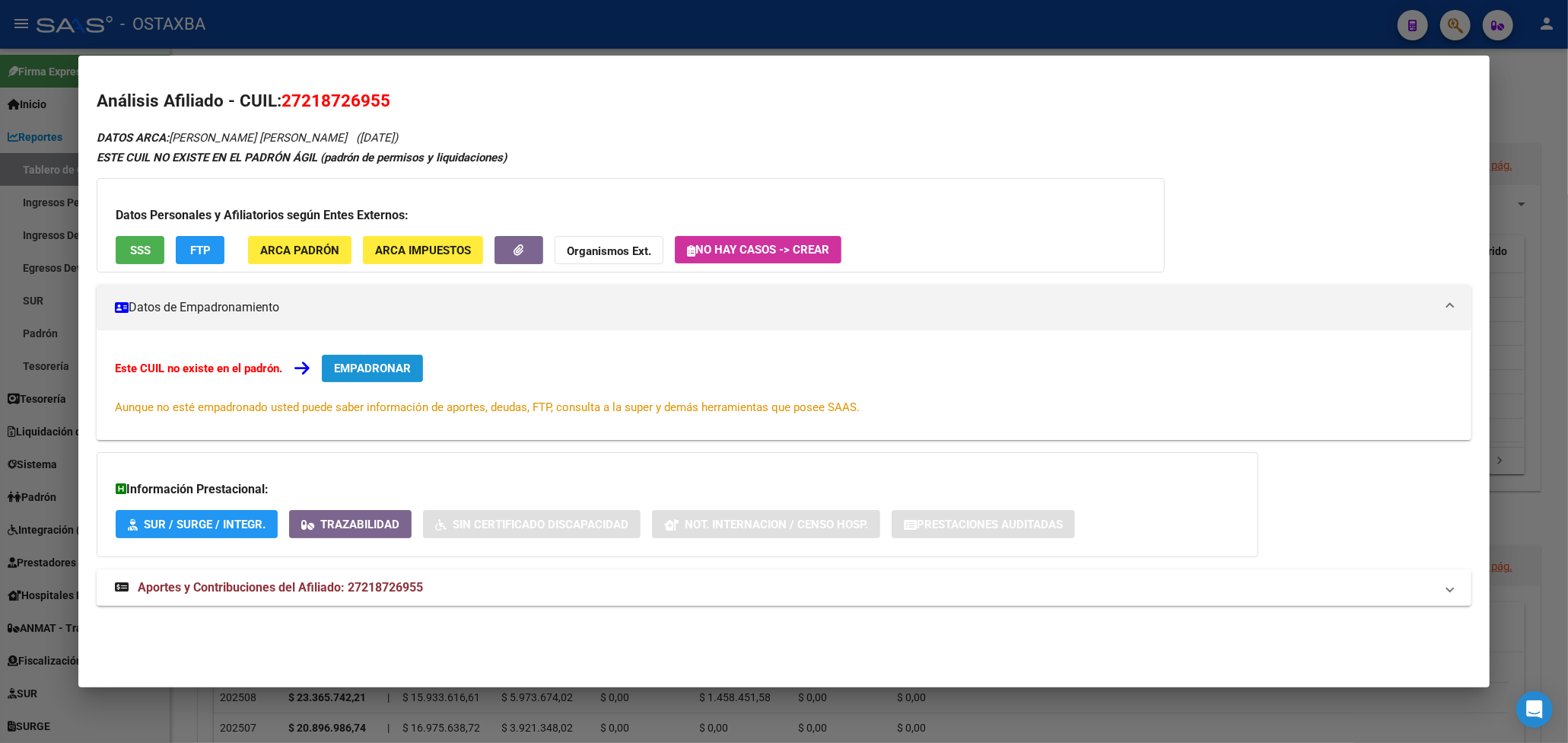
click at [380, 362] on span "EMPADRONAR" at bounding box center [372, 368] width 77 height 13
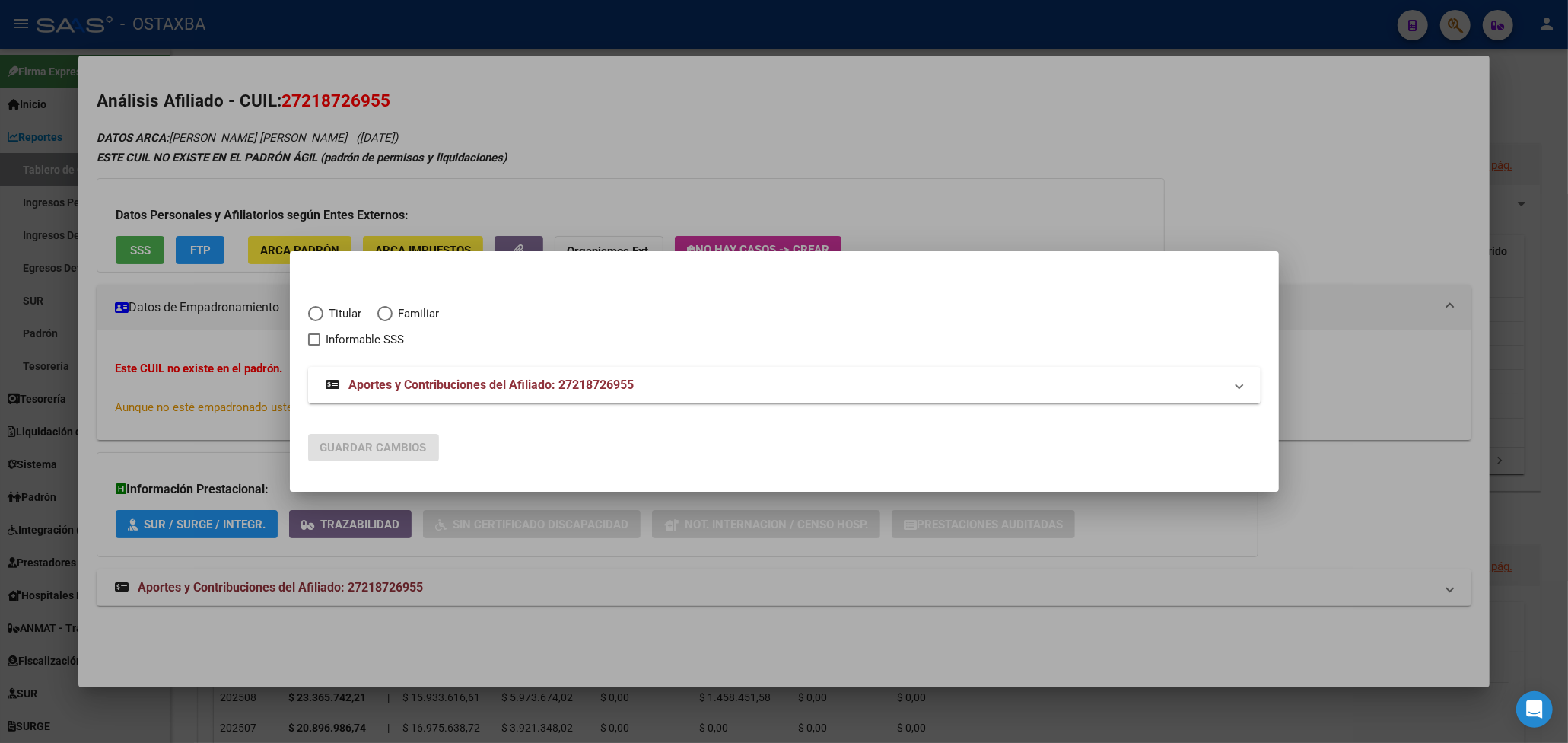
click at [380, 317] on span "Elija una opción" at bounding box center [385, 314] width 15 height 15
click at [380, 317] on input "Familiar" at bounding box center [385, 314] width 15 height 15
radio input "true"
checkbox input "true"
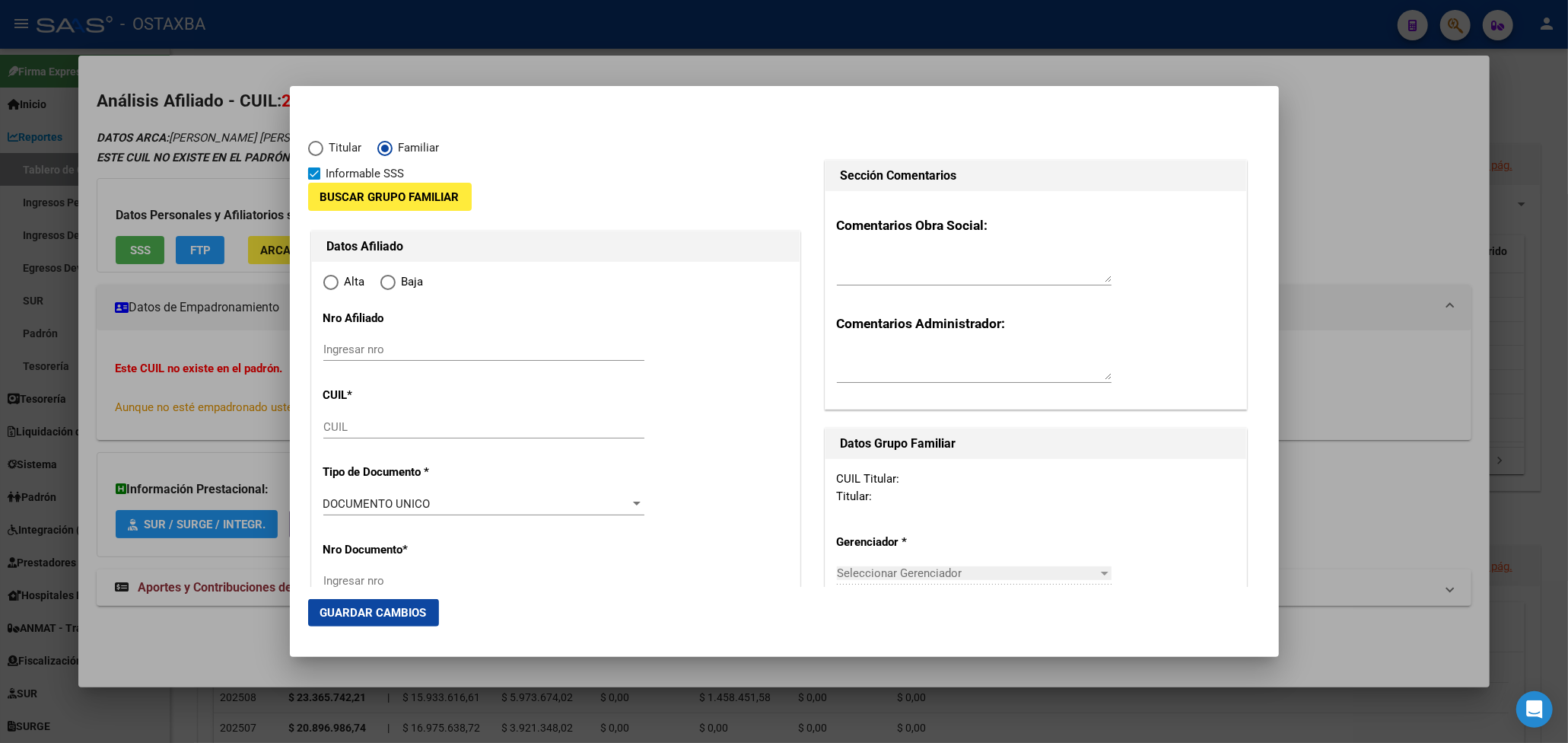
type input "27-21872695-5"
type input "21872695"
type input "MENDOZA"
type input "[PERSON_NAME]"
type input "[DATE]"
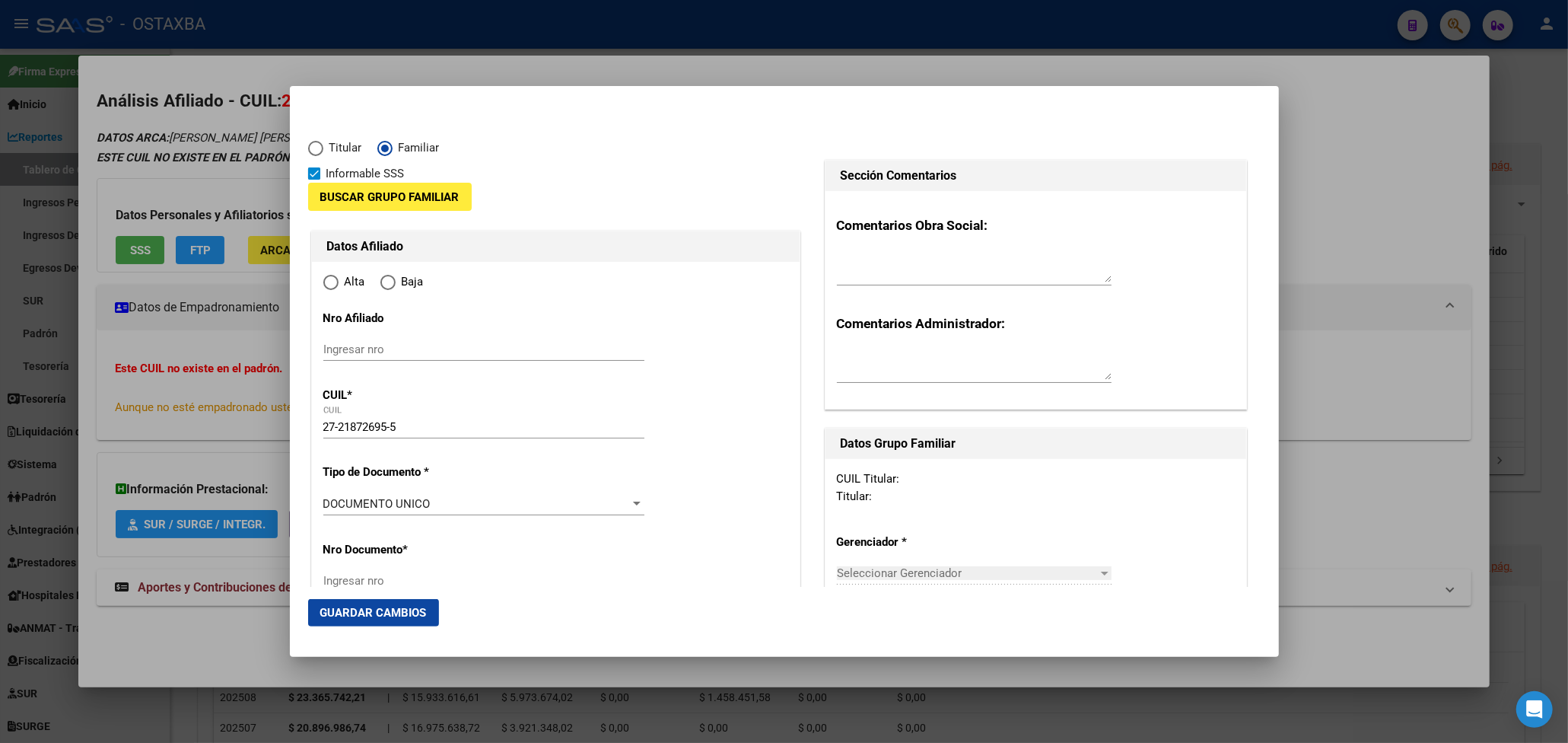
type input "QUILMES OESTE"
type input "1879"
type input "CALLE 886"
type input "1113"
radio input "true"
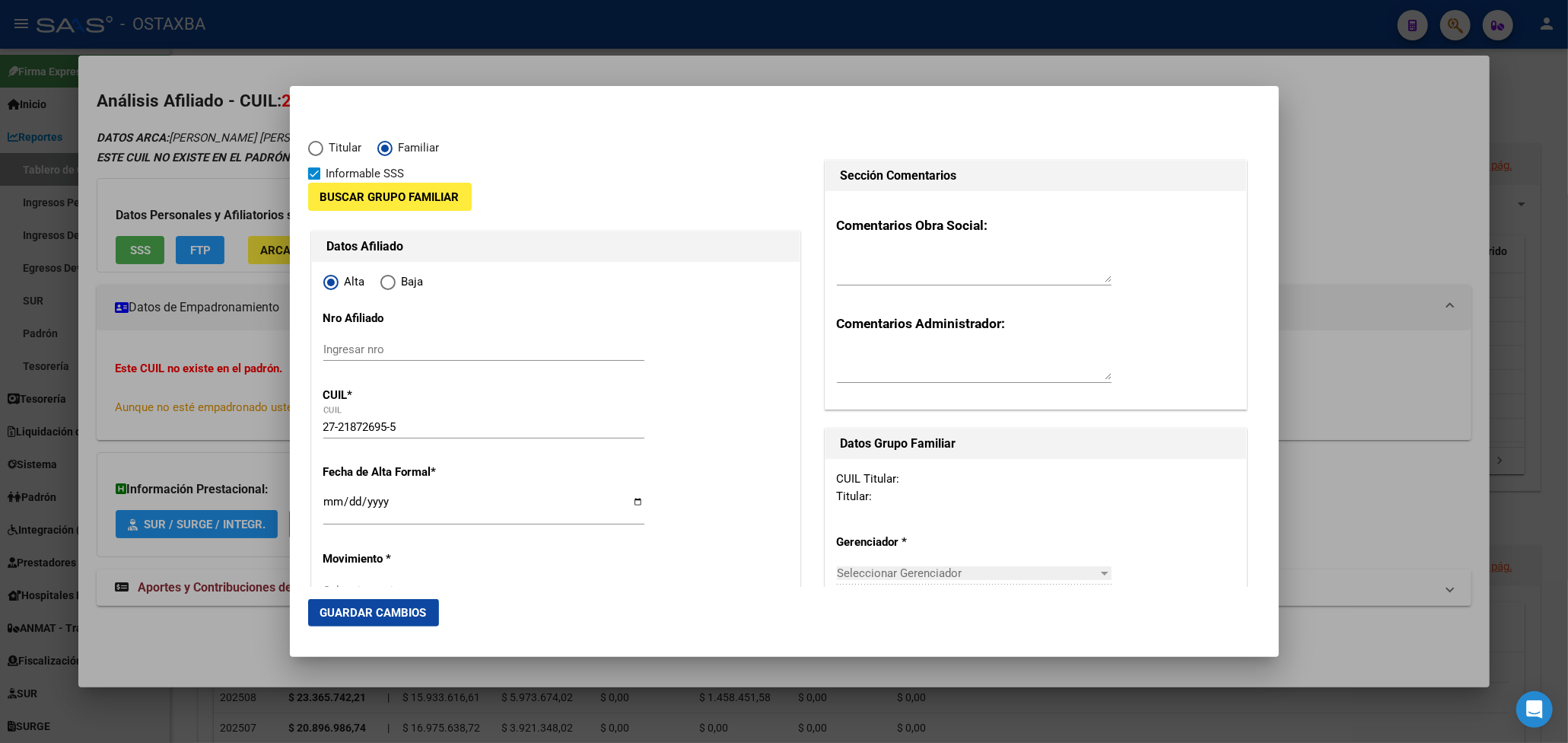
type input "QUILMES OESTE"
click at [423, 196] on span "Buscar Grupo Familiar" at bounding box center [390, 197] width 139 height 13
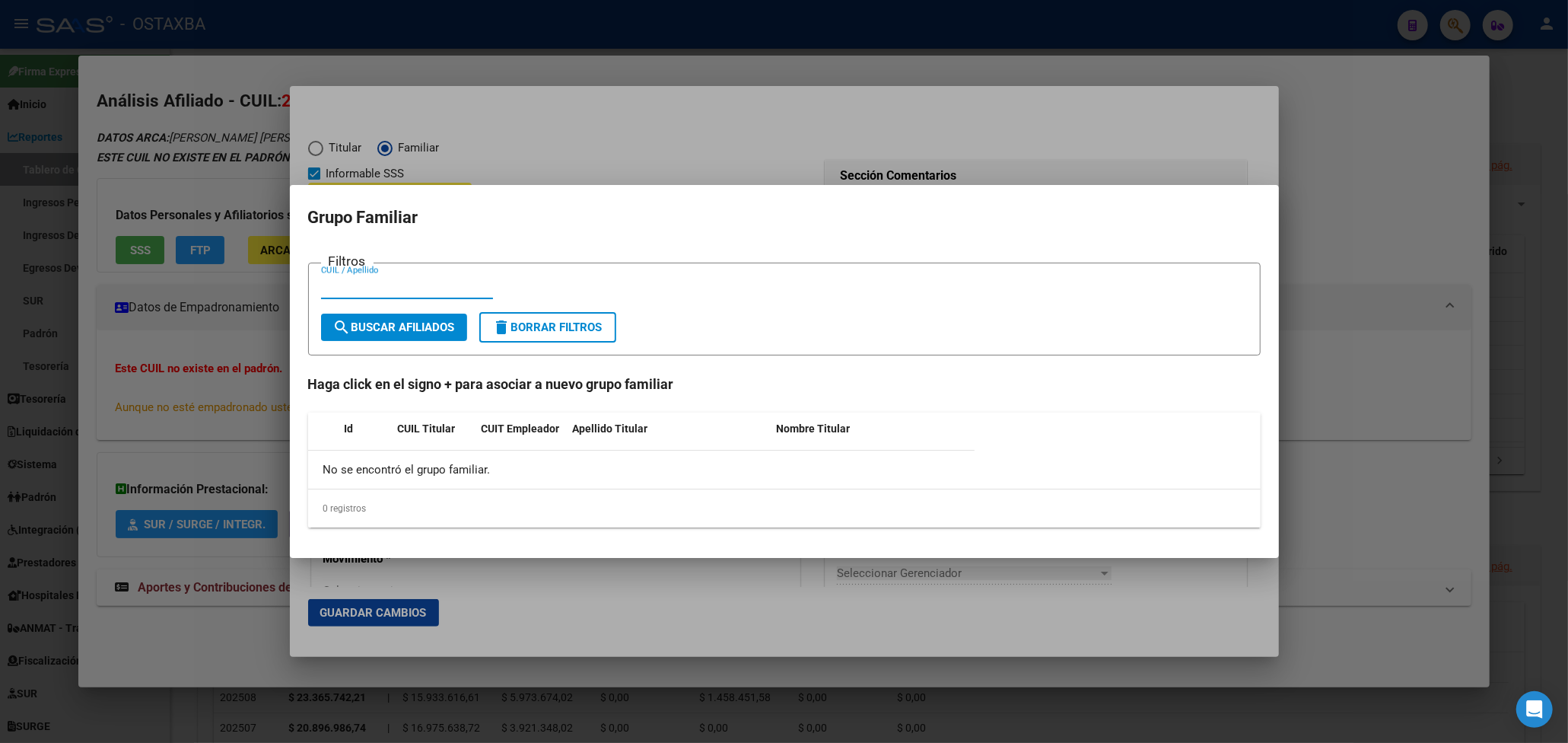
paste input "20181339021"
type input "20181339021"
click at [428, 332] on span "search Buscar Afiliados" at bounding box center [394, 327] width 122 height 13
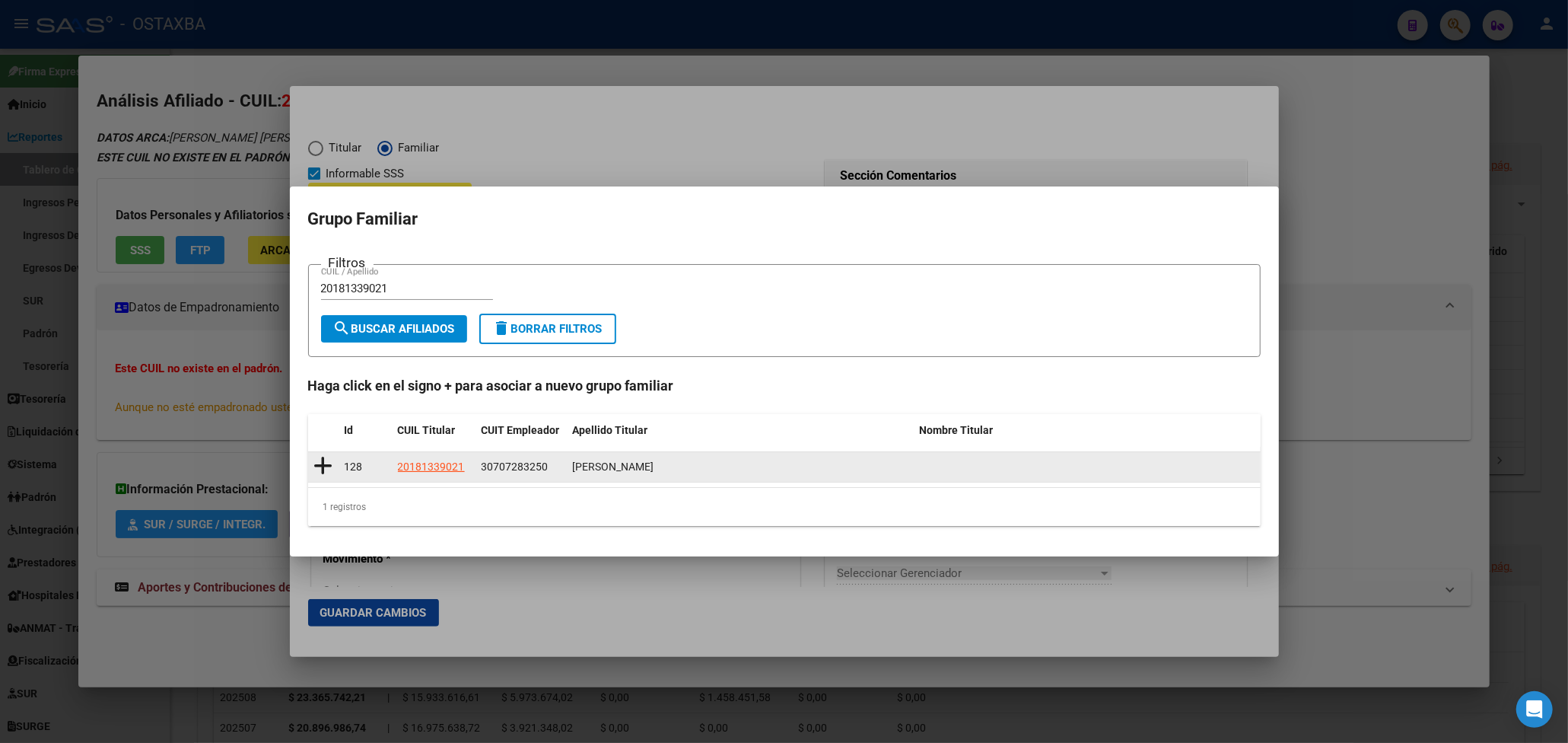
click at [473, 470] on datatable-body-cell "20181339021" at bounding box center [434, 466] width 84 height 29
click at [392, 470] on datatable-body-cell "20181339021" at bounding box center [434, 466] width 84 height 29
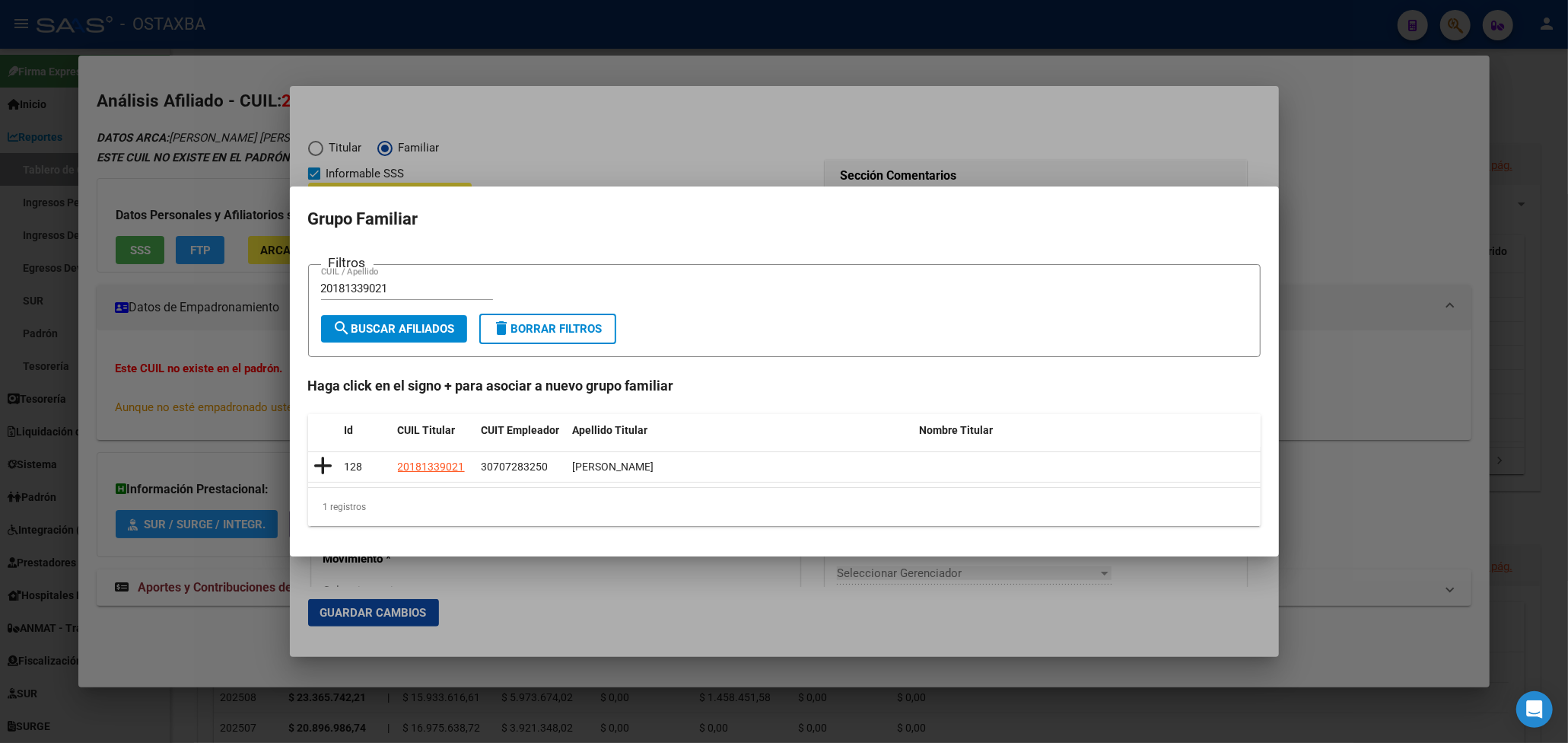
click at [1406, 102] on div at bounding box center [784, 371] width 1568 height 743
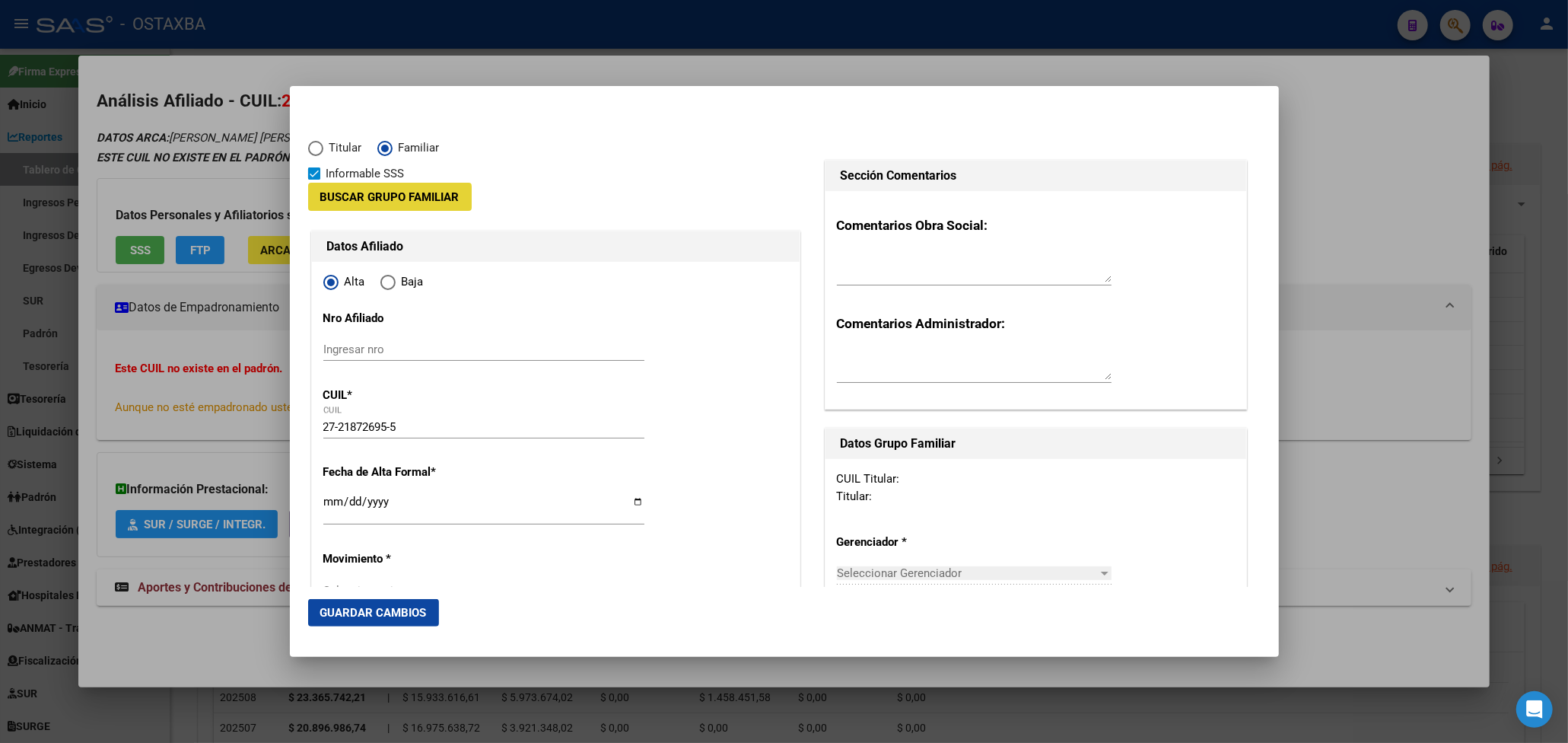
click at [386, 198] on span "Buscar Grupo Familiar" at bounding box center [390, 197] width 139 height 13
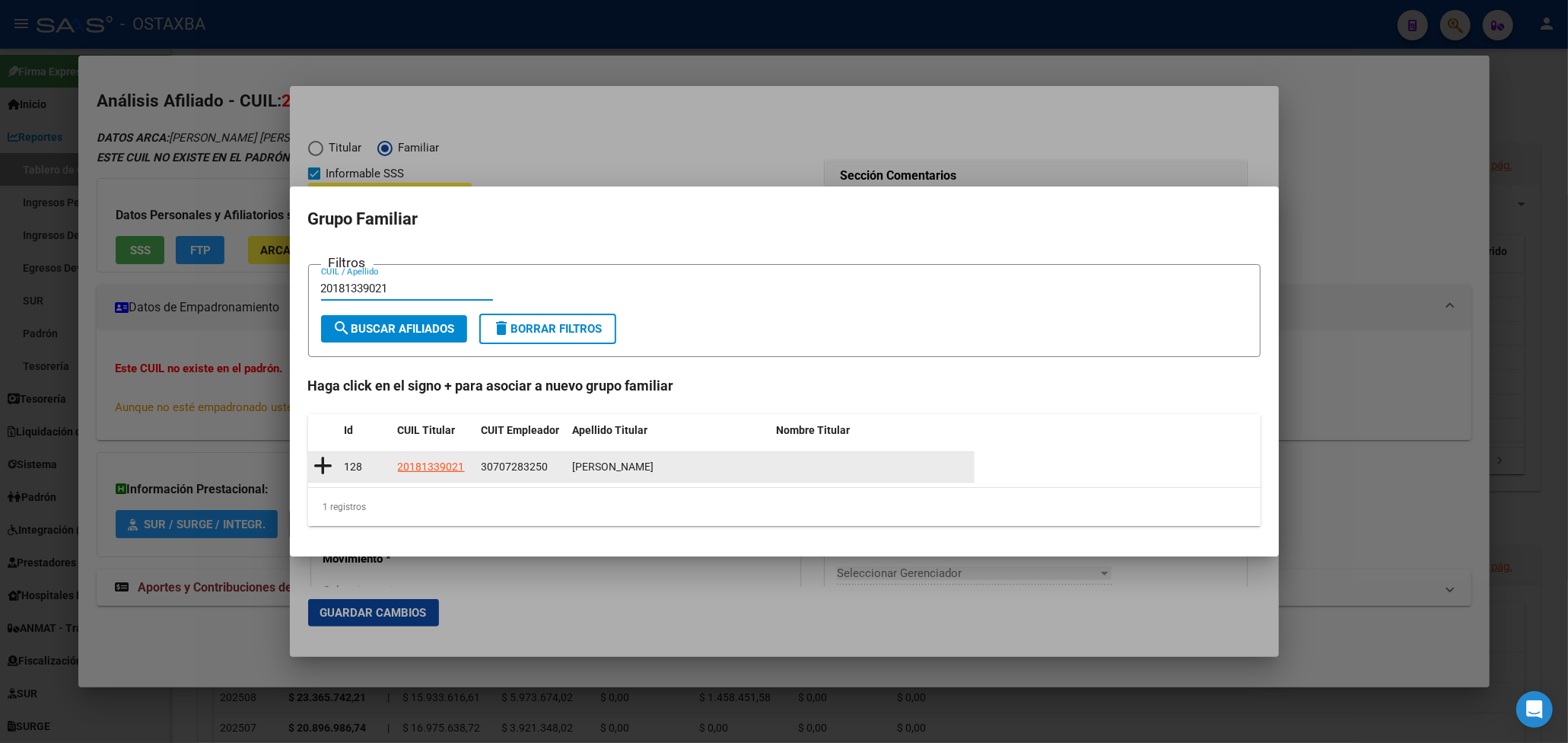
click at [321, 466] on icon at bounding box center [323, 465] width 19 height 21
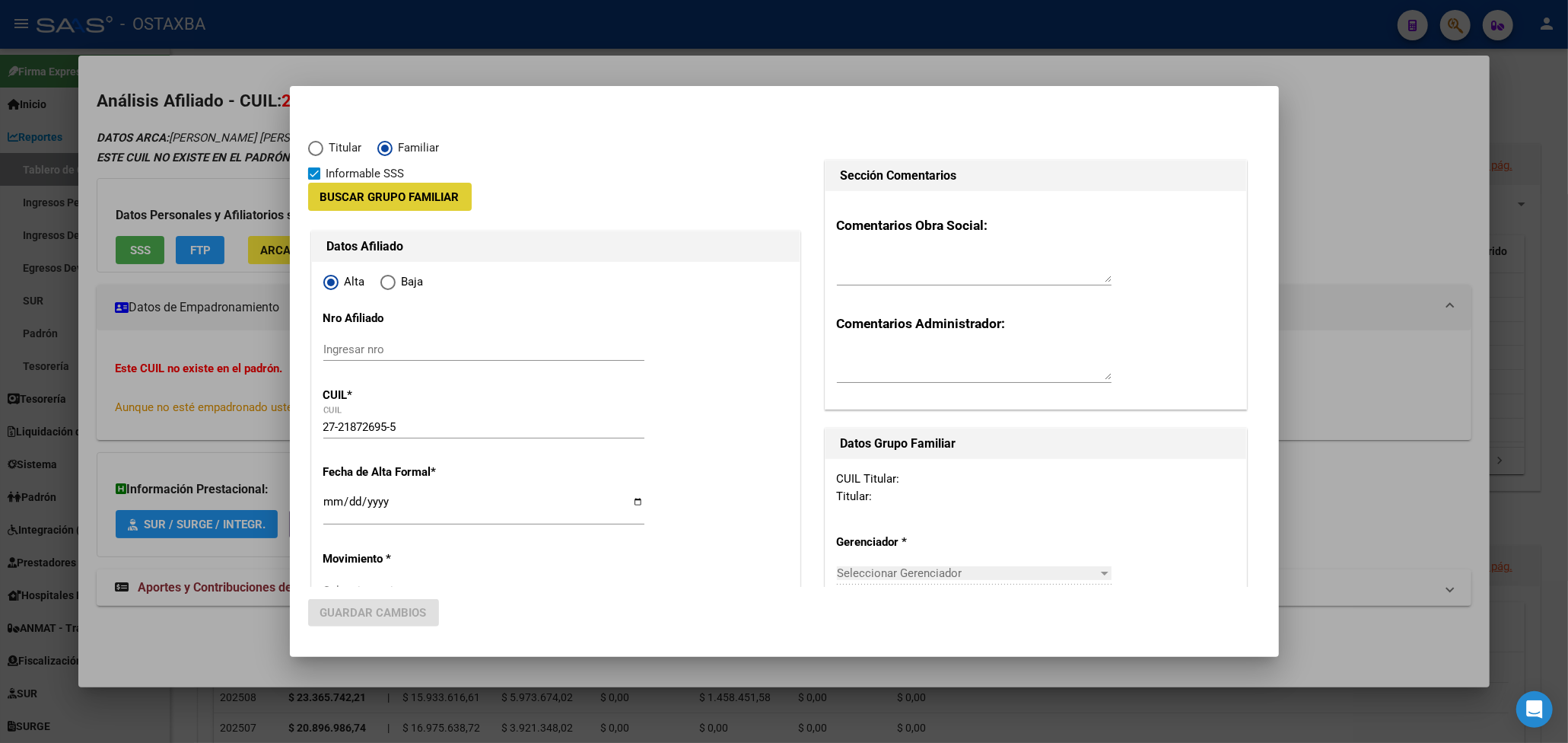
type input "30-70728325-0"
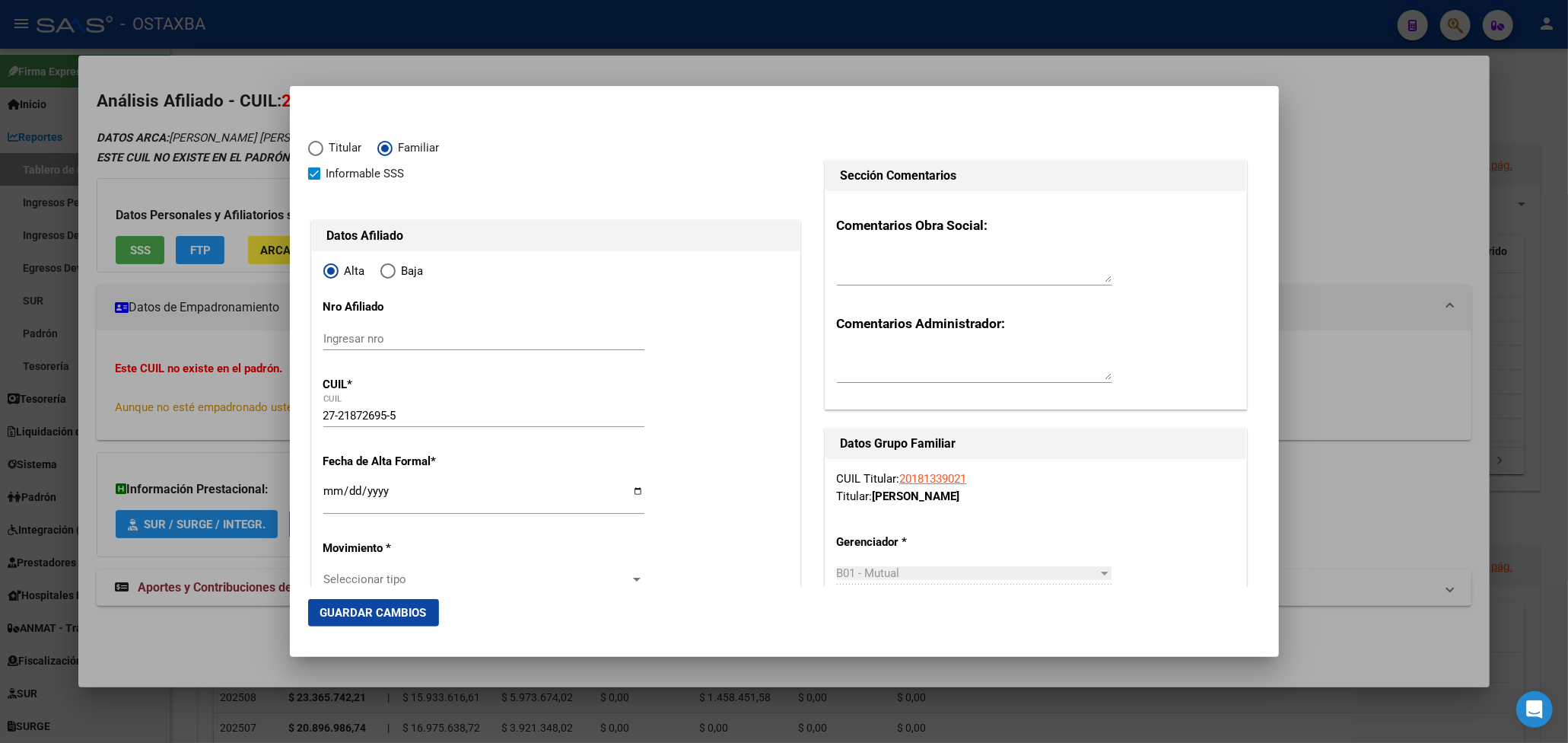
click at [338, 491] on input "Ingresar fecha" at bounding box center [484, 498] width 321 height 25
type input "[DATE]"
click at [451, 492] on input "[DATE]" at bounding box center [484, 498] width 321 height 25
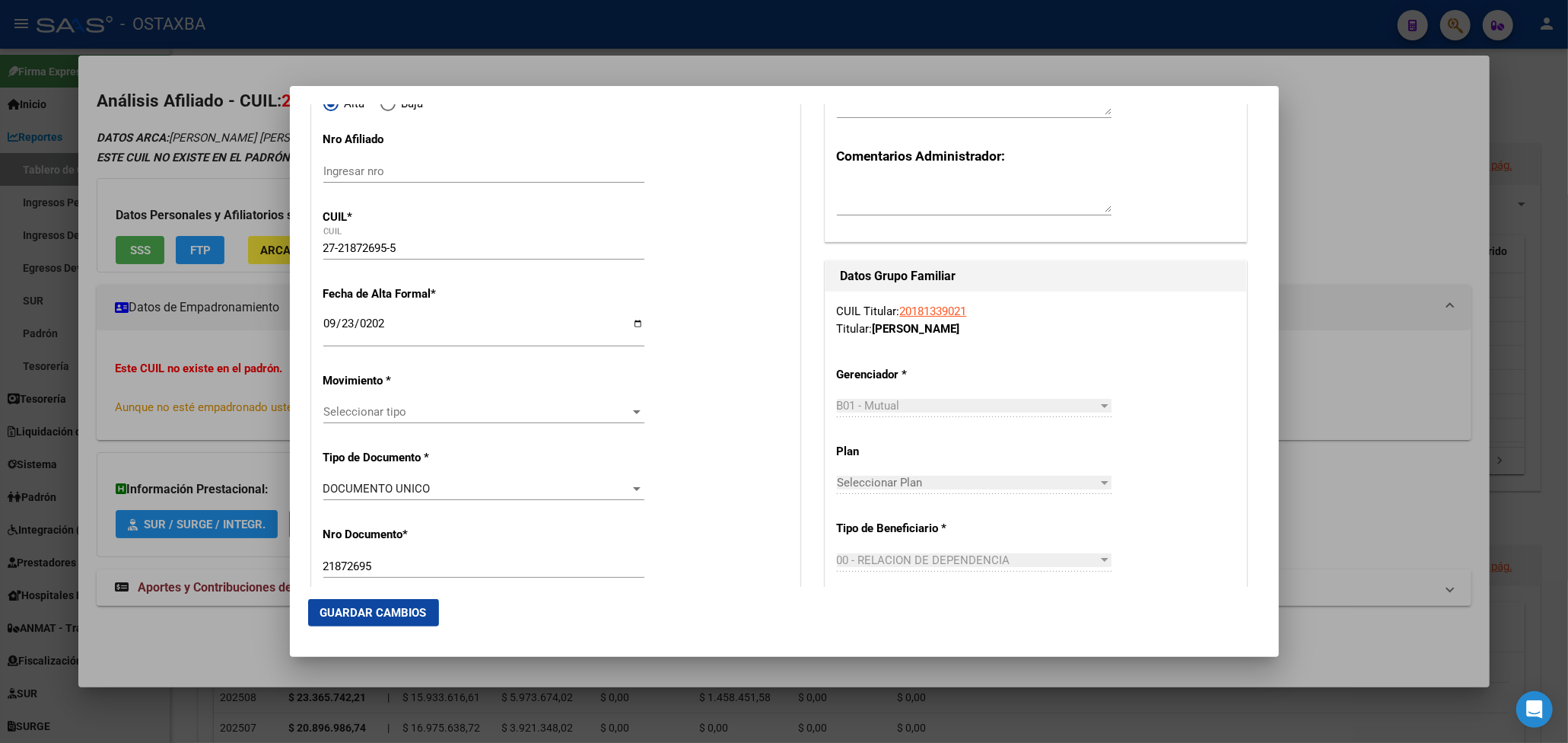
scroll to position [203, 0]
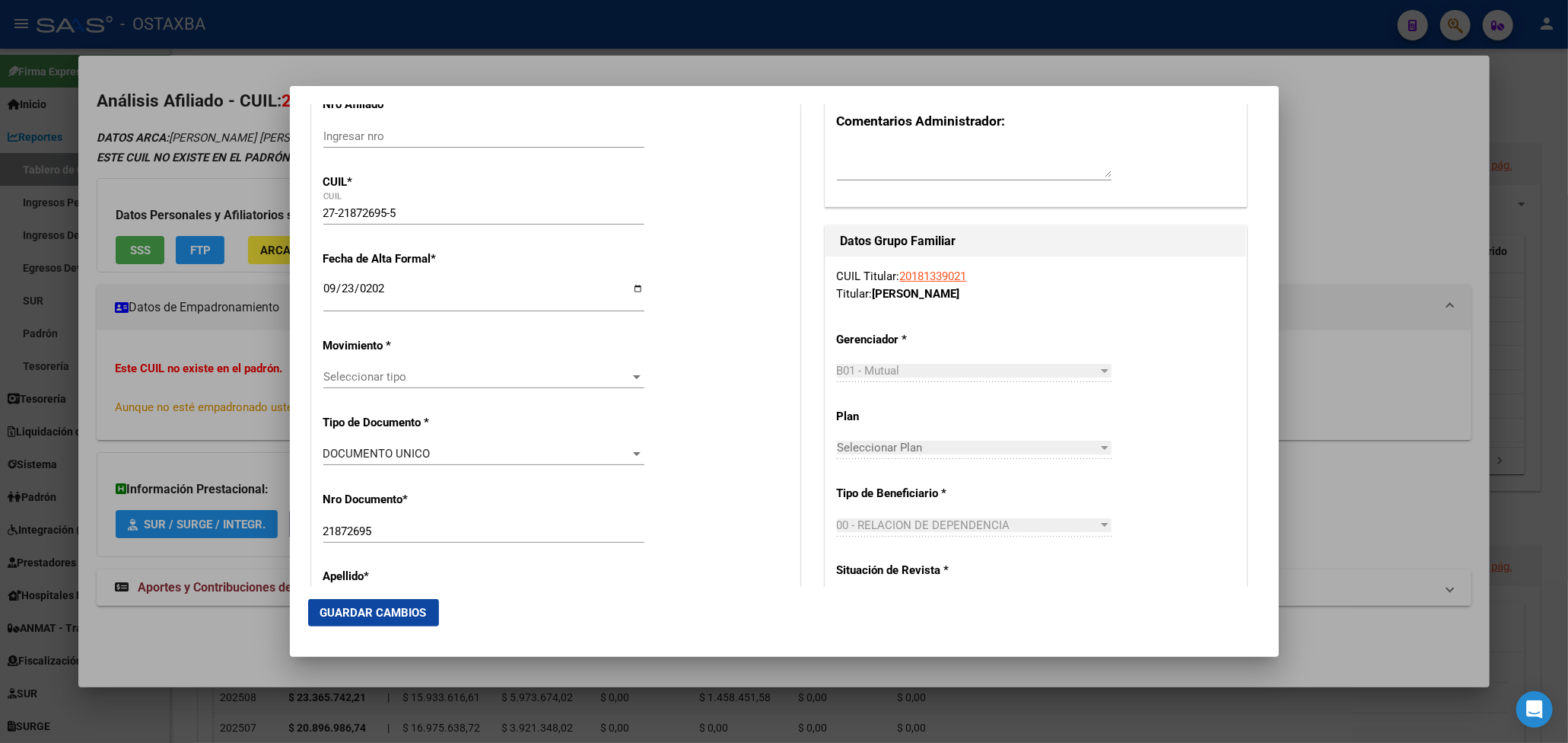
click at [591, 366] on div "Seleccionar tipo Seleccionar tipo" at bounding box center [484, 377] width 321 height 23
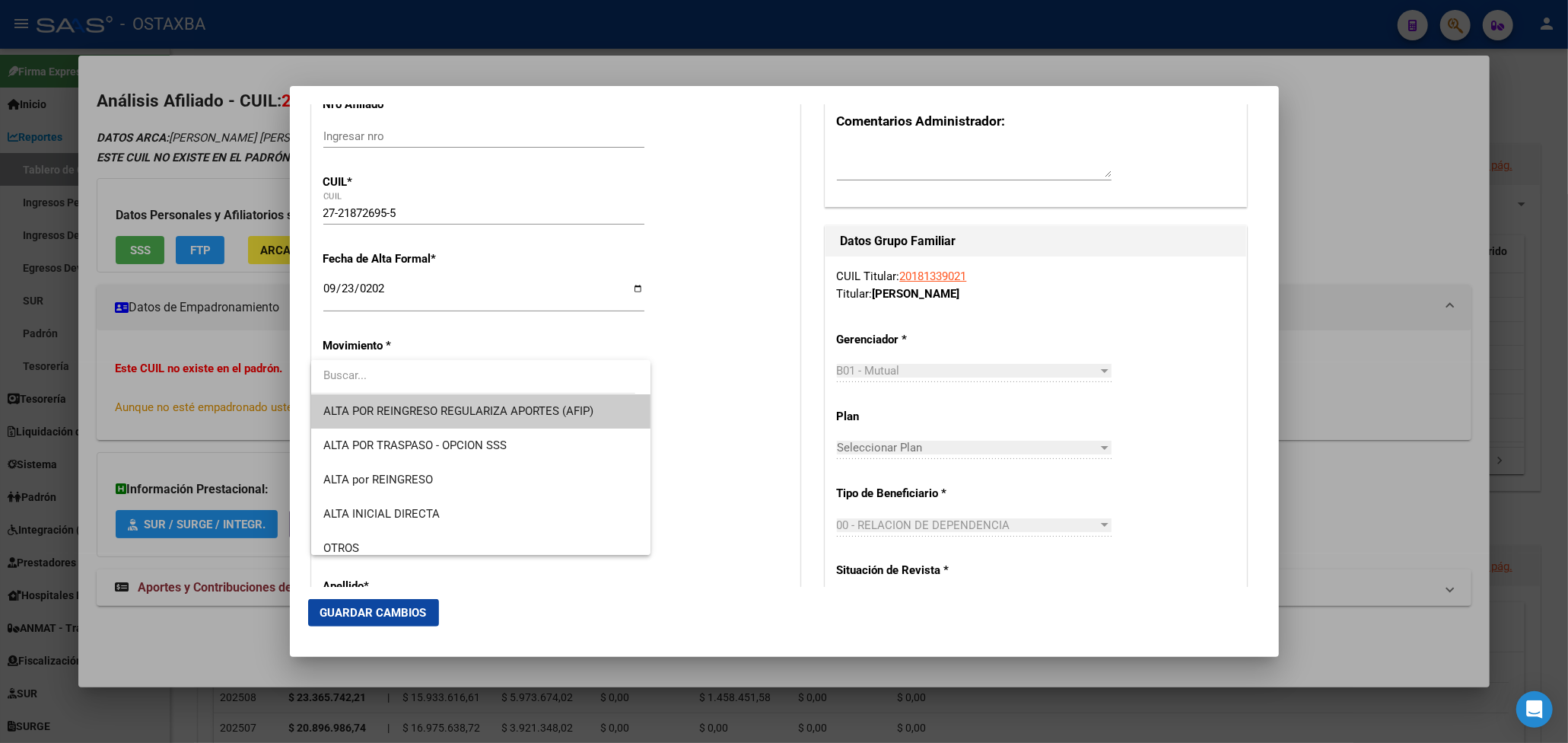
click at [583, 333] on div at bounding box center [784, 371] width 1568 height 743
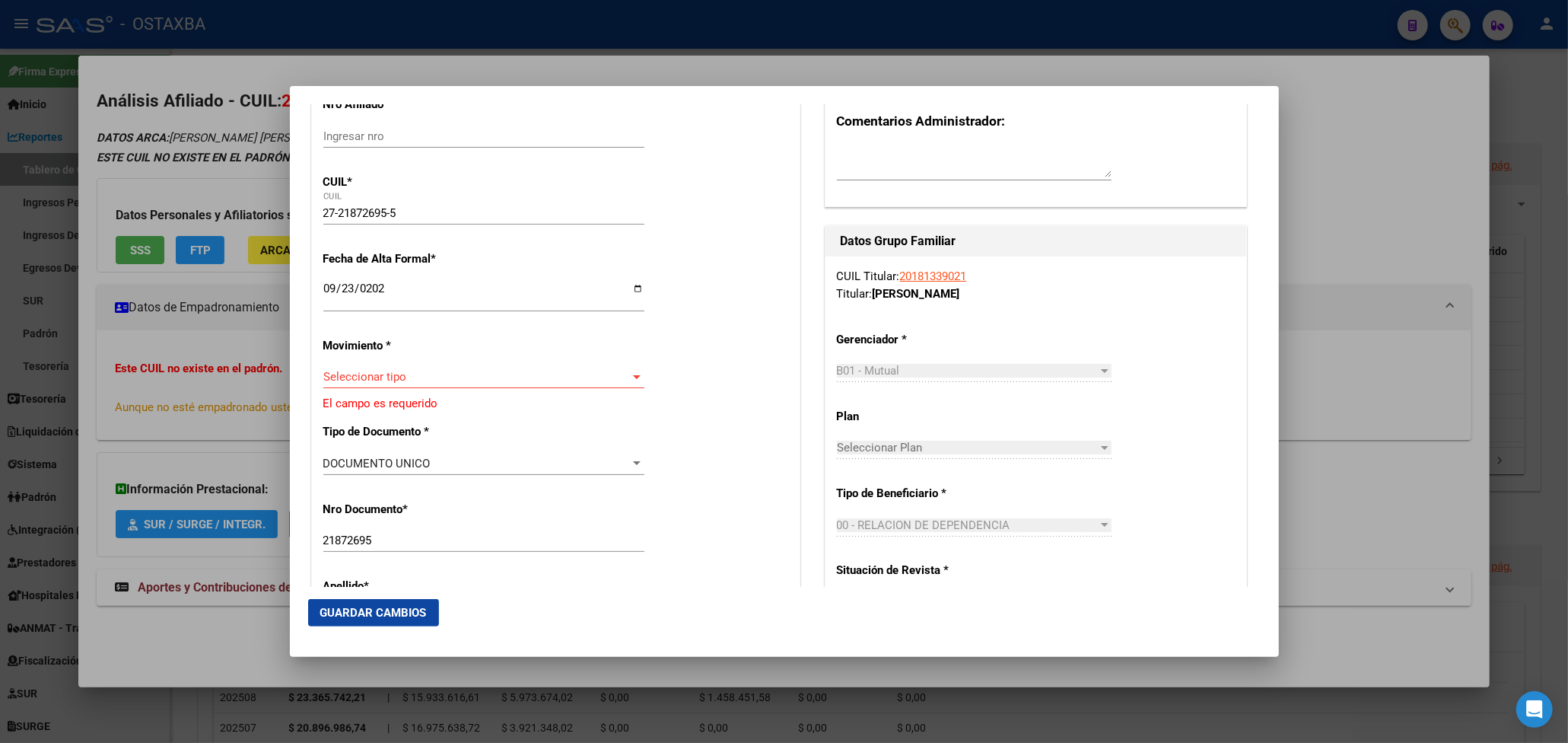
scroll to position [304, 0]
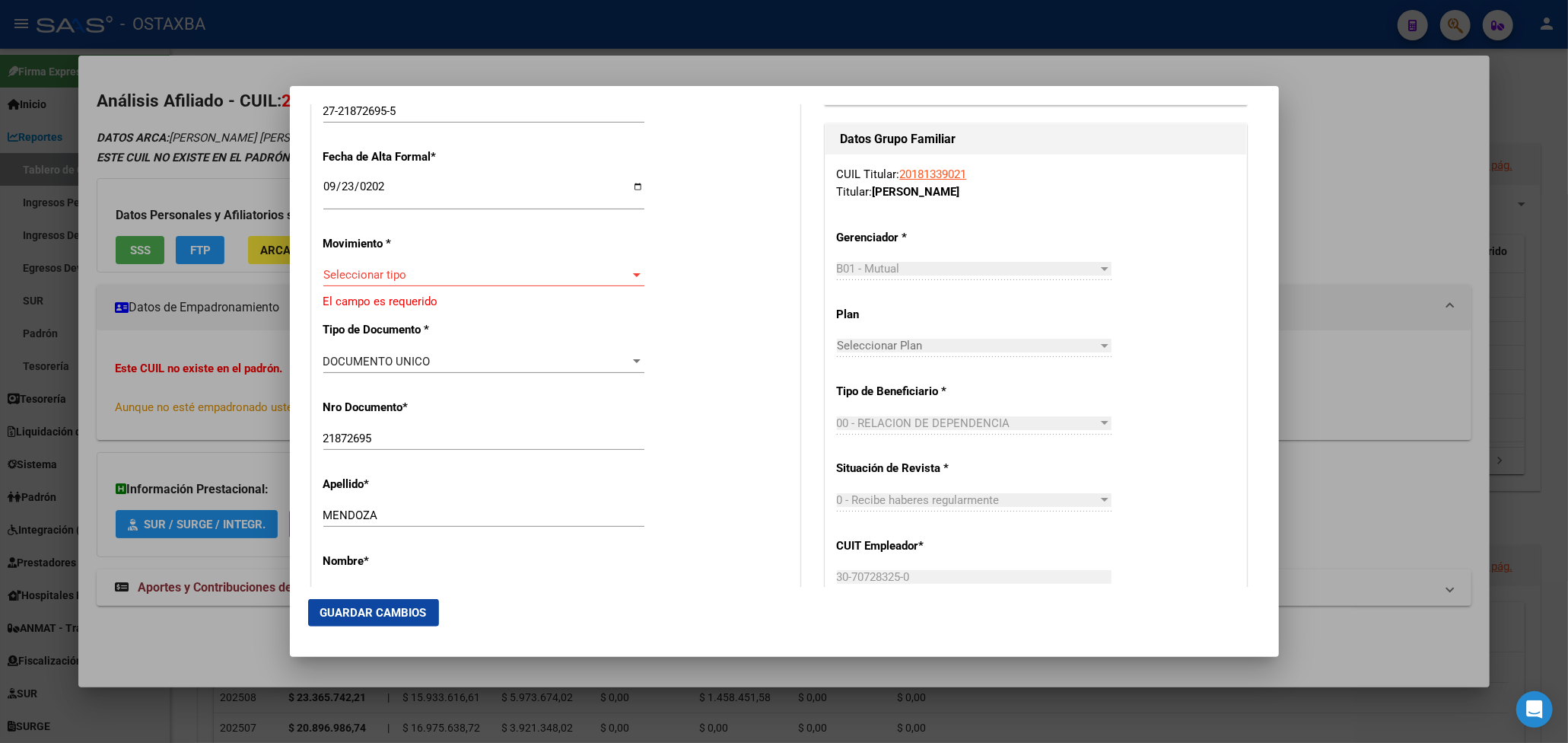
click at [619, 284] on div "Seleccionar tipo Seleccionar tipo" at bounding box center [484, 275] width 321 height 23
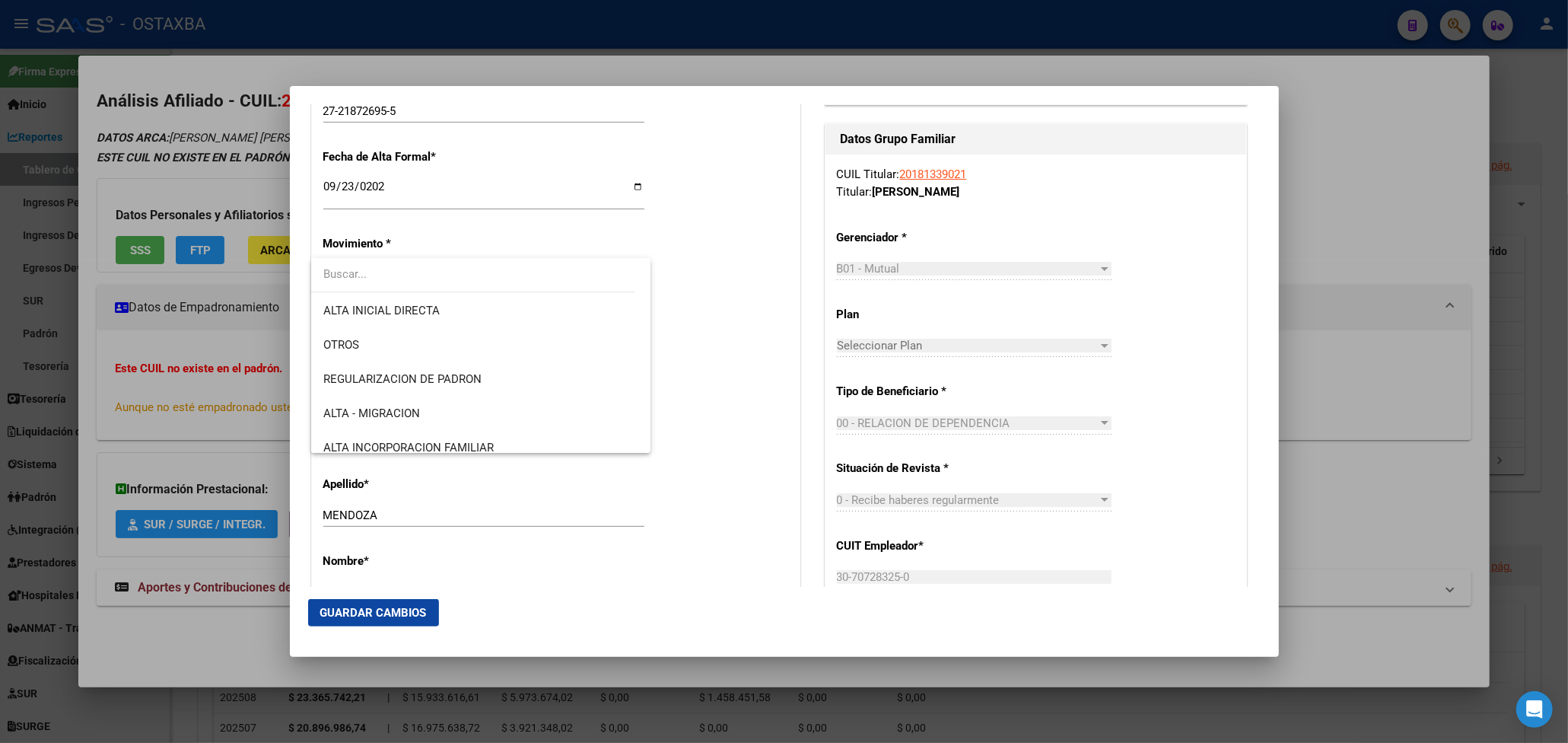
scroll to position [203, 0]
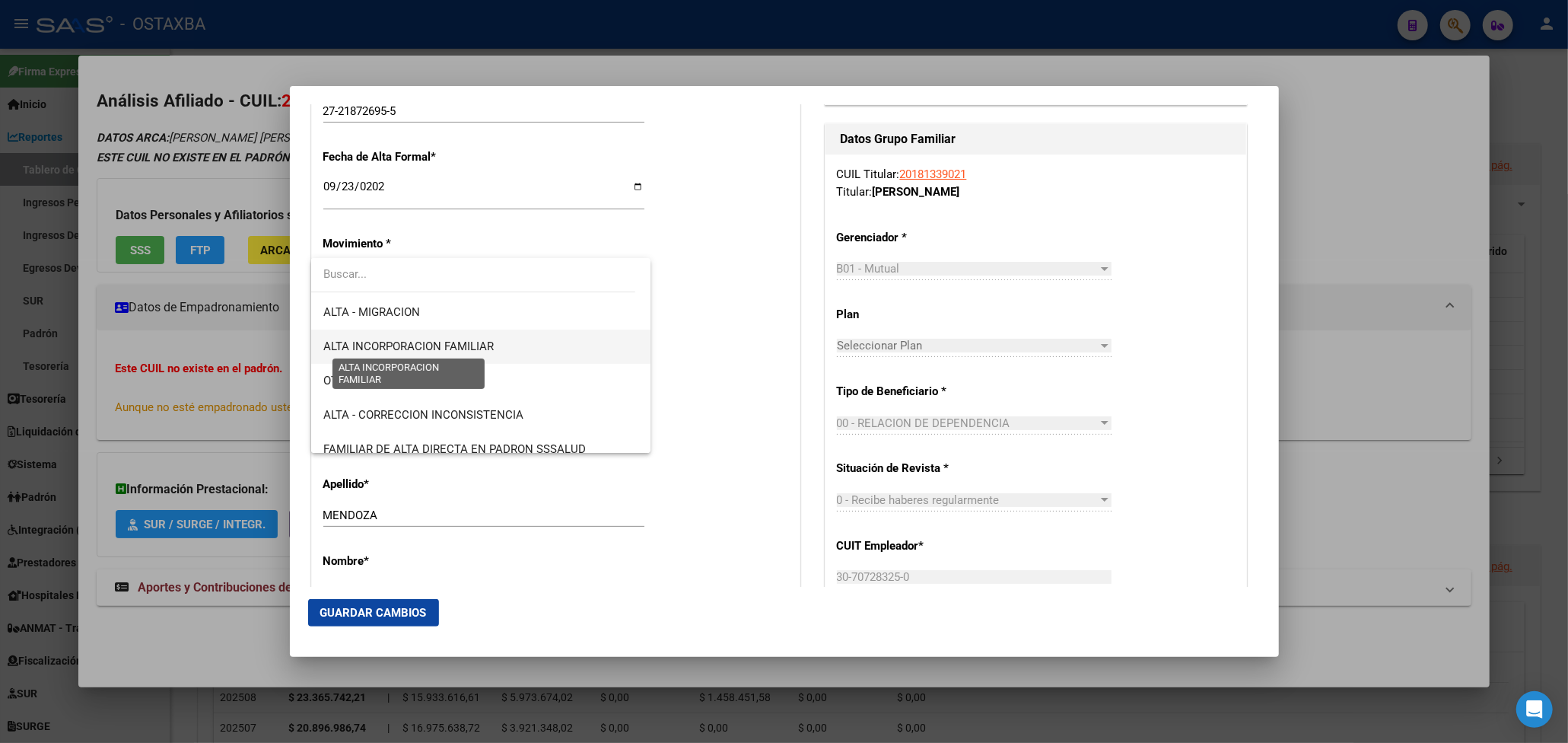
click at [451, 348] on span "ALTA INCORPORACION FAMILIAR" at bounding box center [408, 346] width 170 height 13
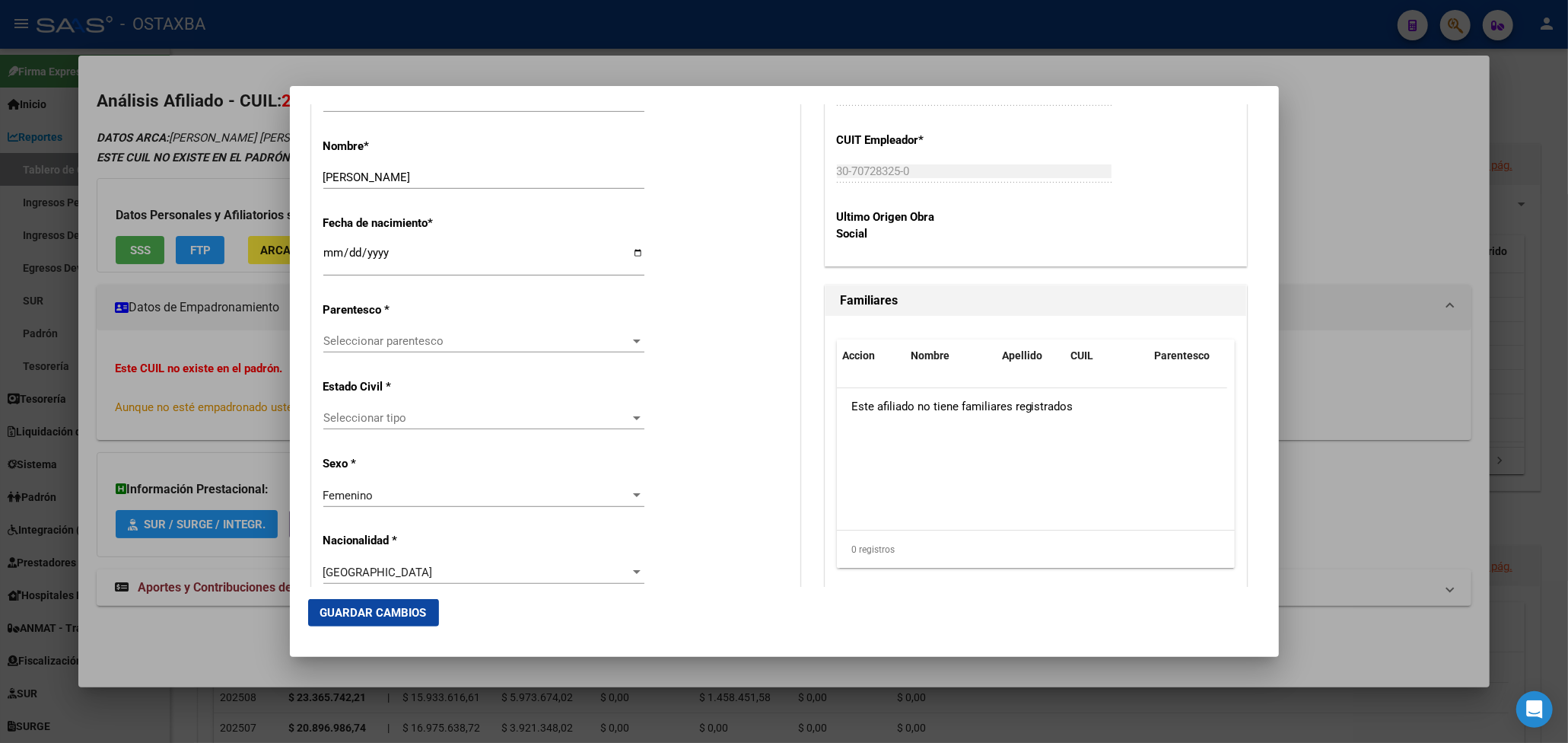
scroll to position [811, 0]
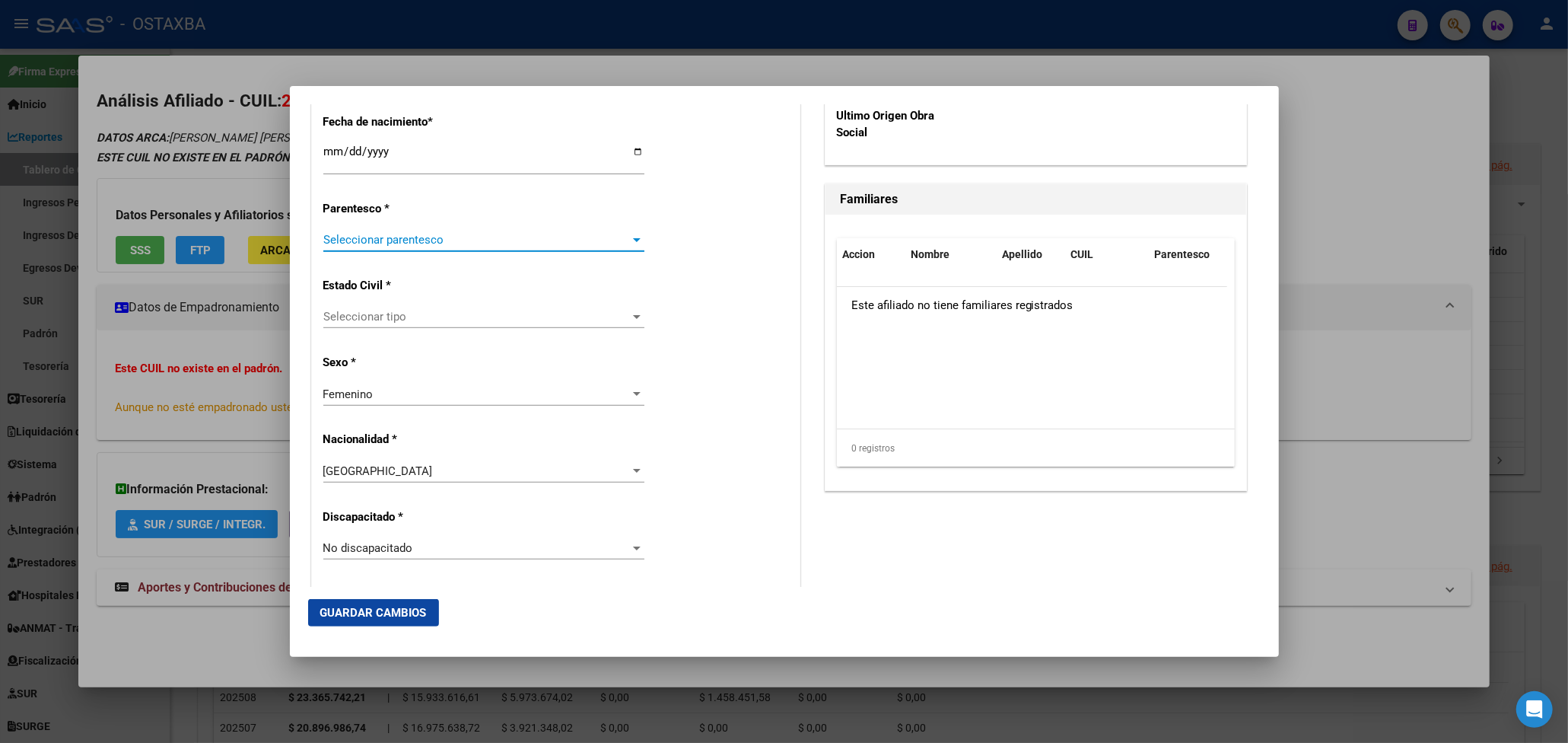
click at [490, 235] on span "Seleccionar parentesco" at bounding box center [476, 240] width 307 height 13
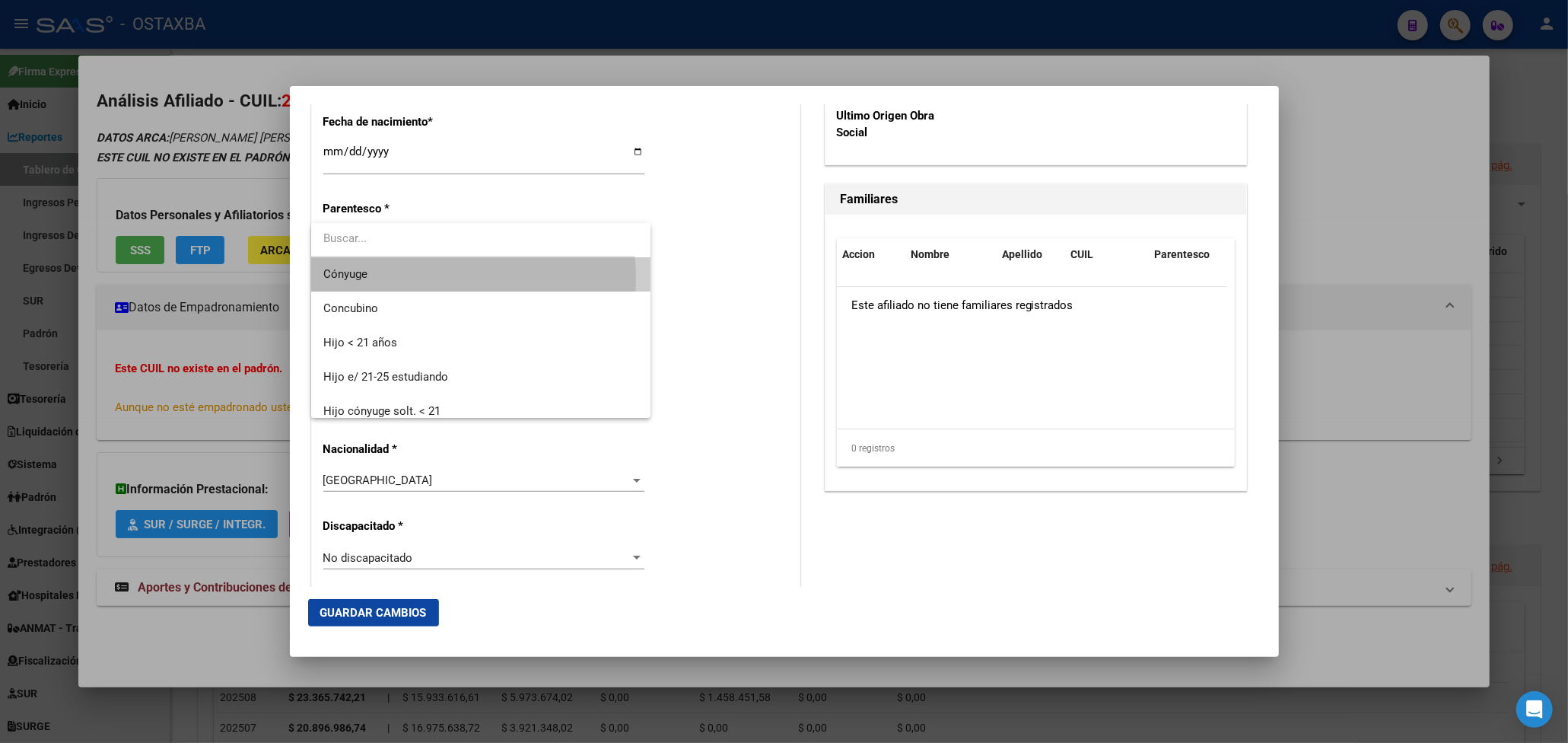
click at [441, 278] on span "Cónyuge" at bounding box center [480, 274] width 315 height 34
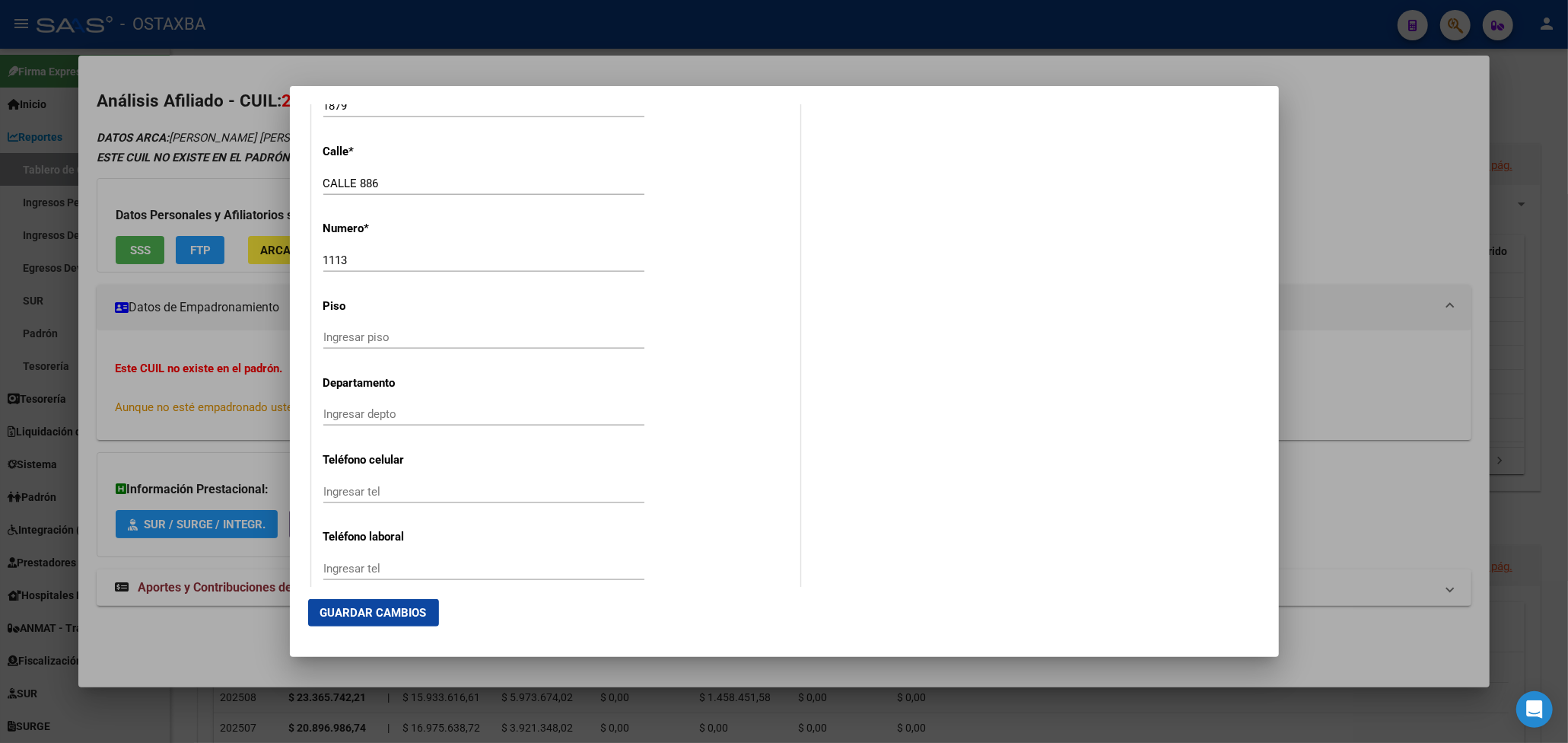
scroll to position [1827, 0]
click at [384, 607] on span "Guardar Cambios" at bounding box center [374, 613] width 106 height 13
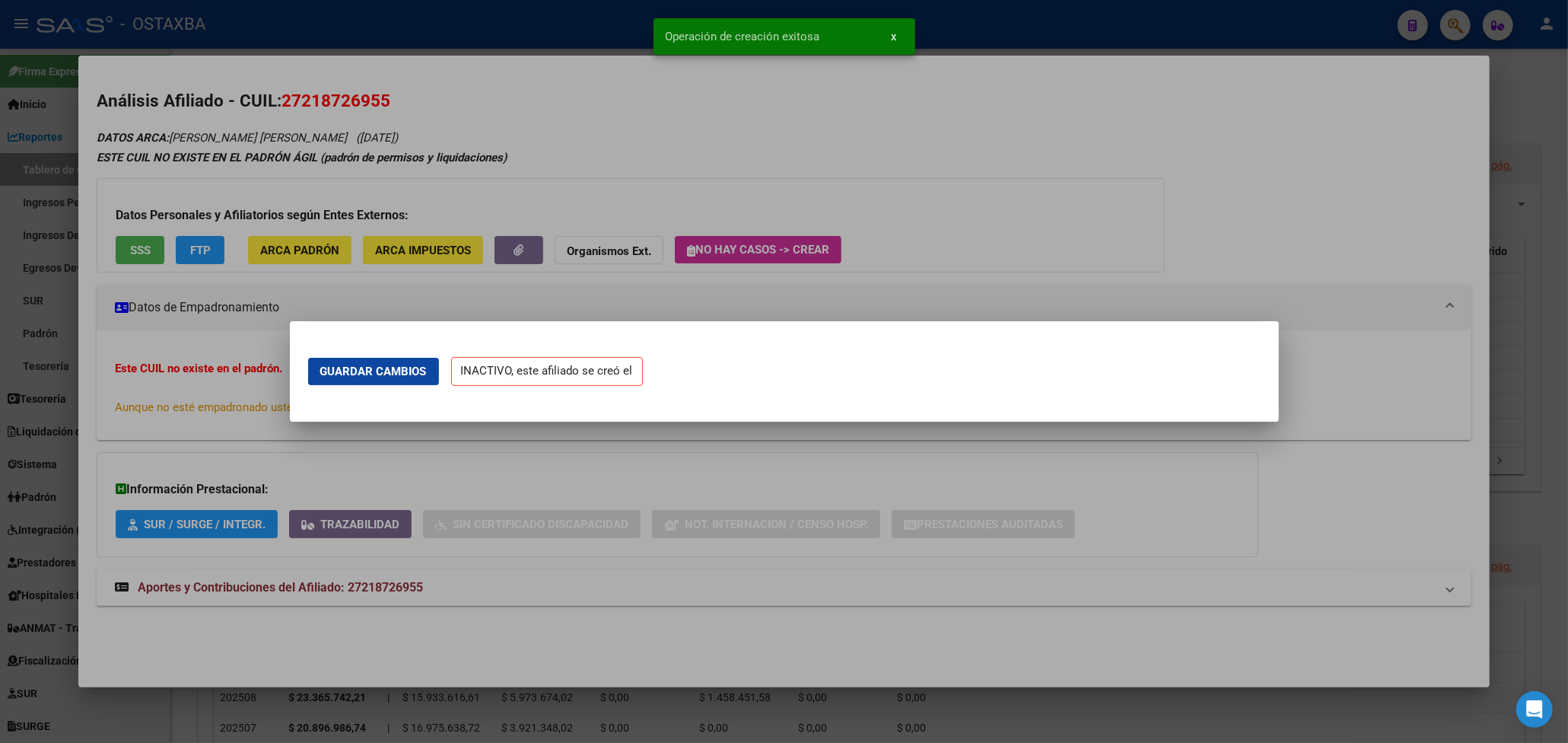
scroll to position [0, 0]
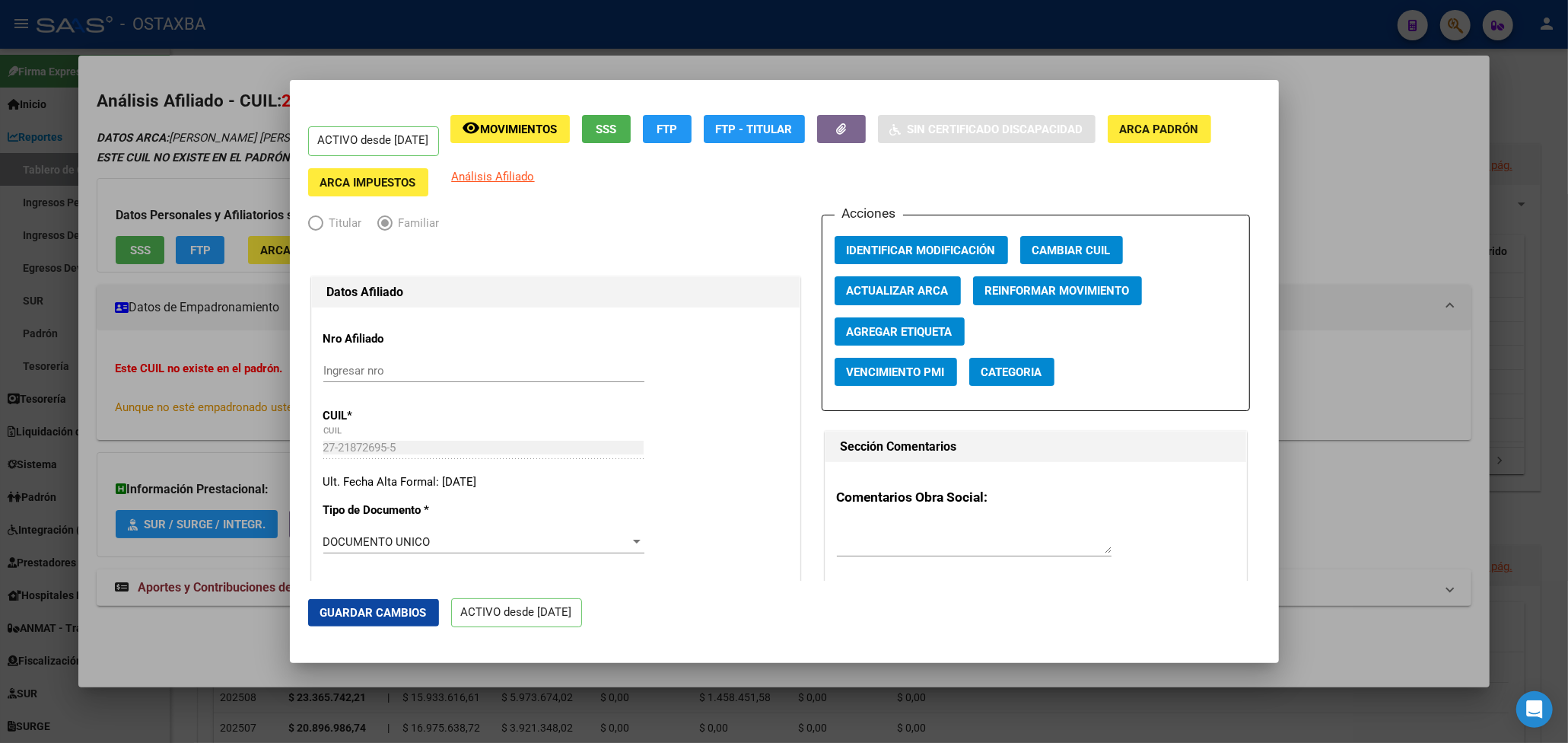
click at [388, 601] on button "Guardar Cambios" at bounding box center [374, 613] width 131 height 28
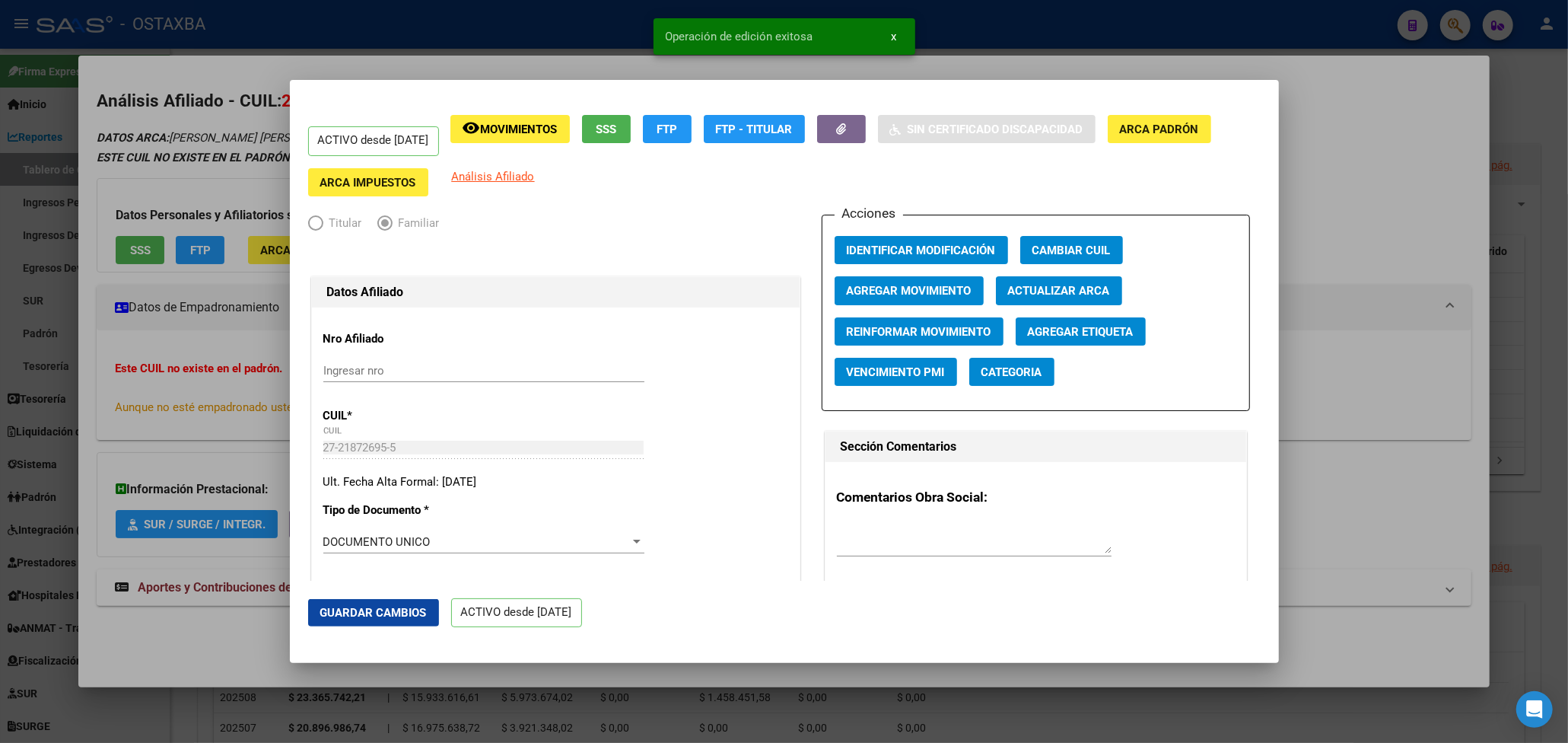
click at [153, 336] on div at bounding box center [784, 371] width 1568 height 743
